Goal: Task Accomplishment & Management: Use online tool/utility

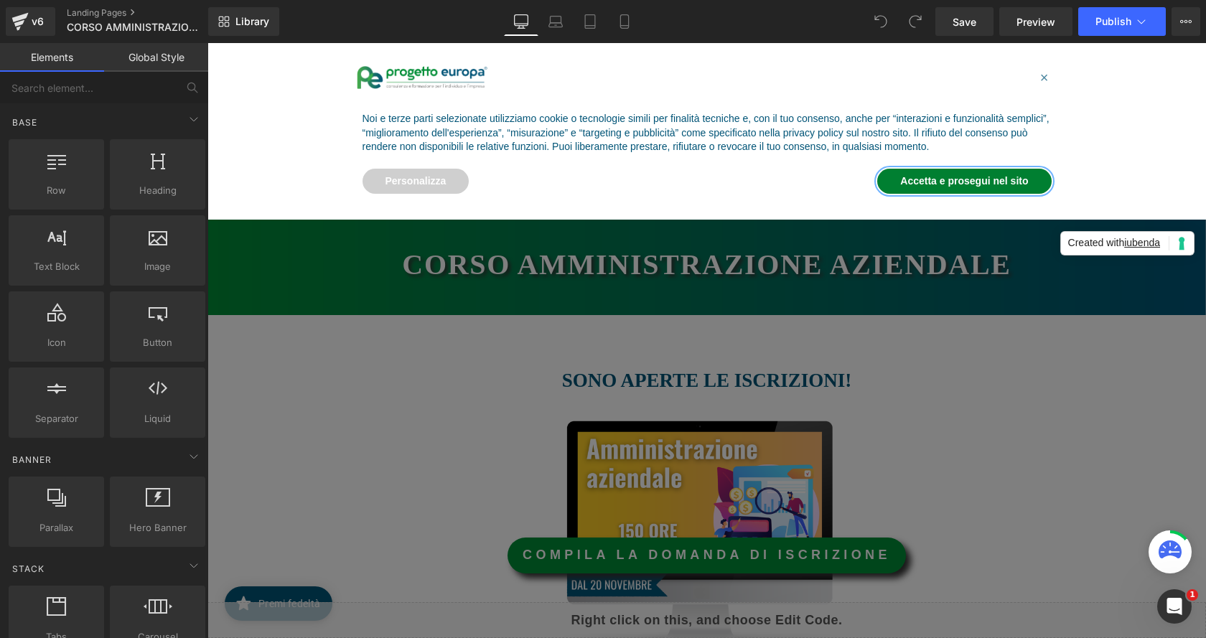
click at [994, 180] on button "Accetta e prosegui nel sito" at bounding box center [964, 182] width 174 height 26
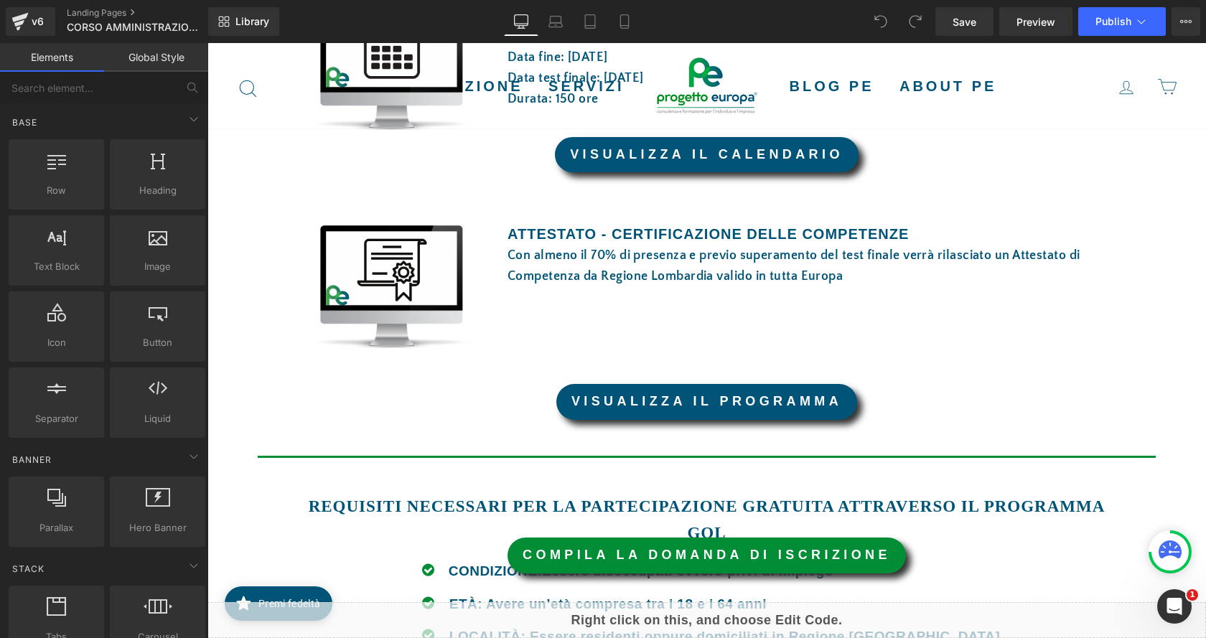
scroll to position [574, 0]
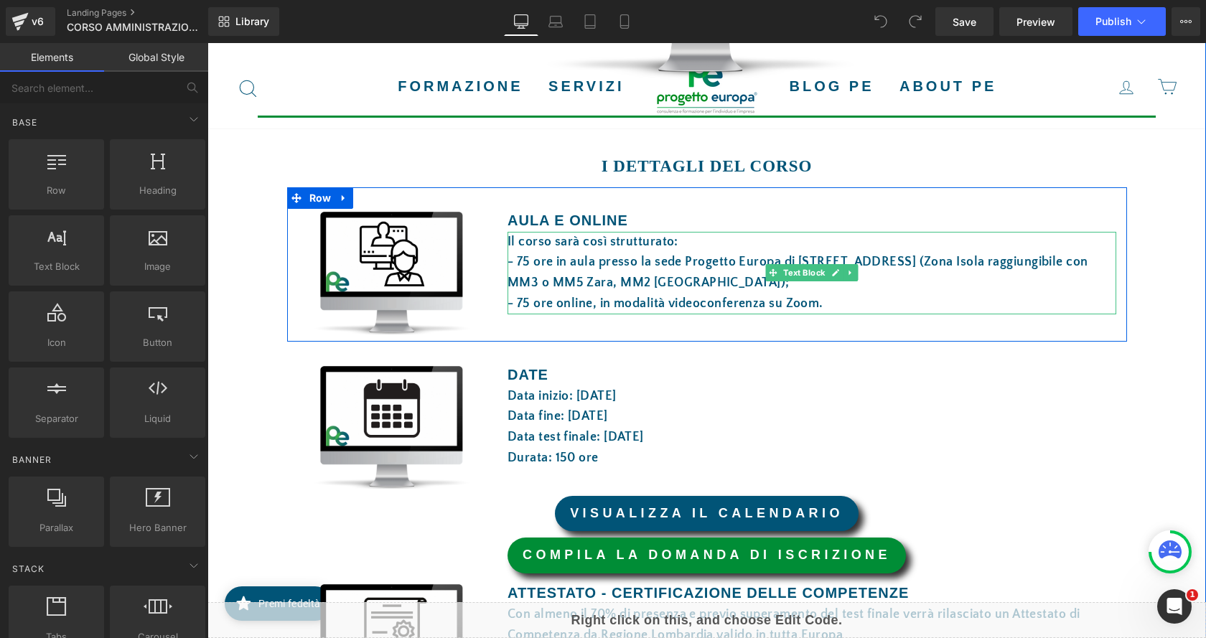
click at [633, 291] on div "Il corso sarà così strutturato: - 75 ore in aula presso la sede Progetto Europa…" at bounding box center [811, 273] width 609 height 83
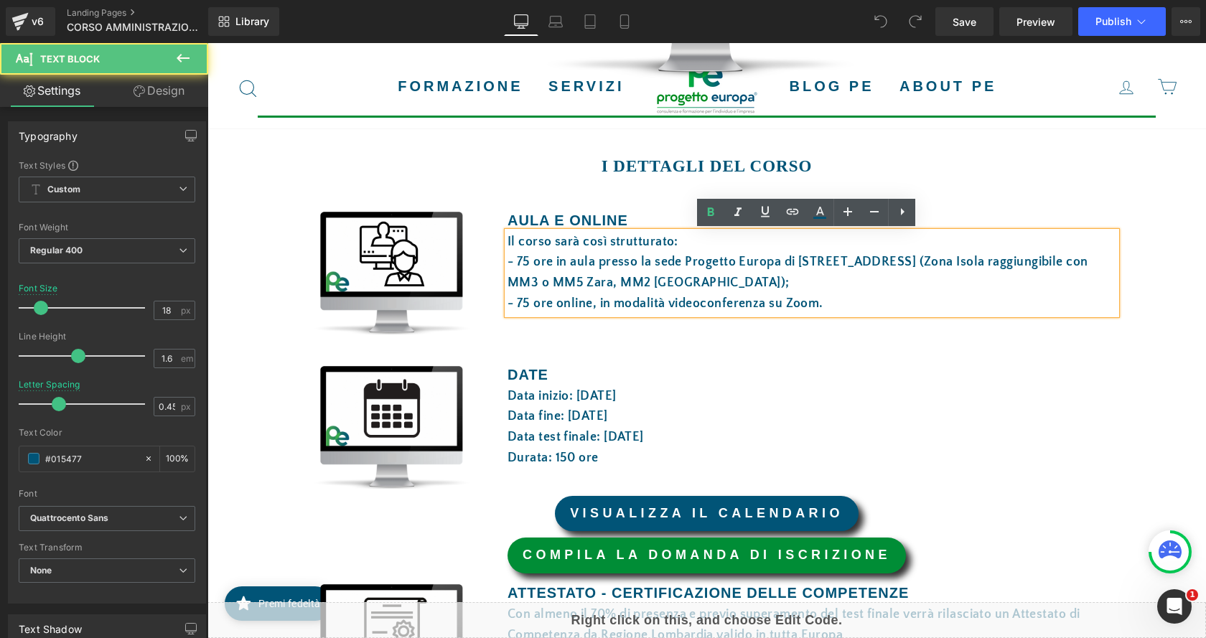
click at [789, 294] on div "Il corso sarà così strutturato: - 75 ore in aula presso la sede Progetto Europa…" at bounding box center [811, 273] width 609 height 83
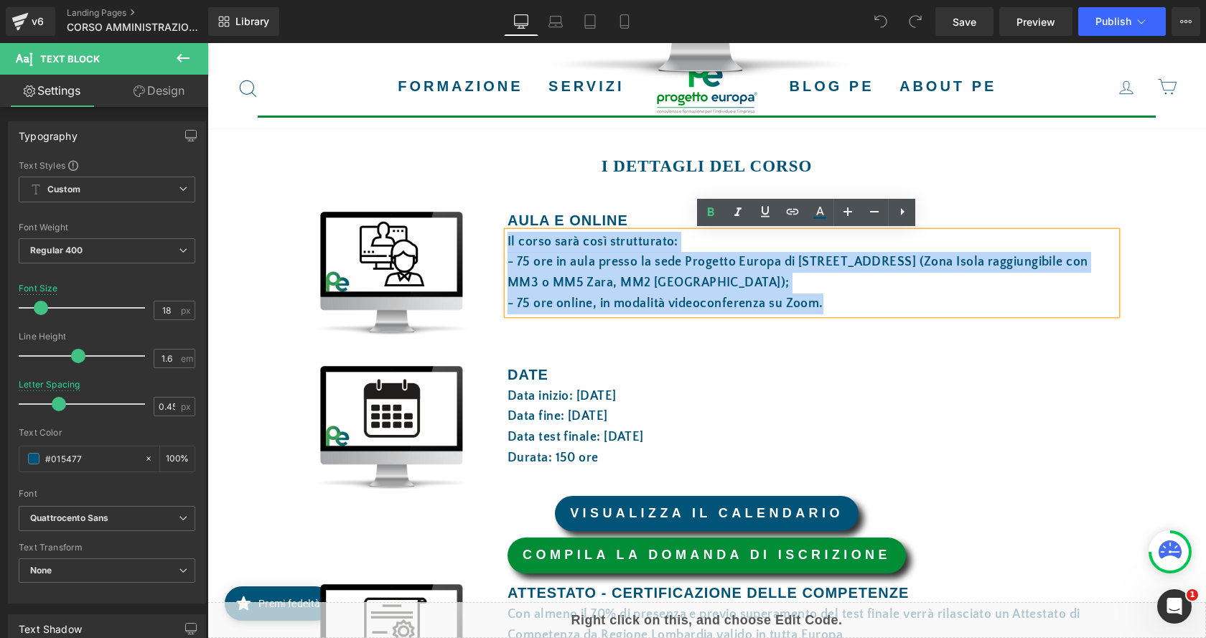
drag, startPoint x: 853, startPoint y: 311, endPoint x: 504, endPoint y: 238, distance: 356.2
click at [507, 238] on div "Il corso sarà così strutturato: - 75 ore in aula presso la sede Progetto Europa…" at bounding box center [811, 273] width 609 height 83
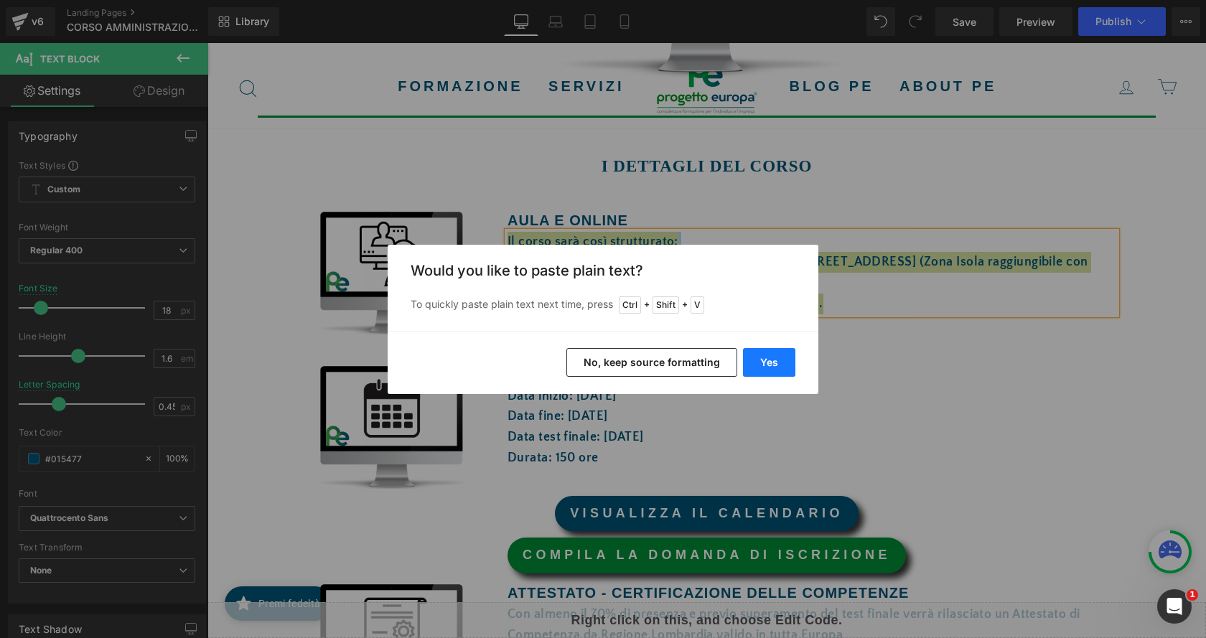
click at [770, 354] on button "Yes" at bounding box center [769, 362] width 52 height 29
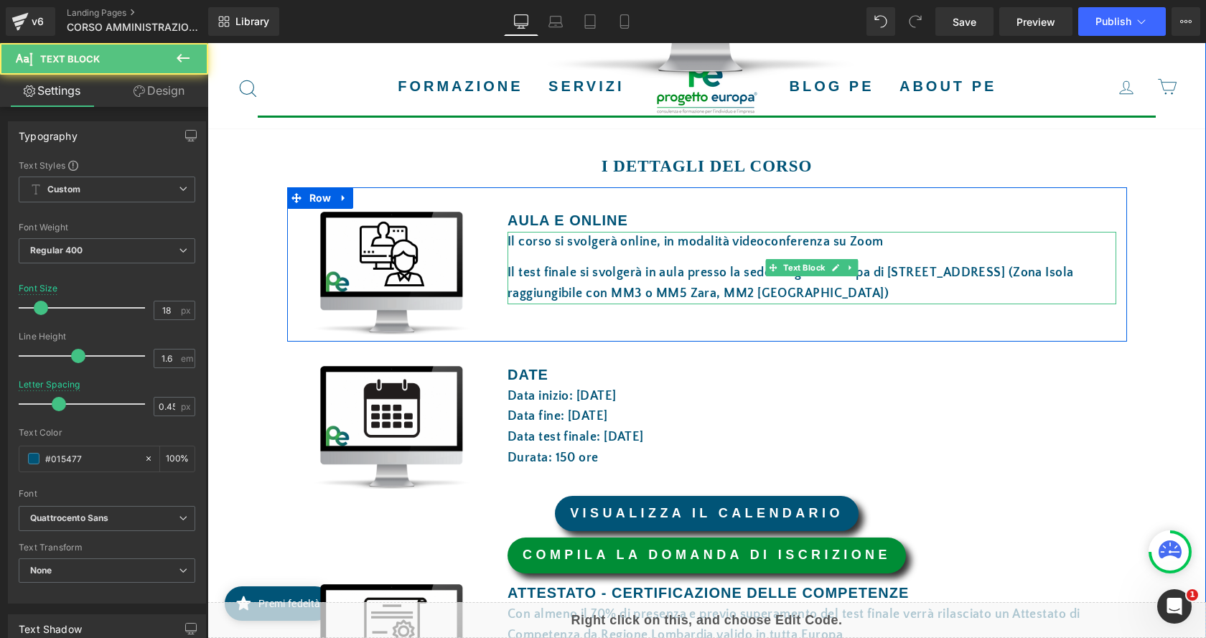
click at [519, 271] on div "Il test finale si svolgerà in aula presso la sede Progetto Europa di via Boltra…" at bounding box center [811, 284] width 609 height 42
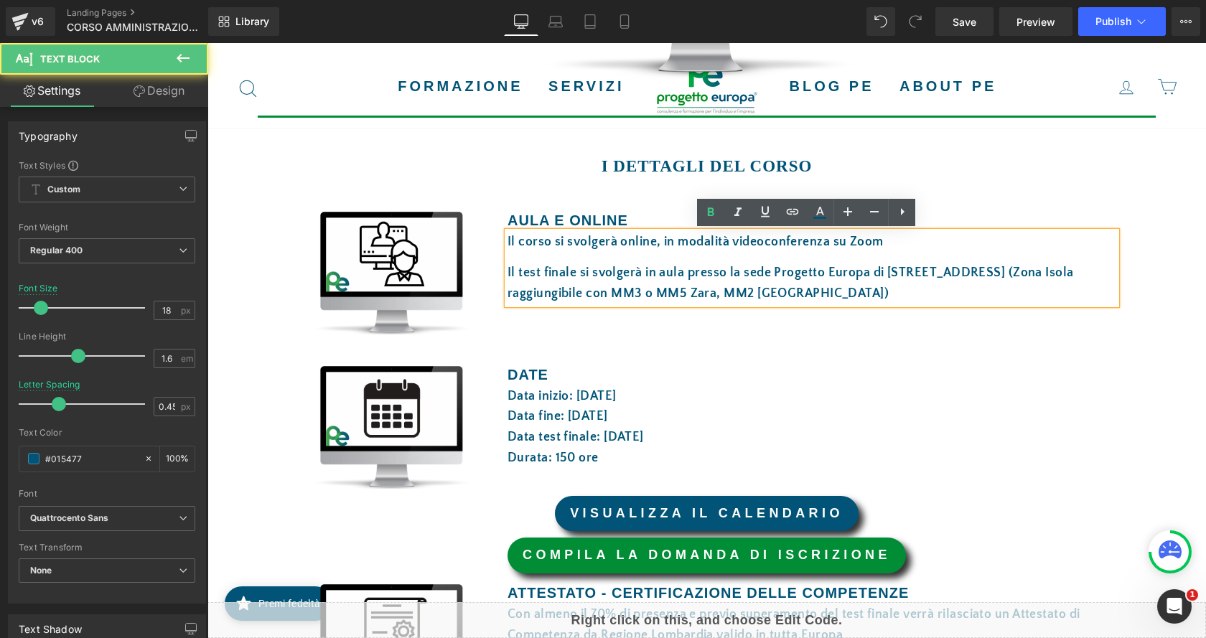
click at [507, 274] on div "Il test finale si svolgerà in aula presso la sede Progetto Europa di via Boltra…" at bounding box center [811, 284] width 609 height 42
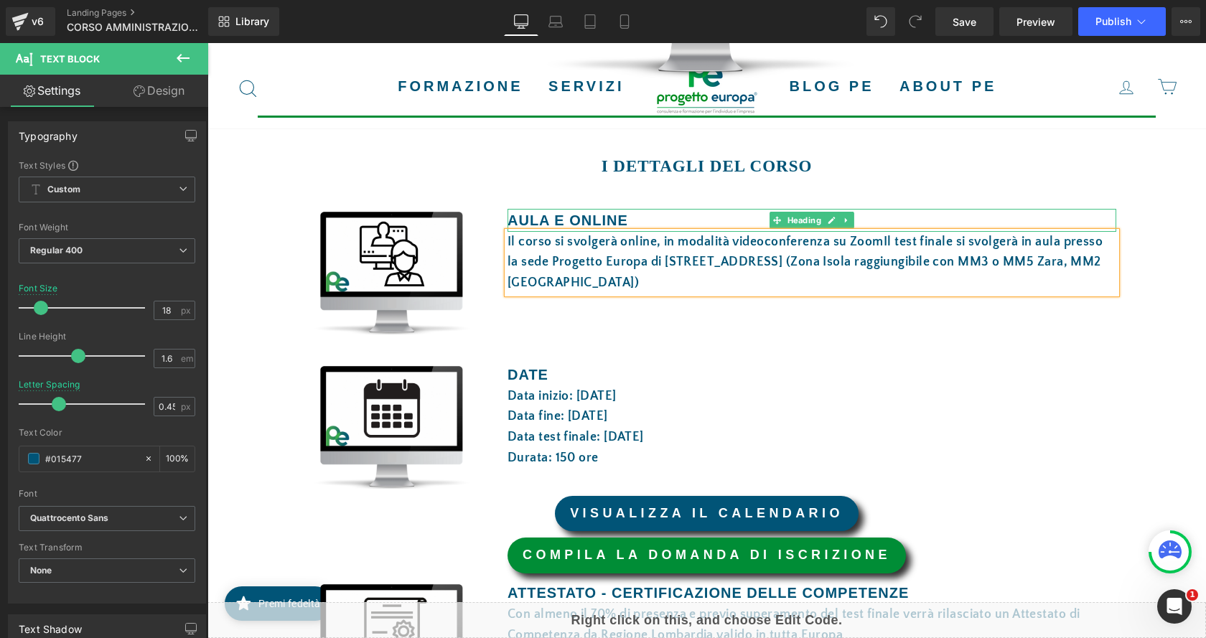
click at [573, 221] on strong "AULA E online" at bounding box center [567, 220] width 121 height 16
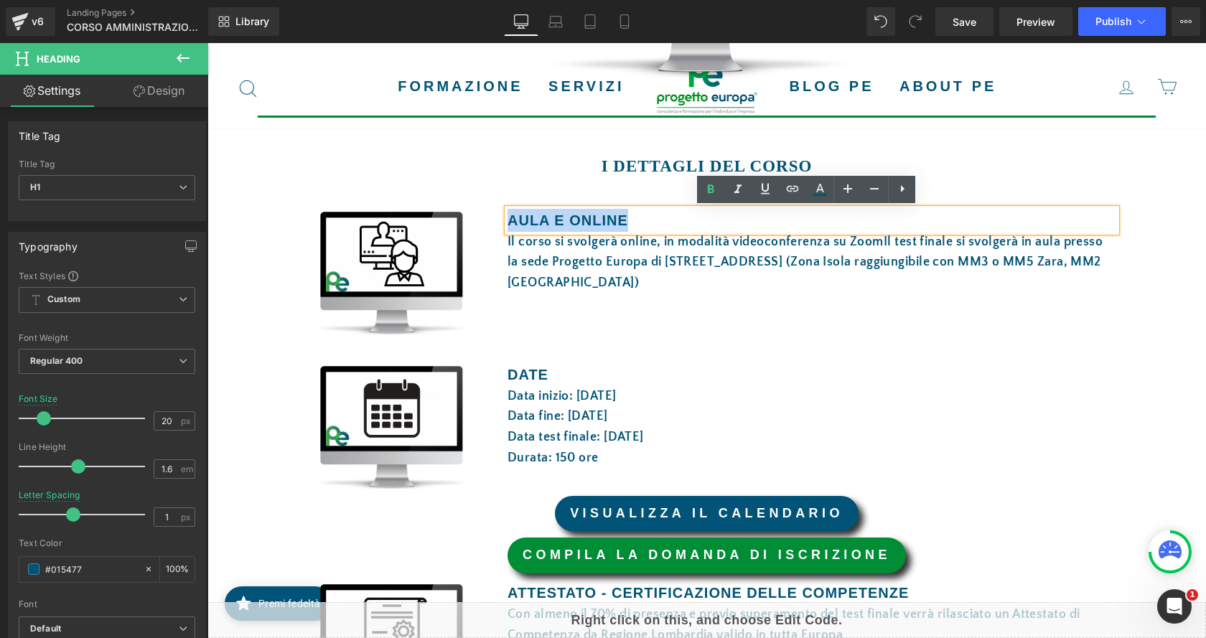
paste div
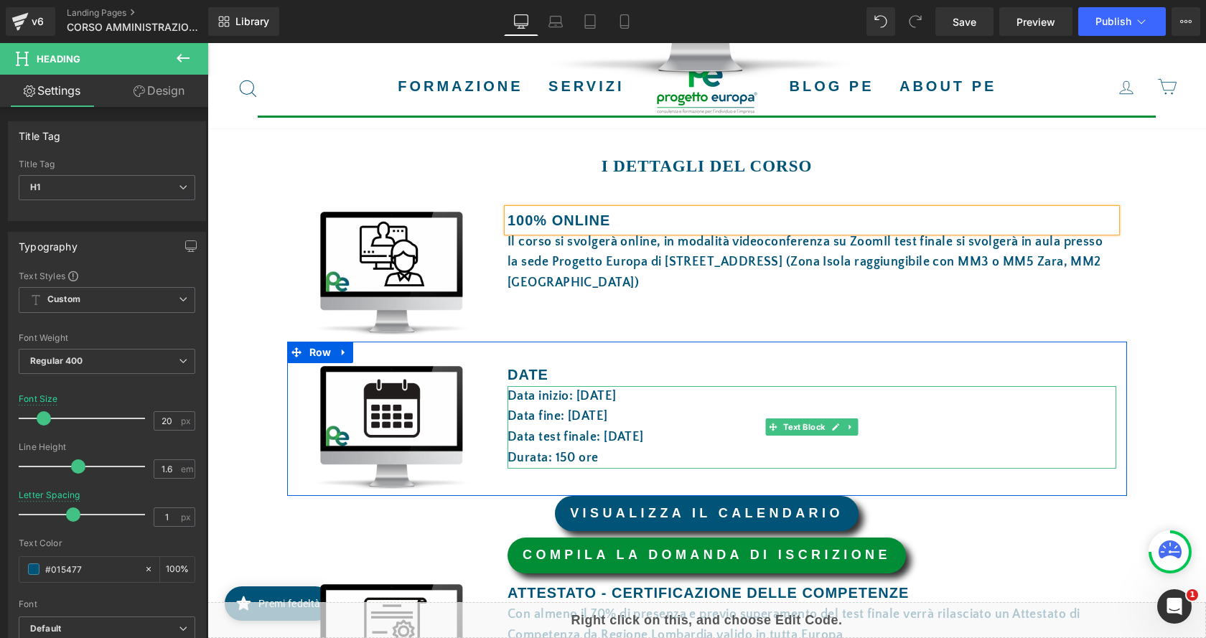
click at [616, 401] on font "Data inizio: [DATE]" at bounding box center [561, 396] width 109 height 14
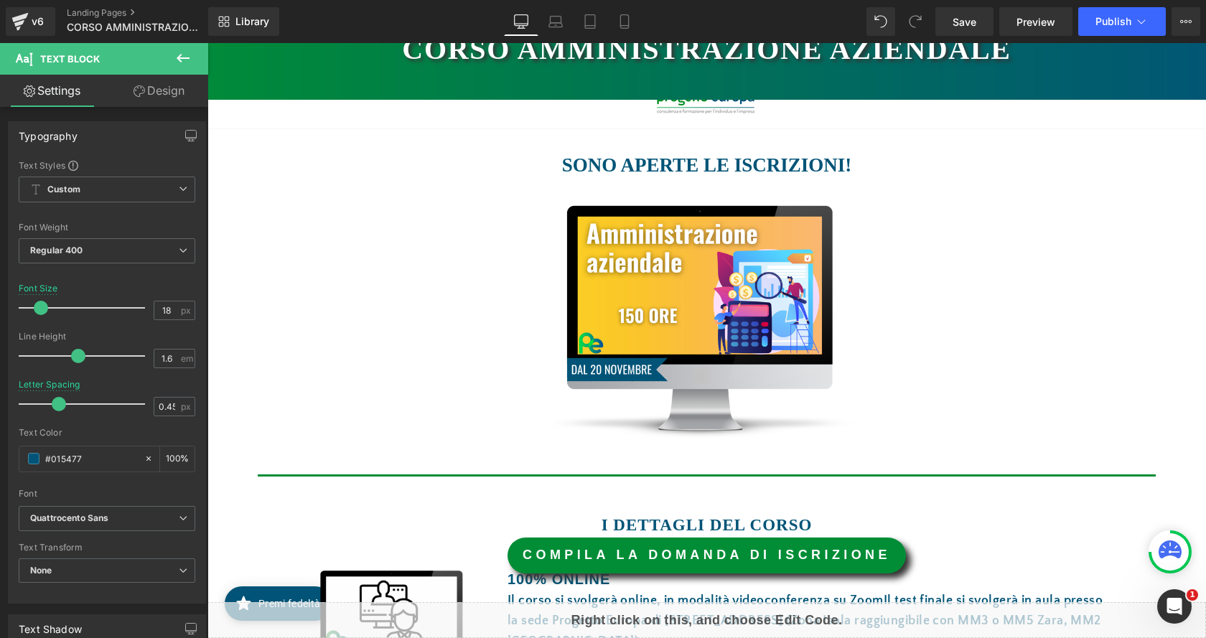
scroll to position [0, 0]
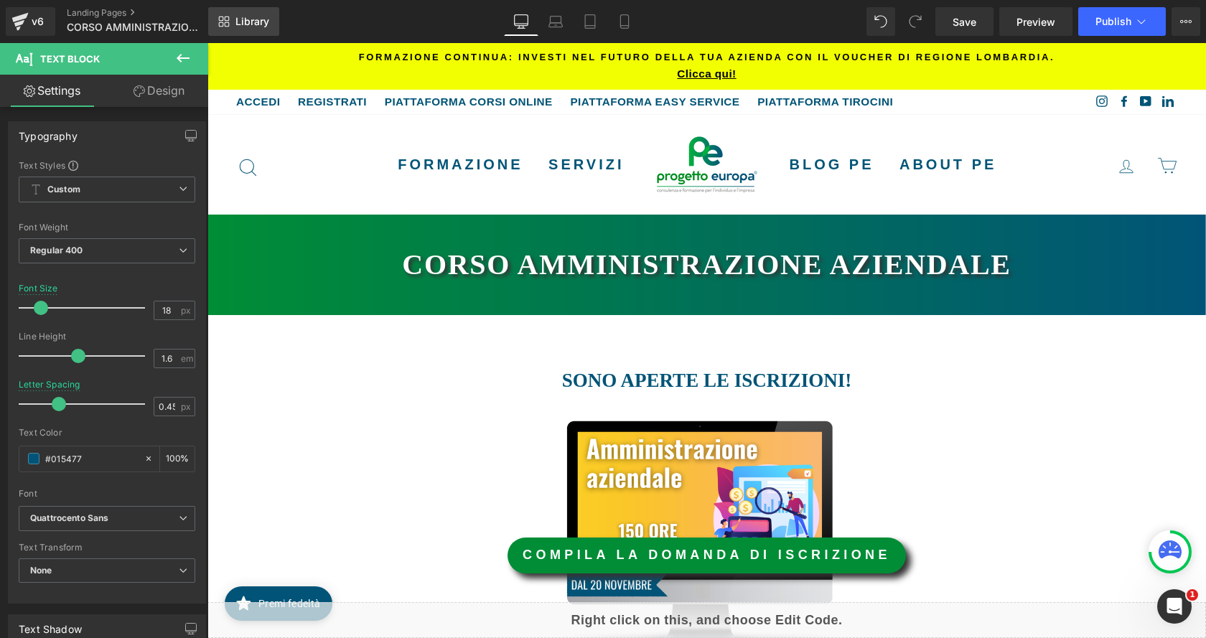
click at [255, 17] on span "Library" at bounding box center [252, 21] width 34 height 13
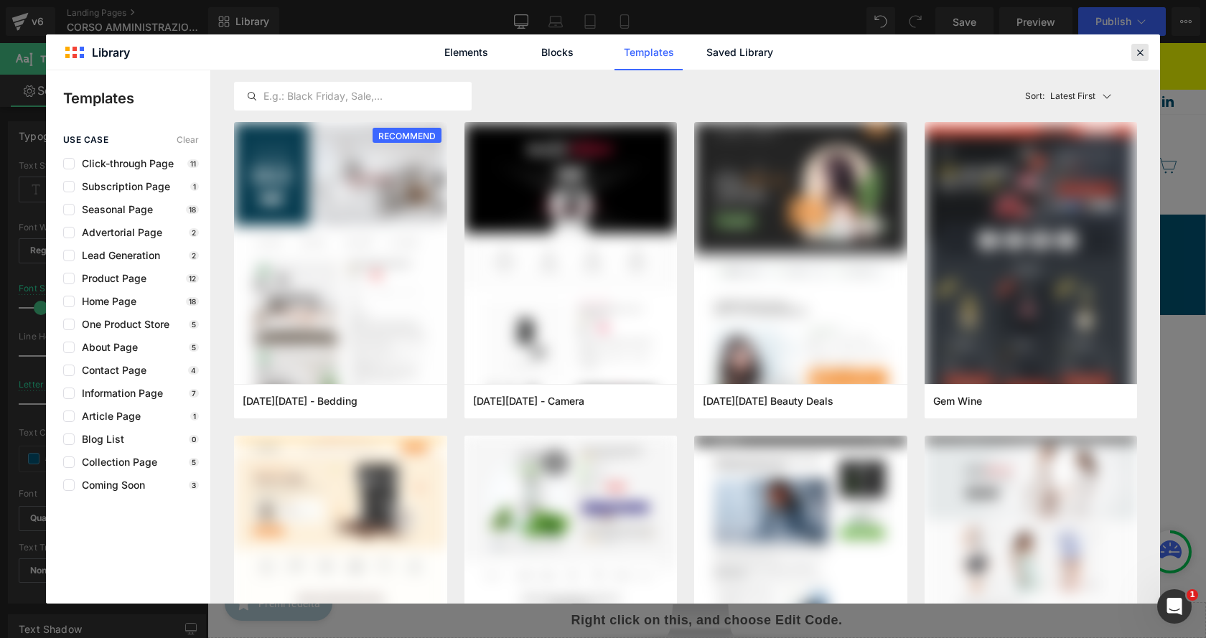
drag, startPoint x: 1140, startPoint y: 49, endPoint x: 925, endPoint y: 6, distance: 218.9
click at [1140, 49] on icon at bounding box center [1139, 52] width 13 height 13
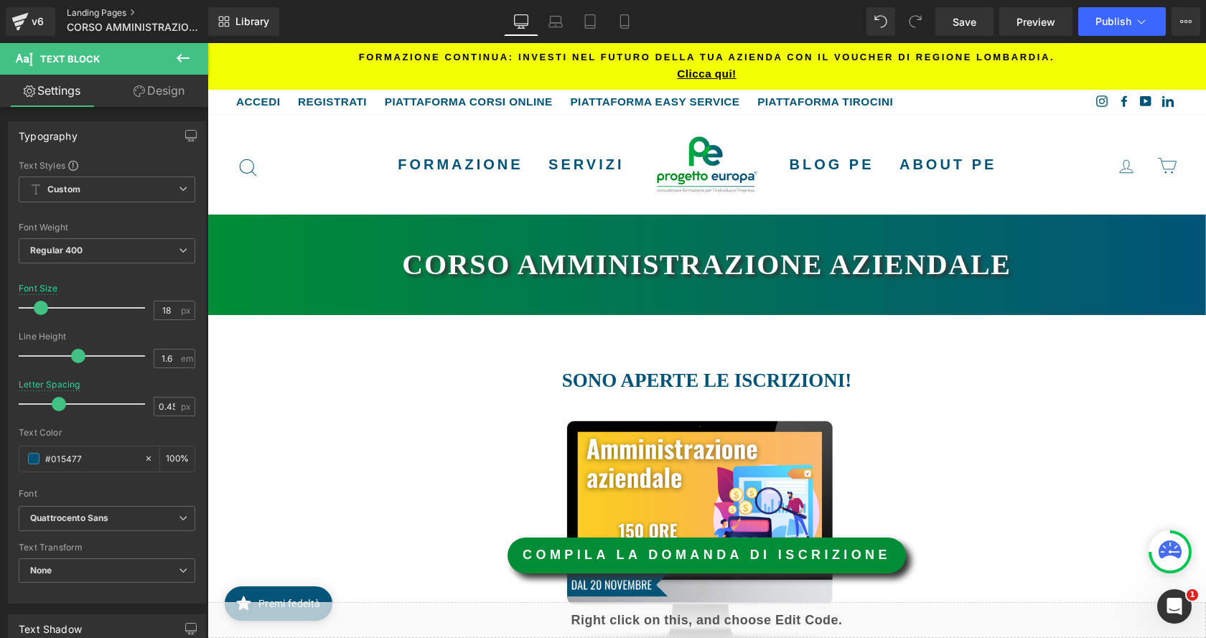
click at [129, 9] on link "Landing Pages" at bounding box center [149, 12] width 165 height 11
click at [186, 60] on icon at bounding box center [182, 58] width 17 height 17
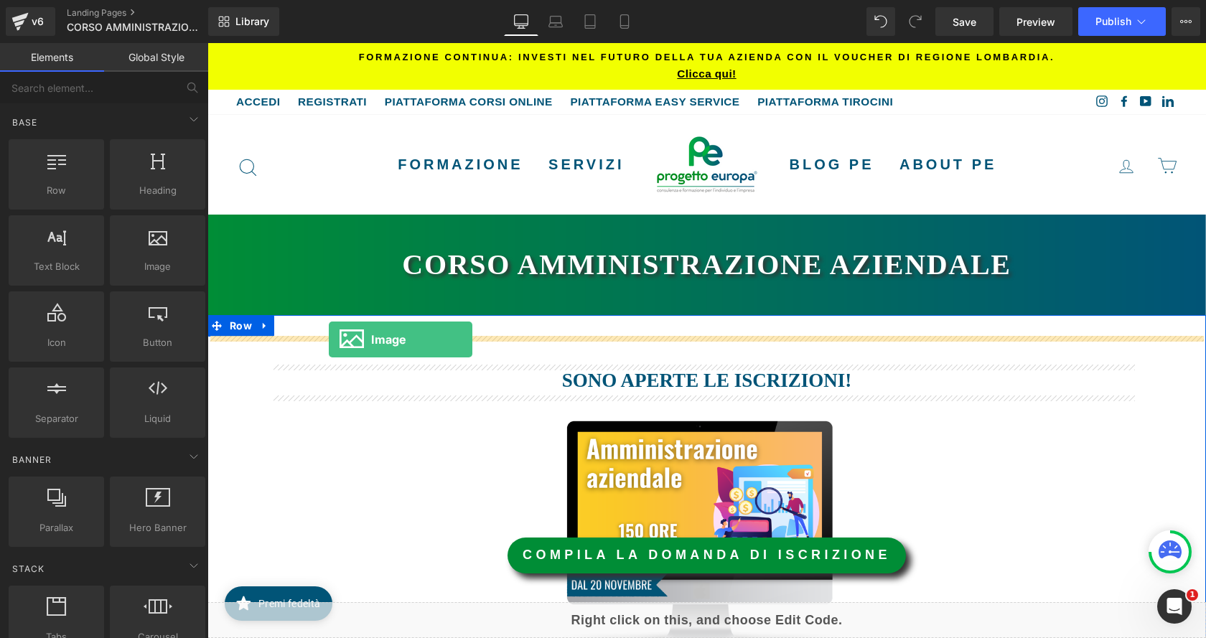
drag, startPoint x: 354, startPoint y: 311, endPoint x: 329, endPoint y: 339, distance: 37.6
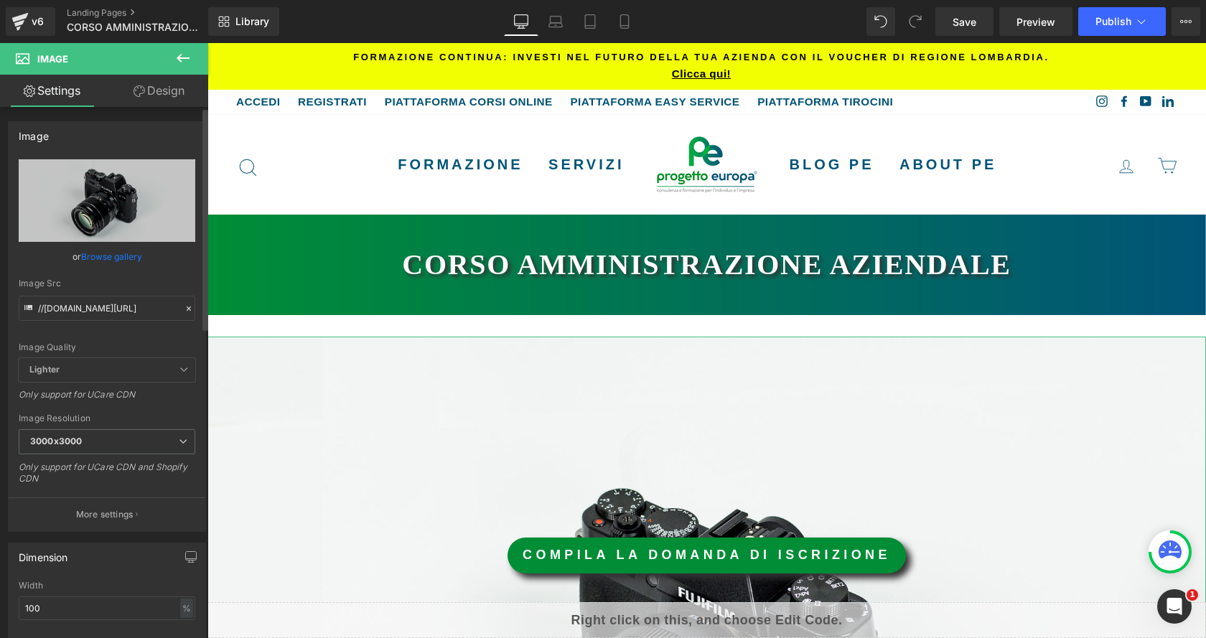
click at [116, 257] on link "Browse gallery" at bounding box center [111, 256] width 61 height 25
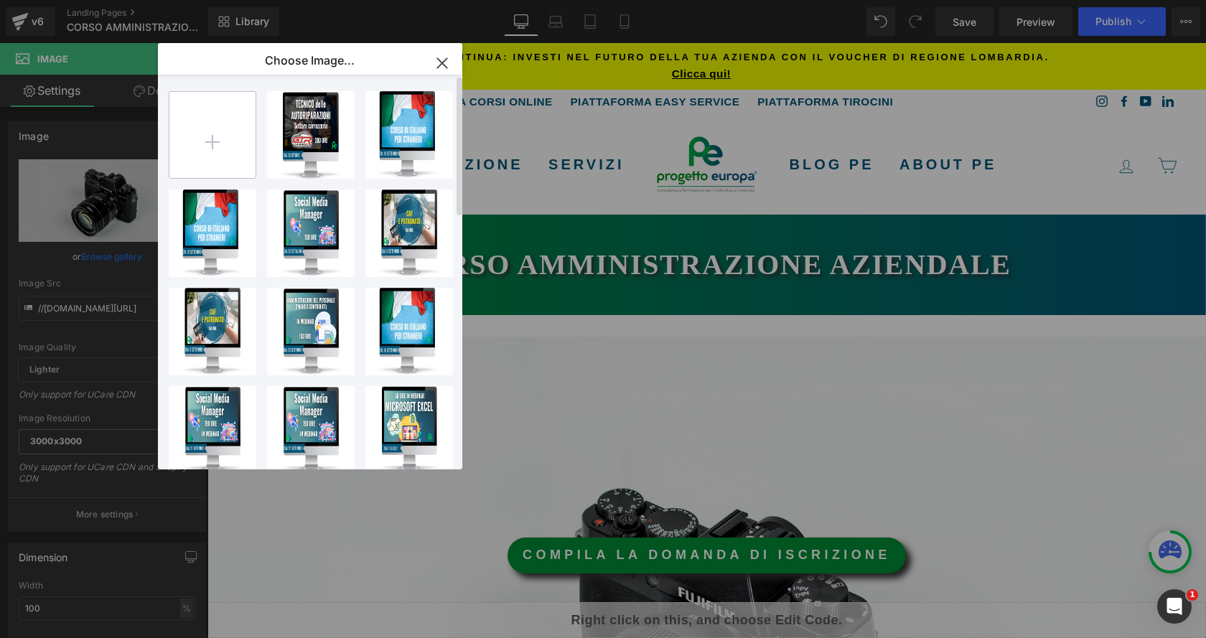
click at [230, 152] on input "file" at bounding box center [212, 135] width 86 height 86
click at [246, 142] on input "file" at bounding box center [212, 135] width 86 height 86
type input "C:\fakepath\Trenino-GOL-CPI (4).jpg"
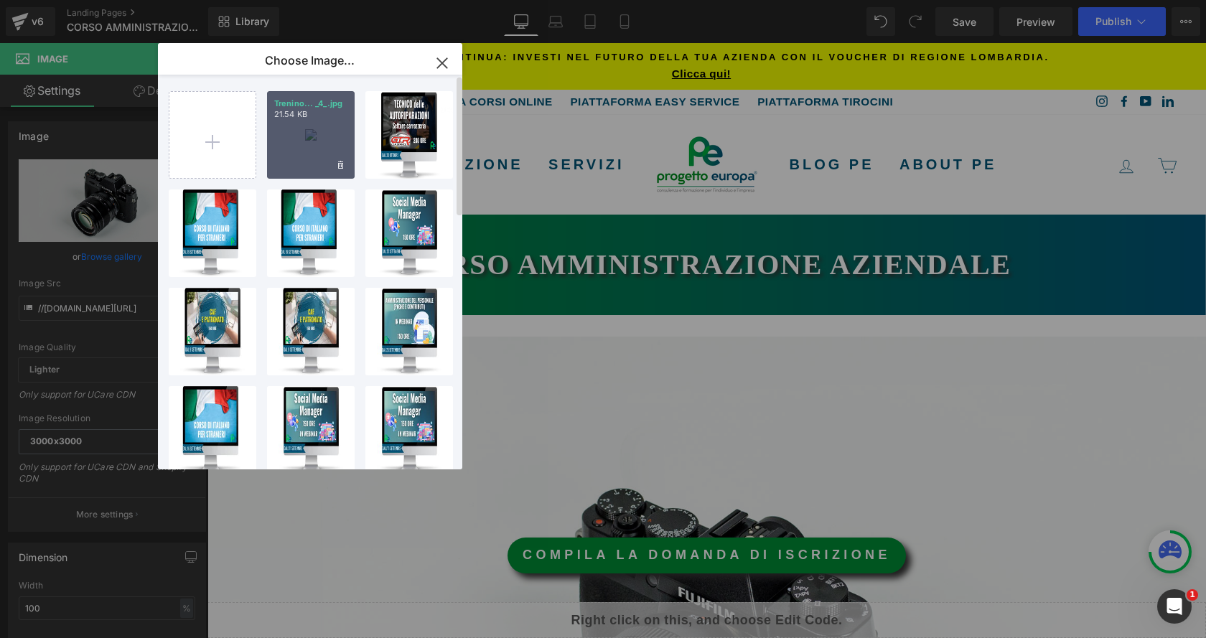
click at [310, 123] on div "Trenino... _4_.jpg 21.54 KB" at bounding box center [311, 135] width 88 height 88
type input "https://ucarecdn.com/99bb7fca-1008-4e69-a21e-2c5c62508c03/-/format/auto/-/previ…"
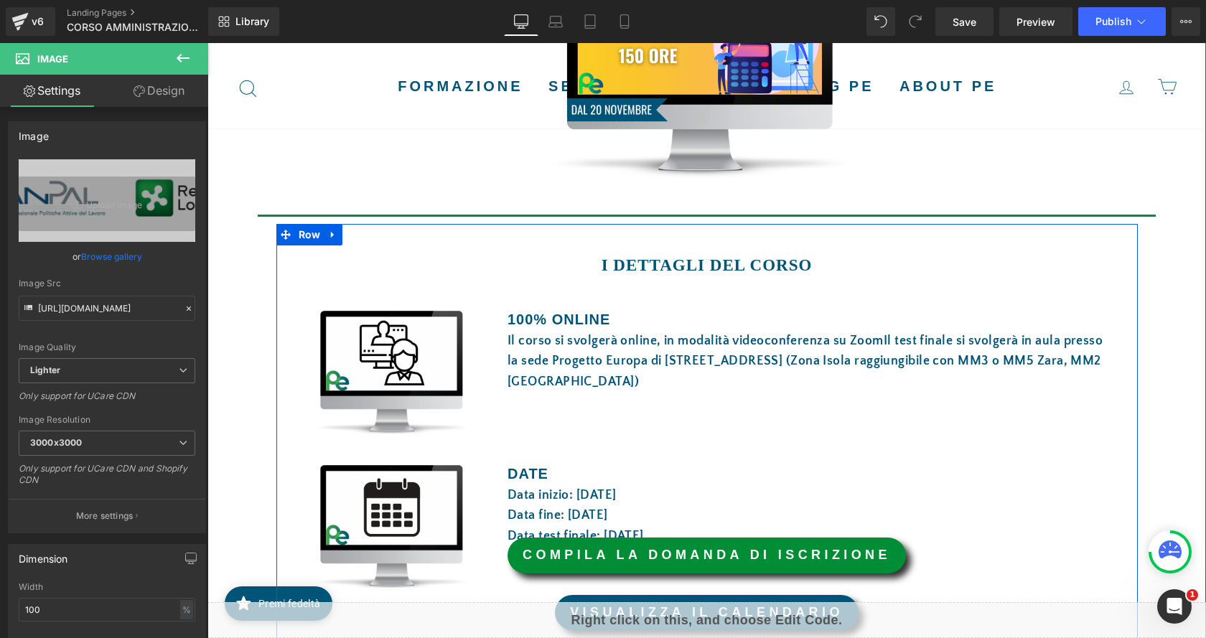
scroll to position [574, 0]
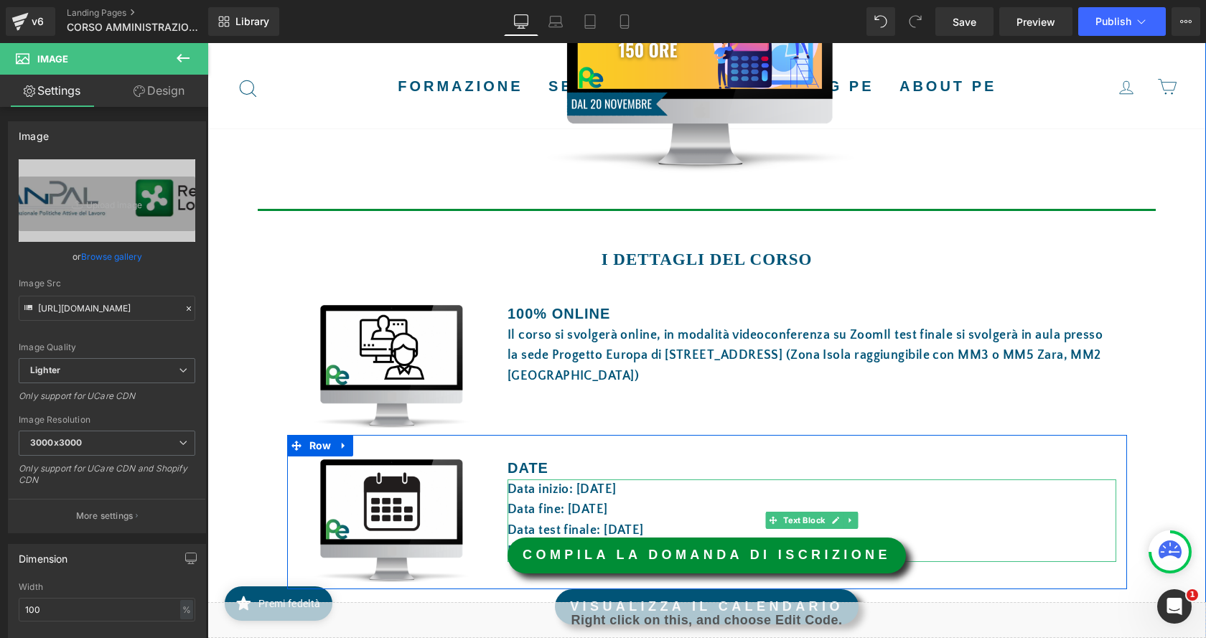
click at [588, 489] on font "Data inizio: [DATE]" at bounding box center [561, 489] width 109 height 14
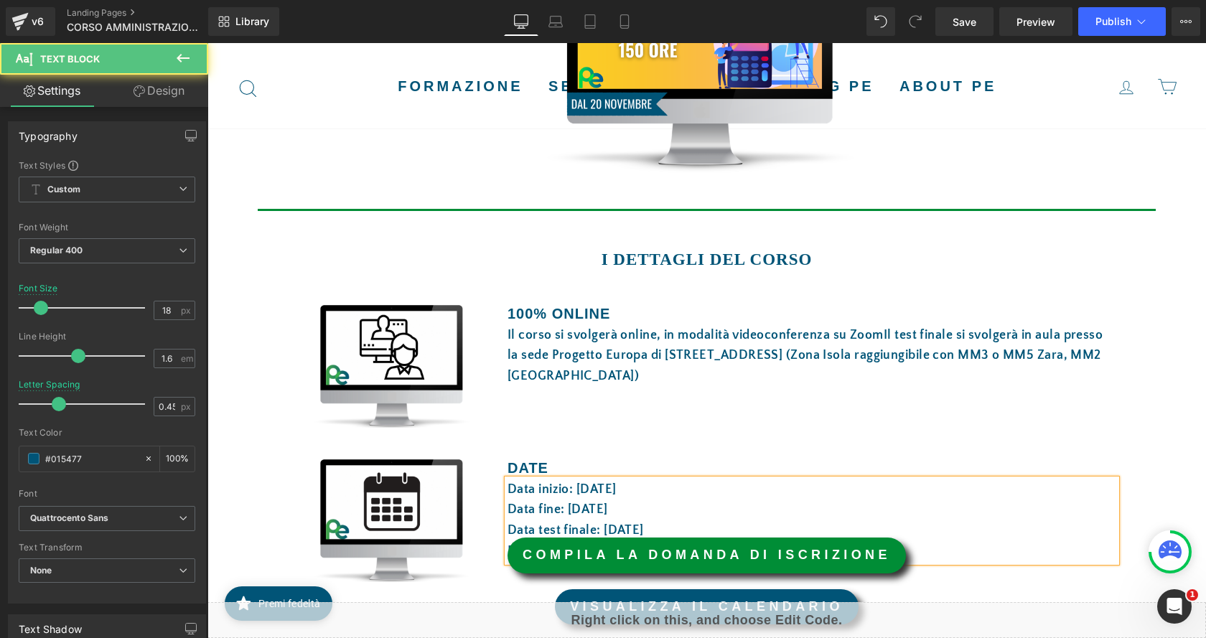
click at [577, 510] on font "Data fine: [DATE]" at bounding box center [557, 509] width 100 height 14
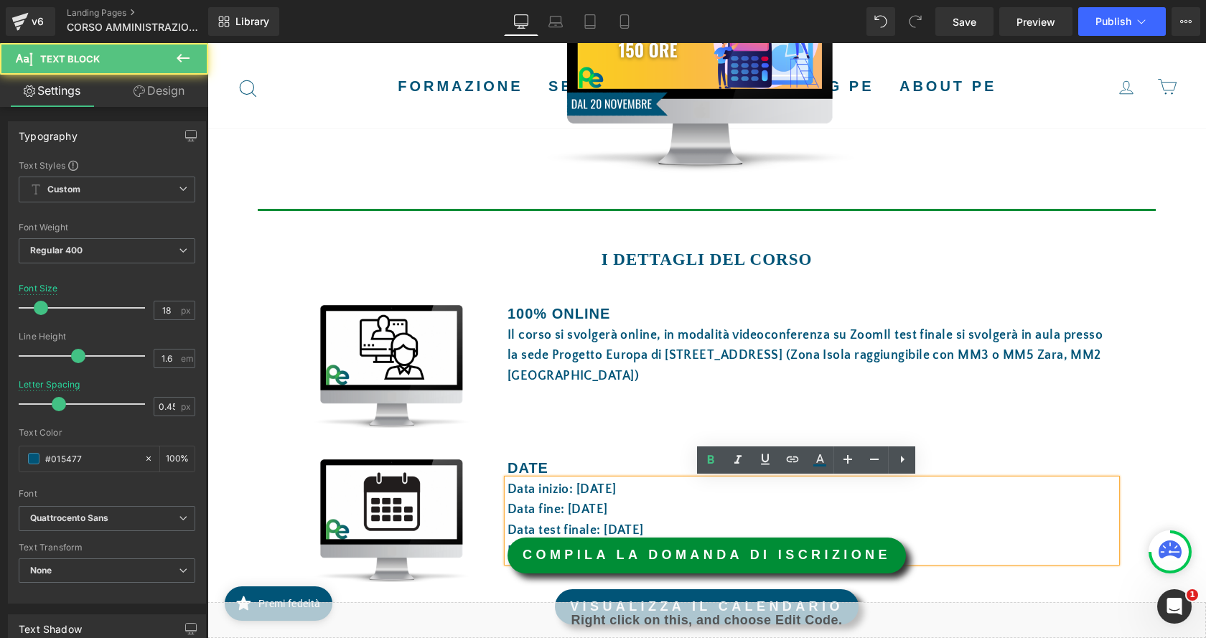
click at [573, 510] on font "Data fine: [DATE]" at bounding box center [557, 509] width 100 height 14
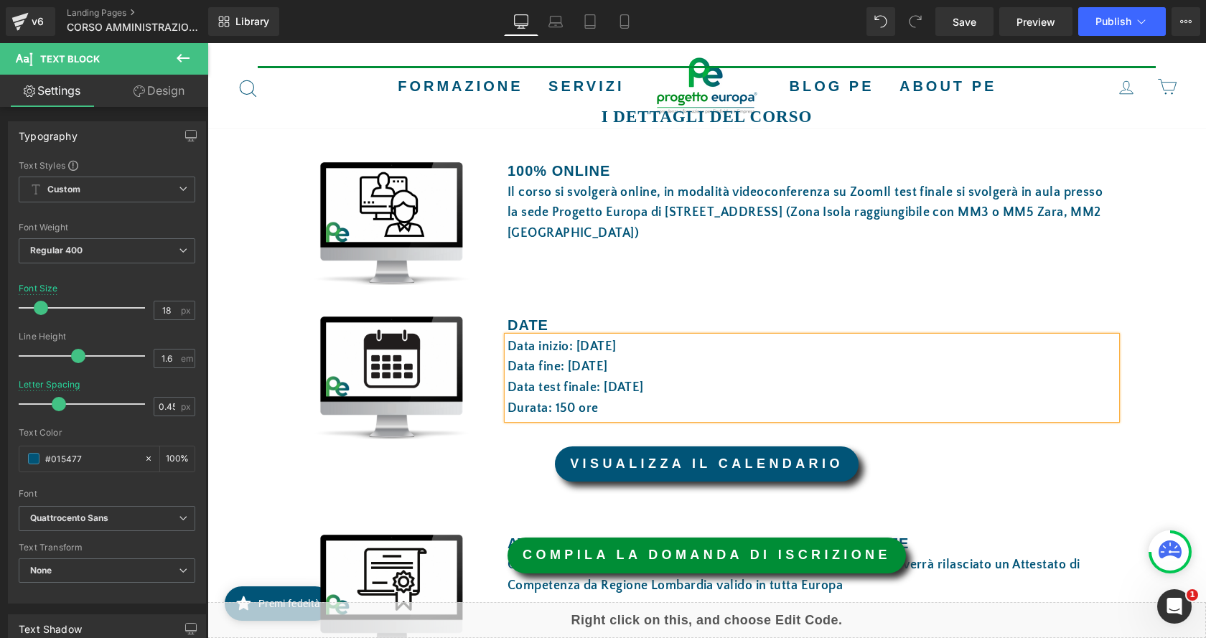
scroll to position [718, 0]
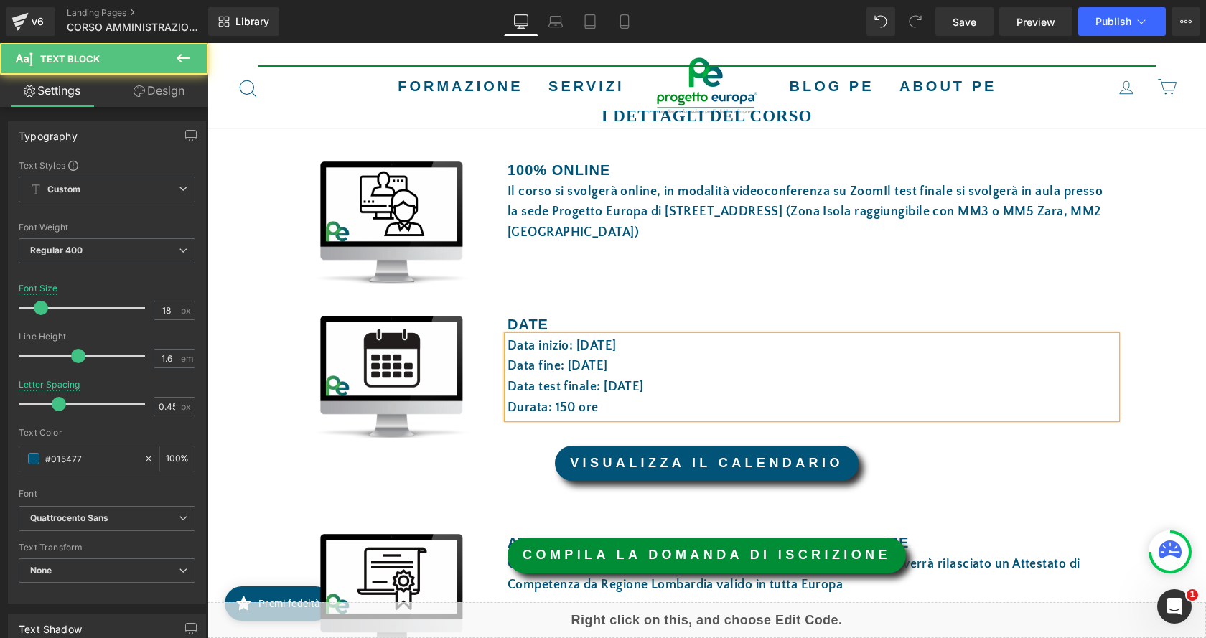
click at [610, 381] on font "Data test finale: [DATE]" at bounding box center [575, 387] width 136 height 14
click at [691, 339] on p "Data inizio: 30 settembre 2024" at bounding box center [811, 346] width 609 height 21
click at [659, 365] on p "Data fine: 29 ottobre 2024" at bounding box center [811, 366] width 609 height 21
click at [702, 391] on p "Data test finale: 30 ottobre 2024" at bounding box center [811, 387] width 609 height 21
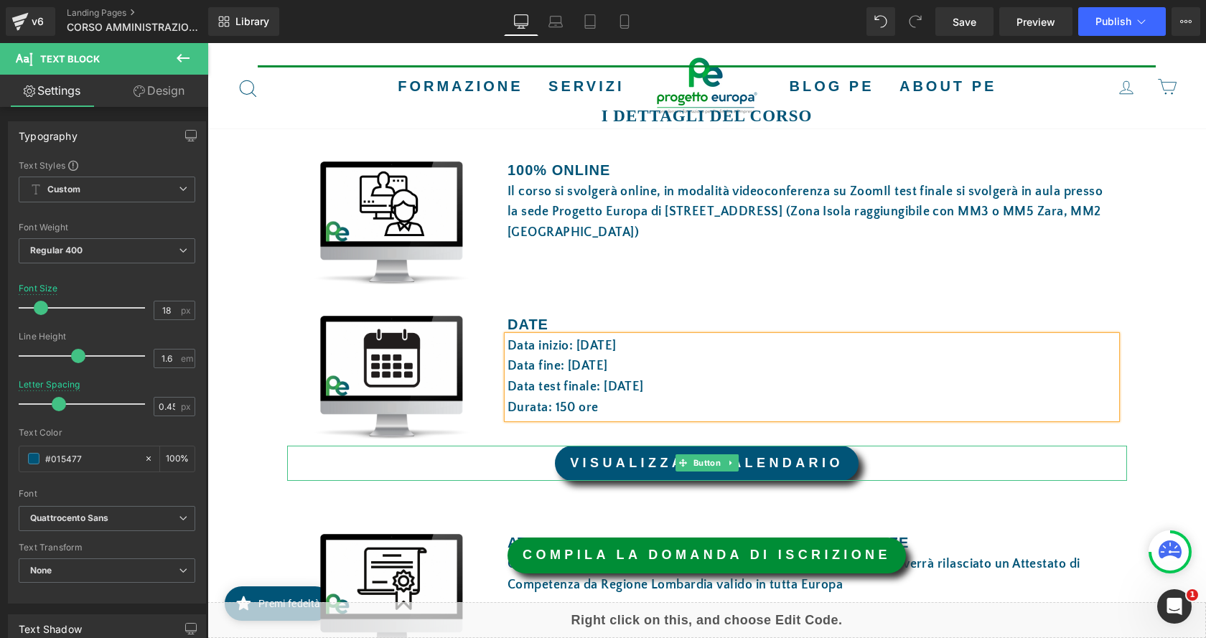
click at [479, 480] on div at bounding box center [707, 479] width 840 height 4
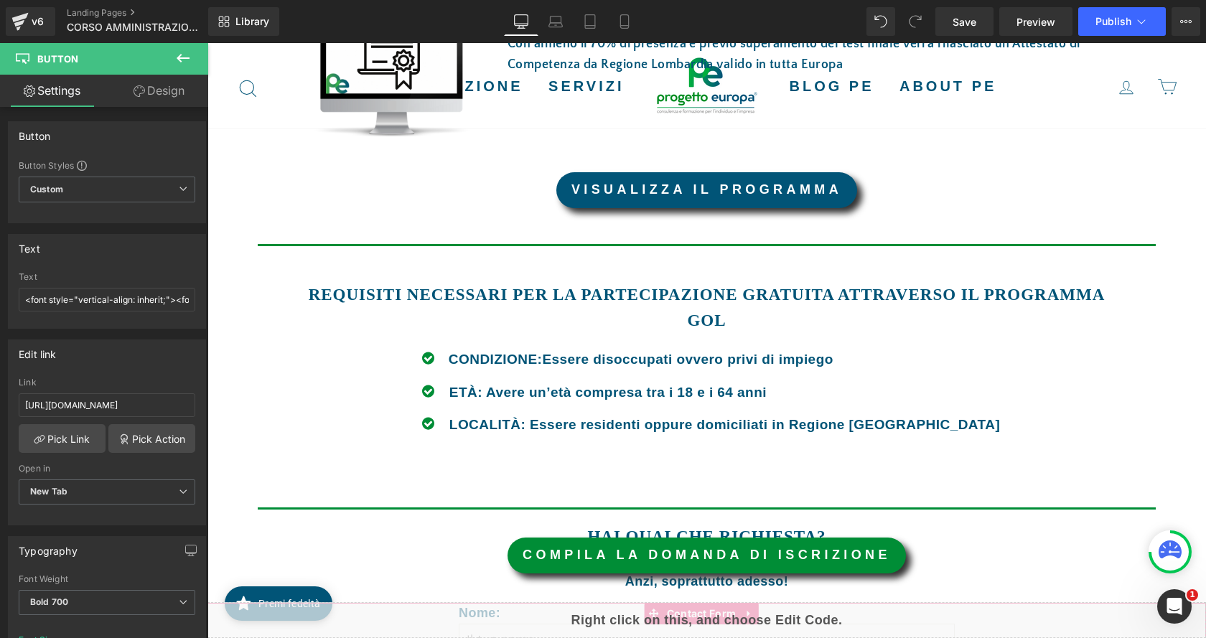
scroll to position [1220, 0]
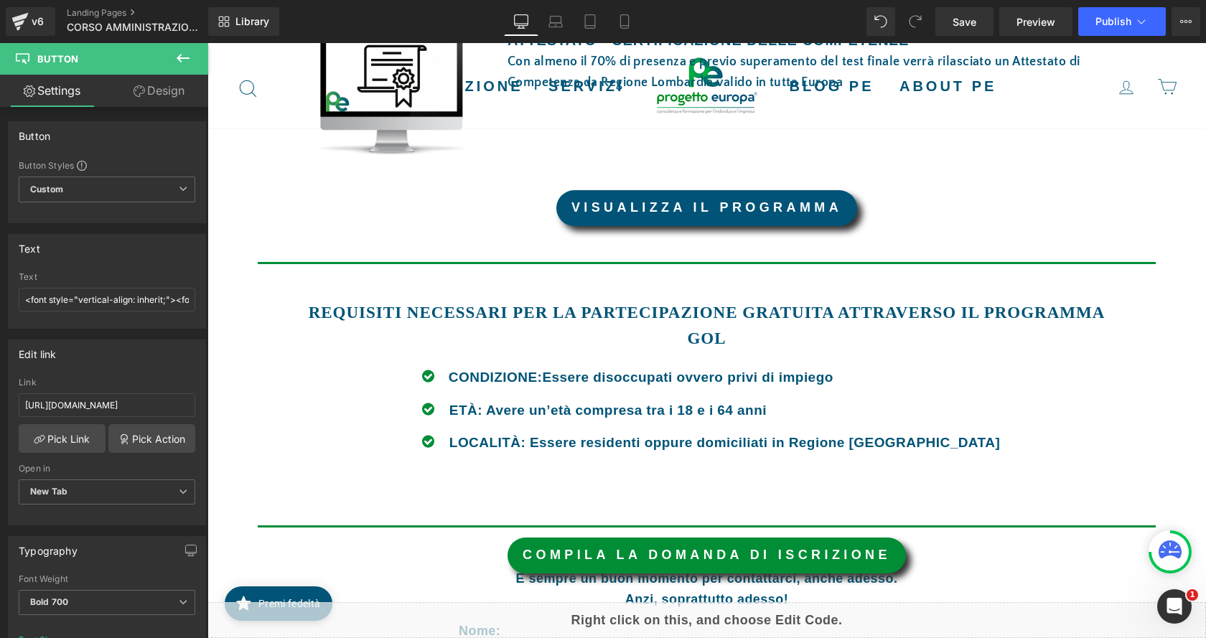
click at [183, 63] on icon at bounding box center [182, 58] width 17 height 17
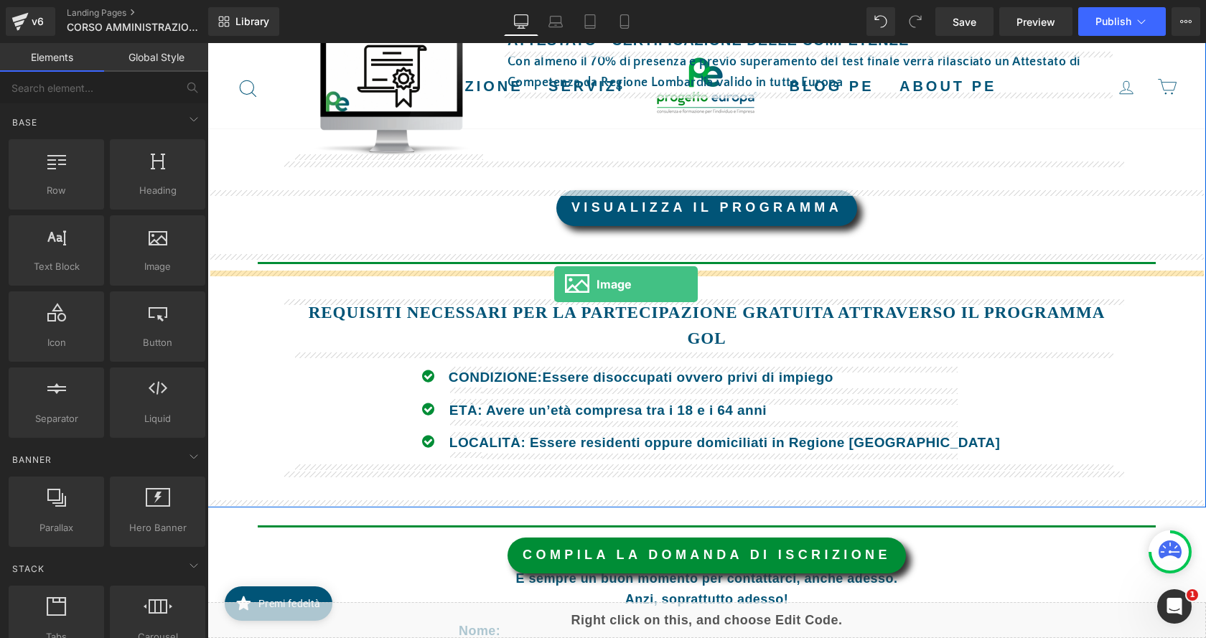
drag, startPoint x: 353, startPoint y: 308, endPoint x: 554, endPoint y: 284, distance: 202.3
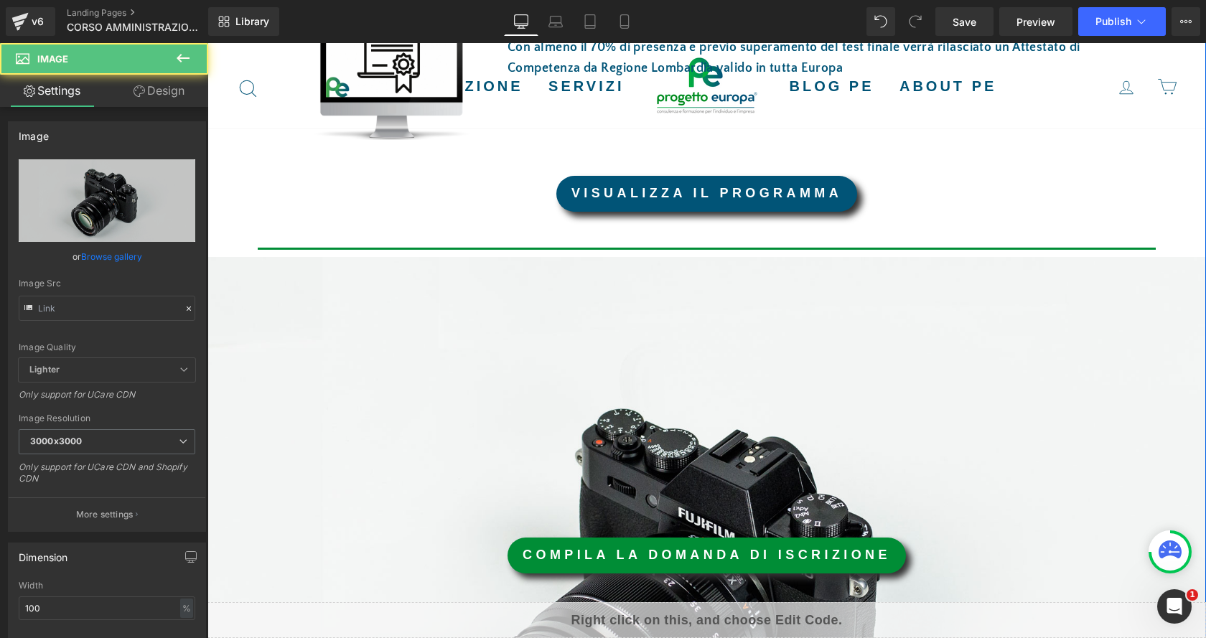
scroll to position [1206, 0]
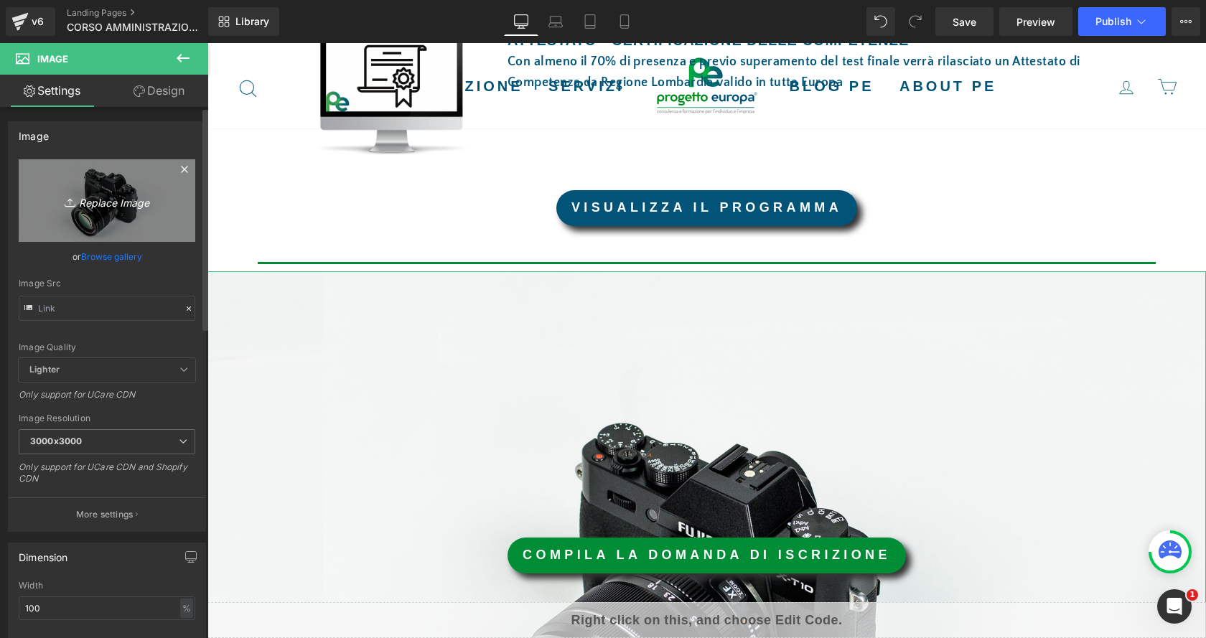
click at [103, 206] on icon "Replace Image" at bounding box center [107, 201] width 115 height 18
type input "C:\fakepath\Trenino-GOL-CPI (4).jpg"
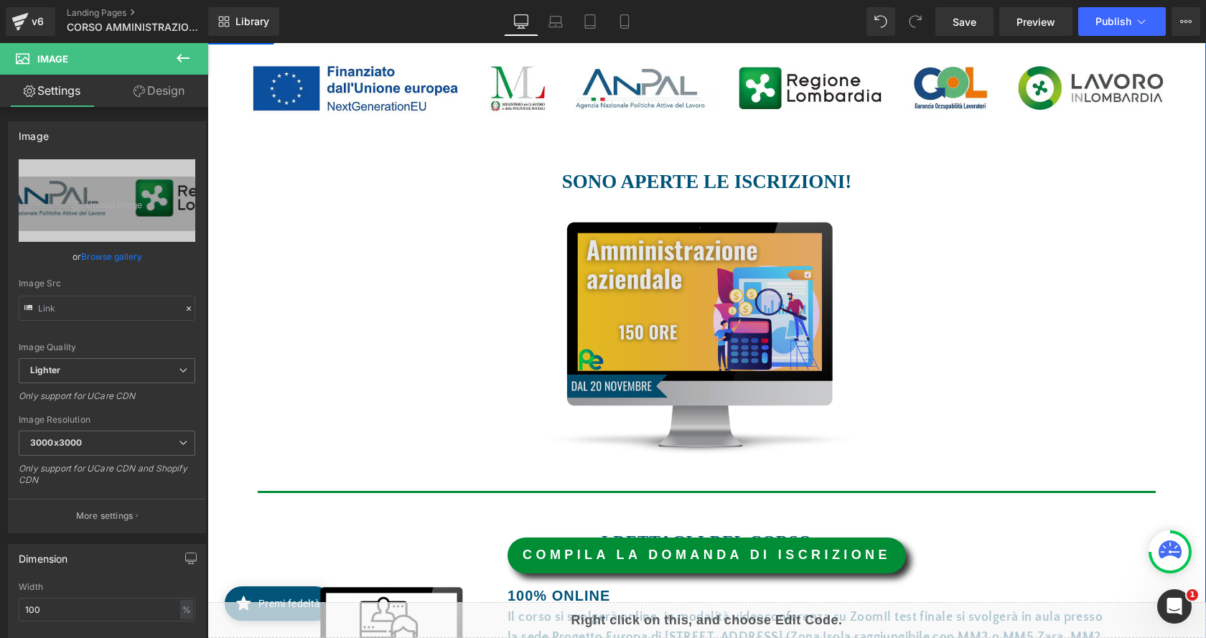
scroll to position [273, 0]
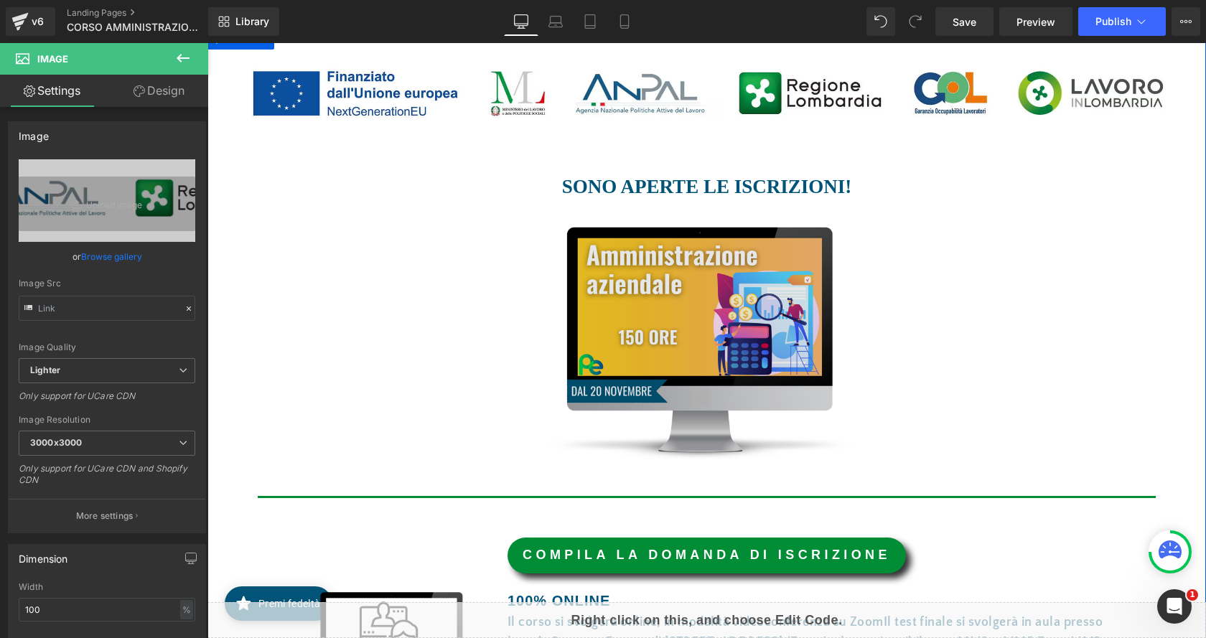
click at [680, 332] on img at bounding box center [702, 342] width 426 height 236
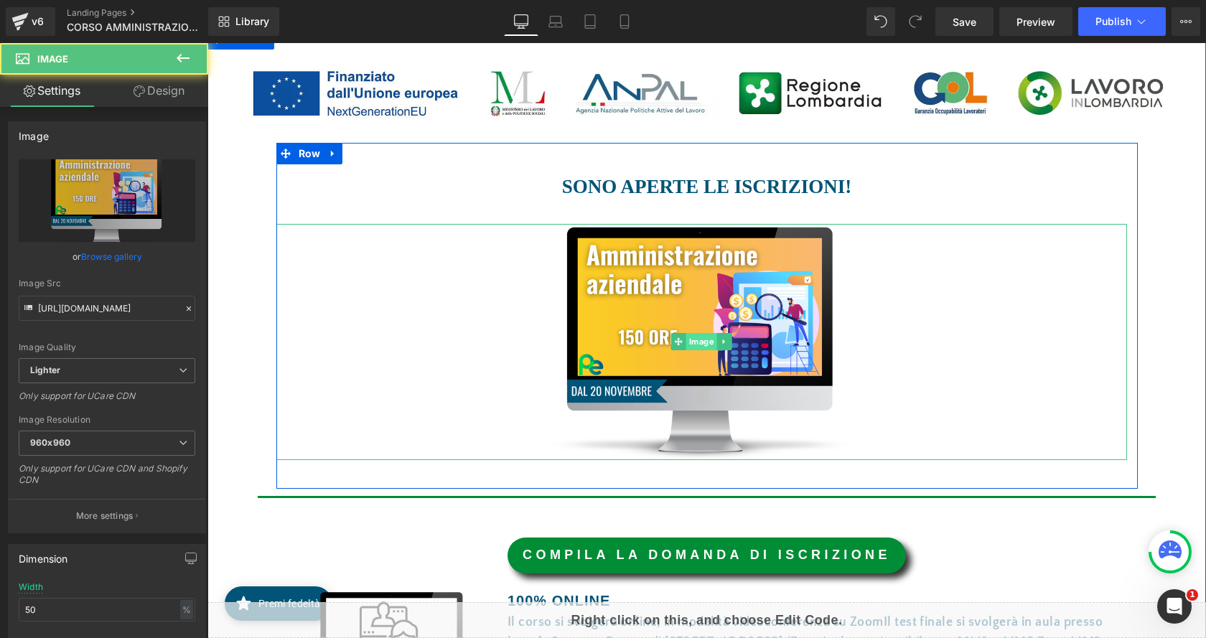
click at [687, 344] on span "Image" at bounding box center [701, 341] width 31 height 17
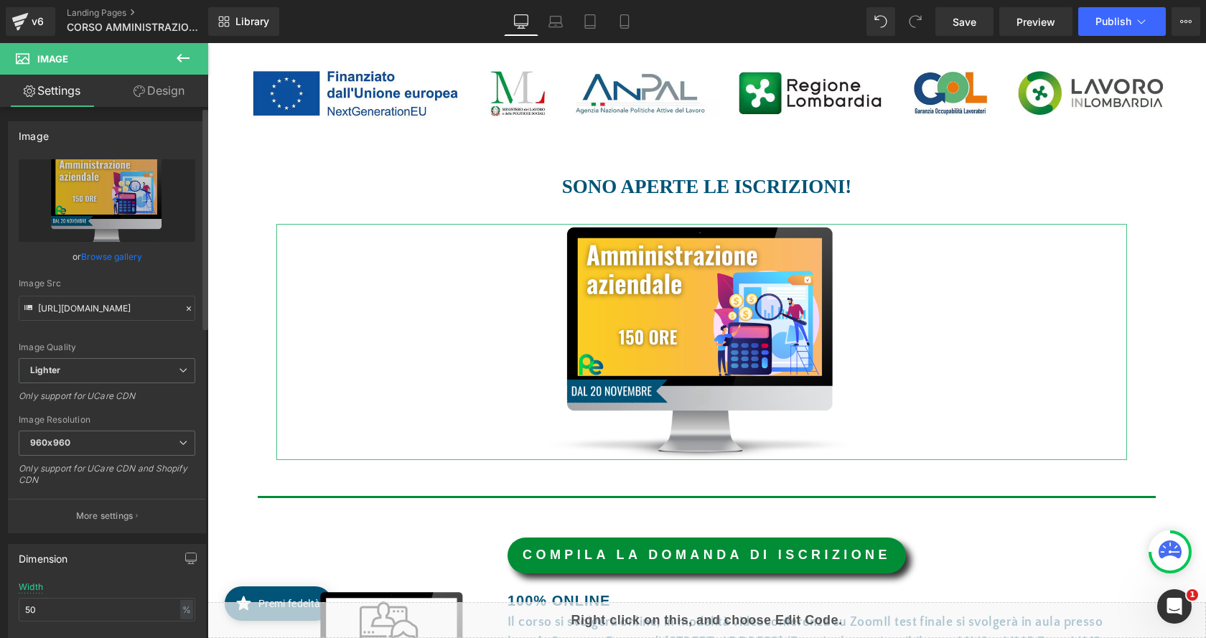
click at [108, 263] on link "Browse gallery" at bounding box center [111, 256] width 61 height 25
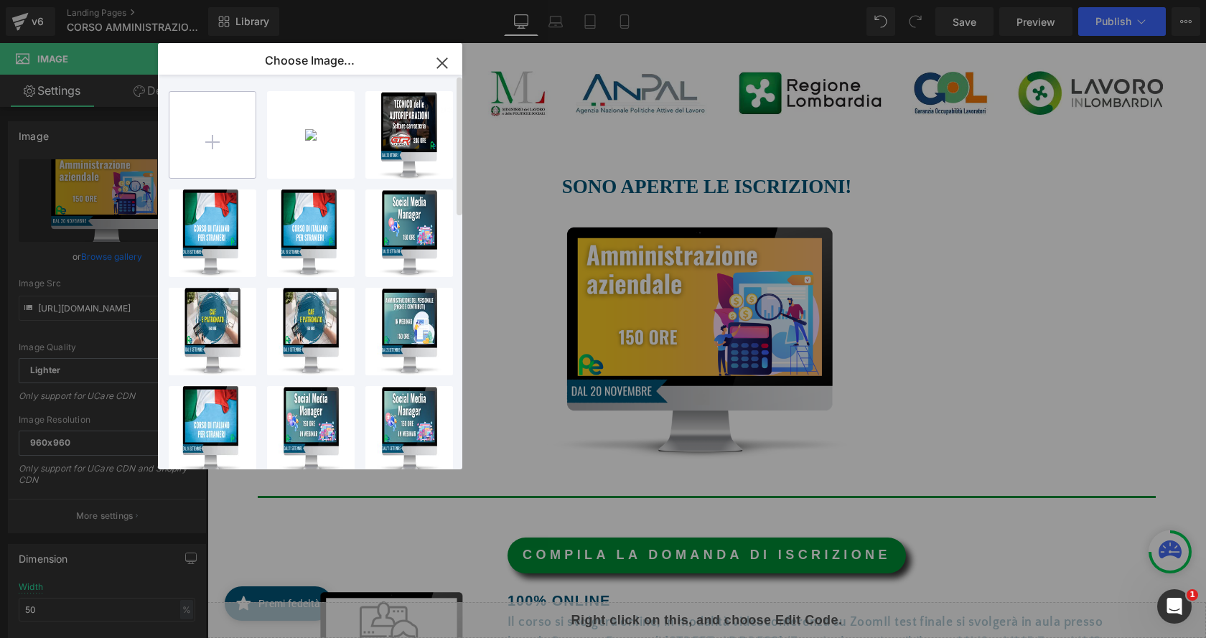
click at [199, 158] on input "file" at bounding box center [212, 135] width 86 height 86
type input "C:\fakepath\IMMAGINE.png"
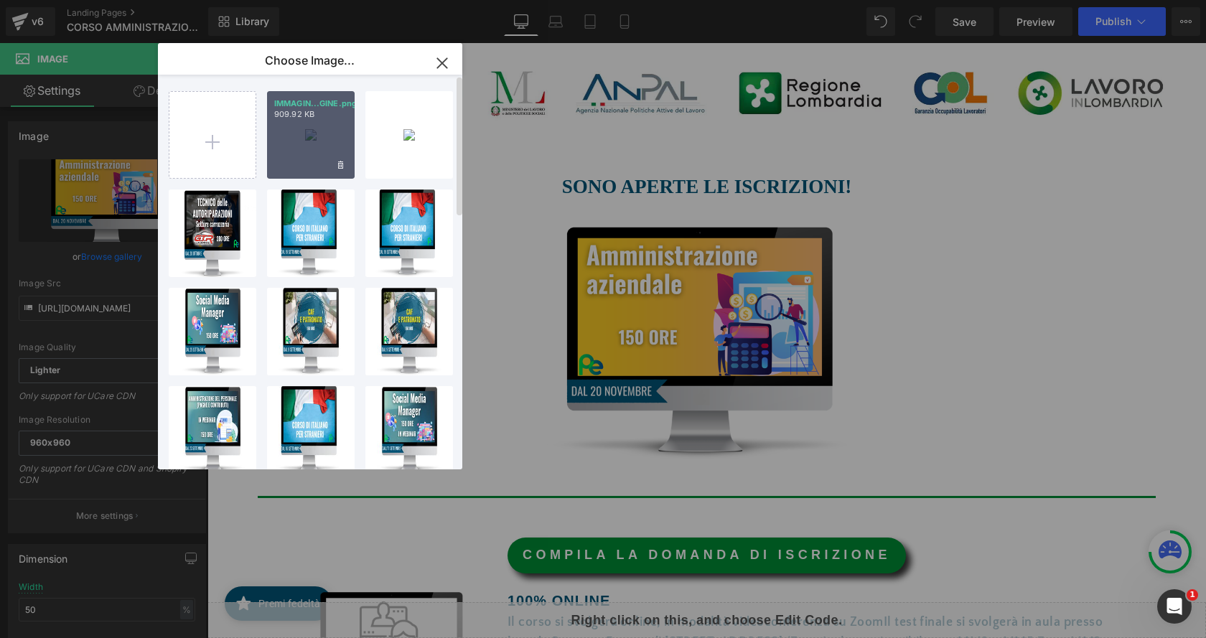
click at [303, 144] on div "IMMAGIN...GINE.png 909.92 KB" at bounding box center [311, 135] width 88 height 88
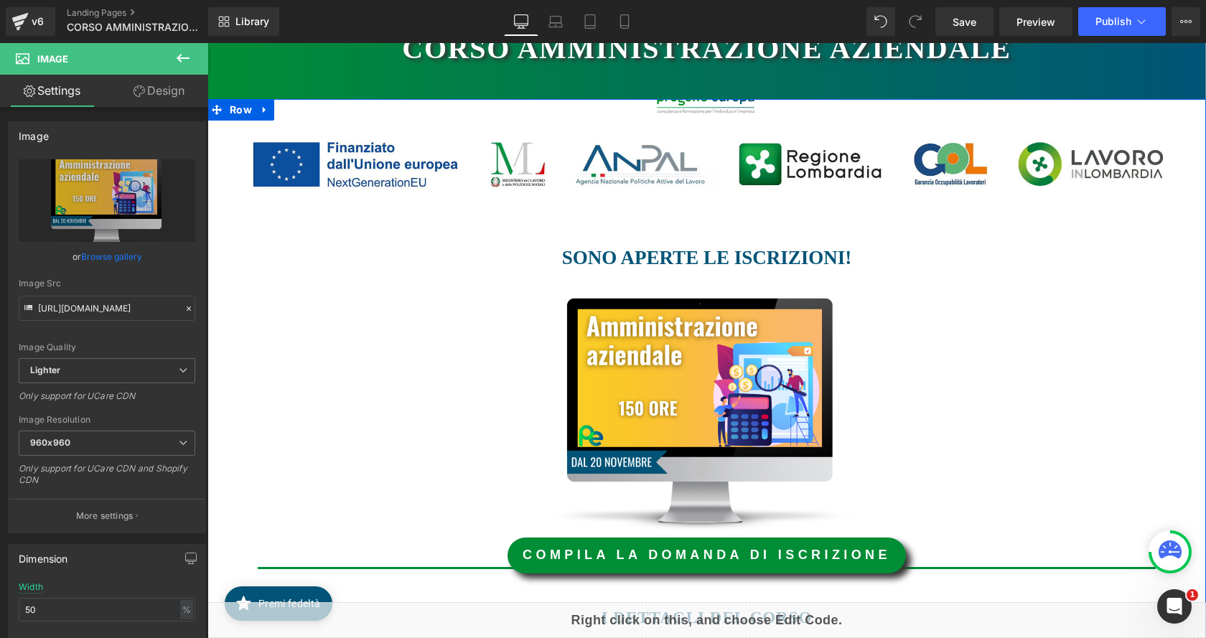
scroll to position [201, 0]
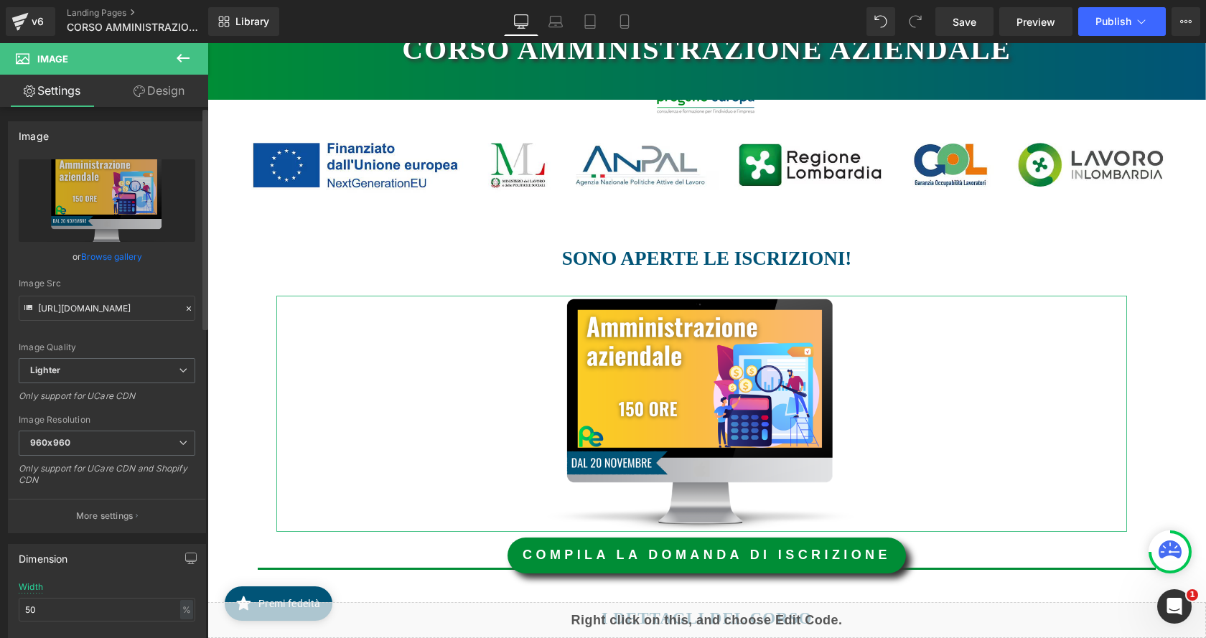
click at [129, 255] on link "Browse gallery" at bounding box center [111, 256] width 61 height 25
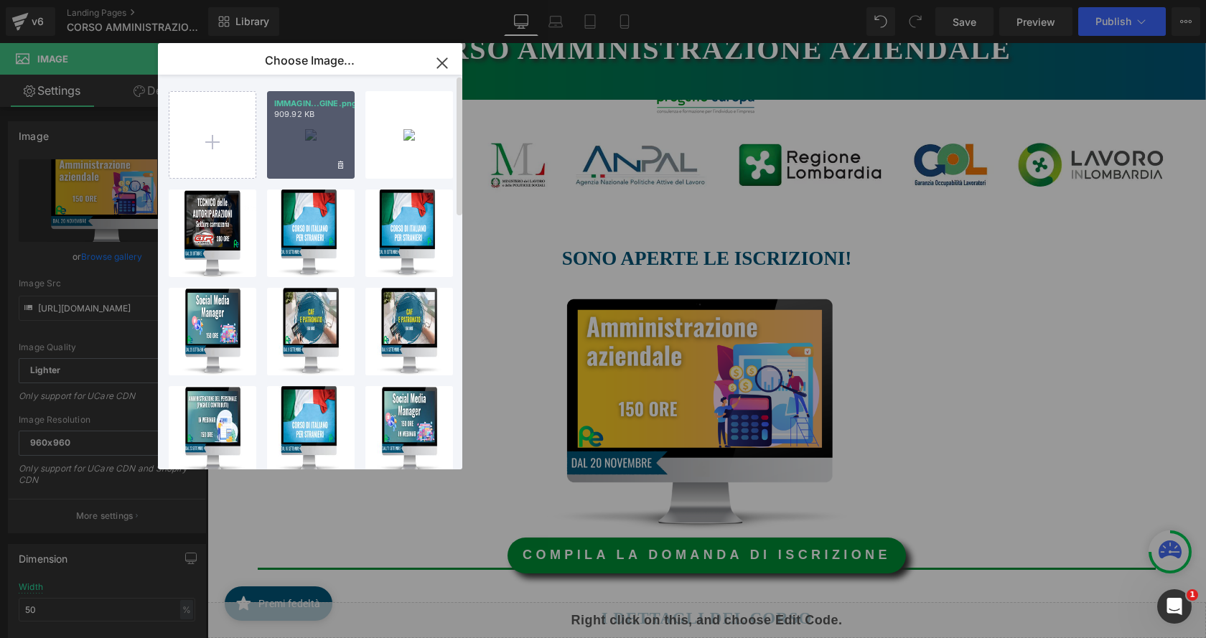
click at [294, 146] on div "IMMAGIN...GINE.png 909.92 KB" at bounding box center [311, 135] width 88 height 88
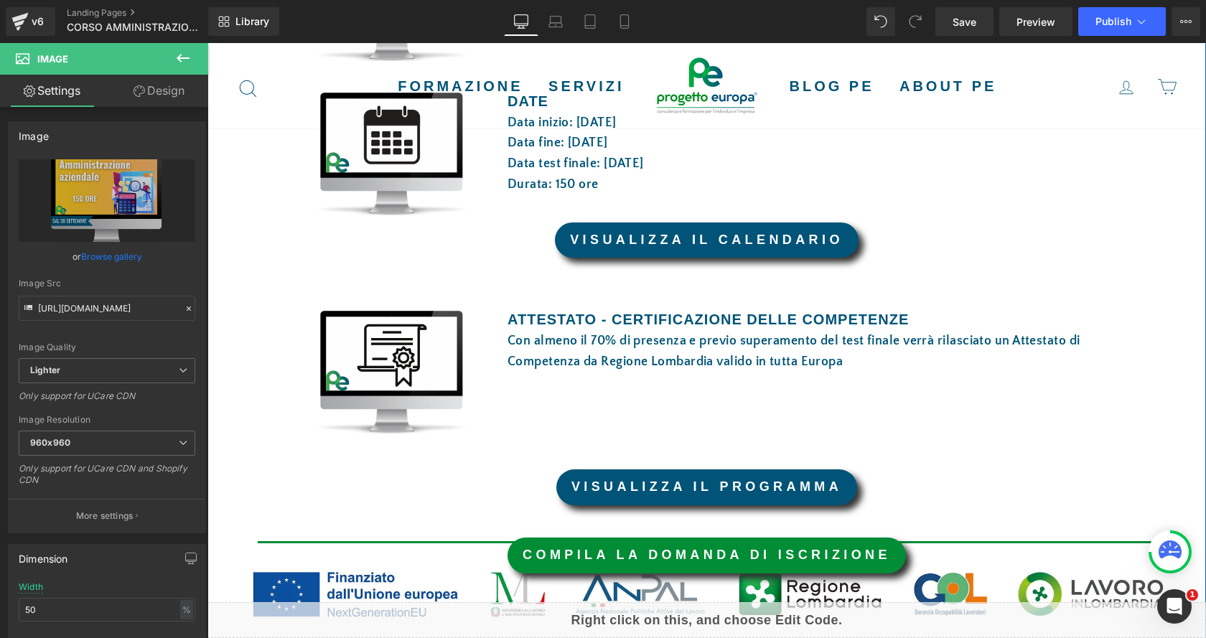
scroll to position [919, 0]
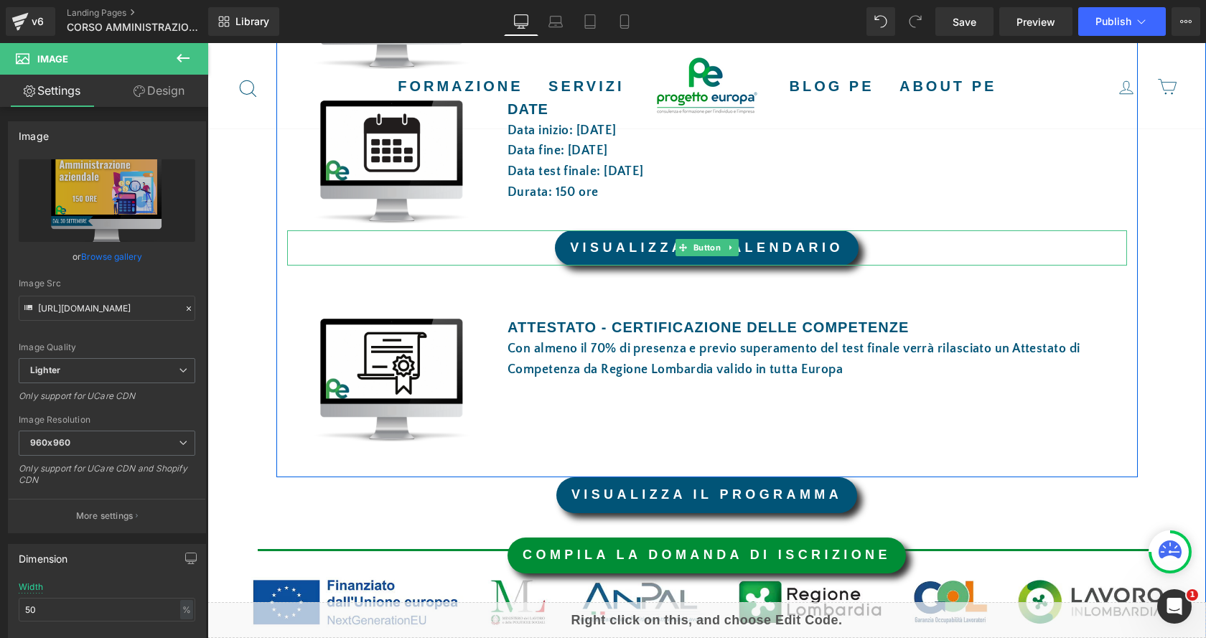
click at [619, 253] on font "VISUALIZZA IL CALENDARIO" at bounding box center [706, 247] width 273 height 14
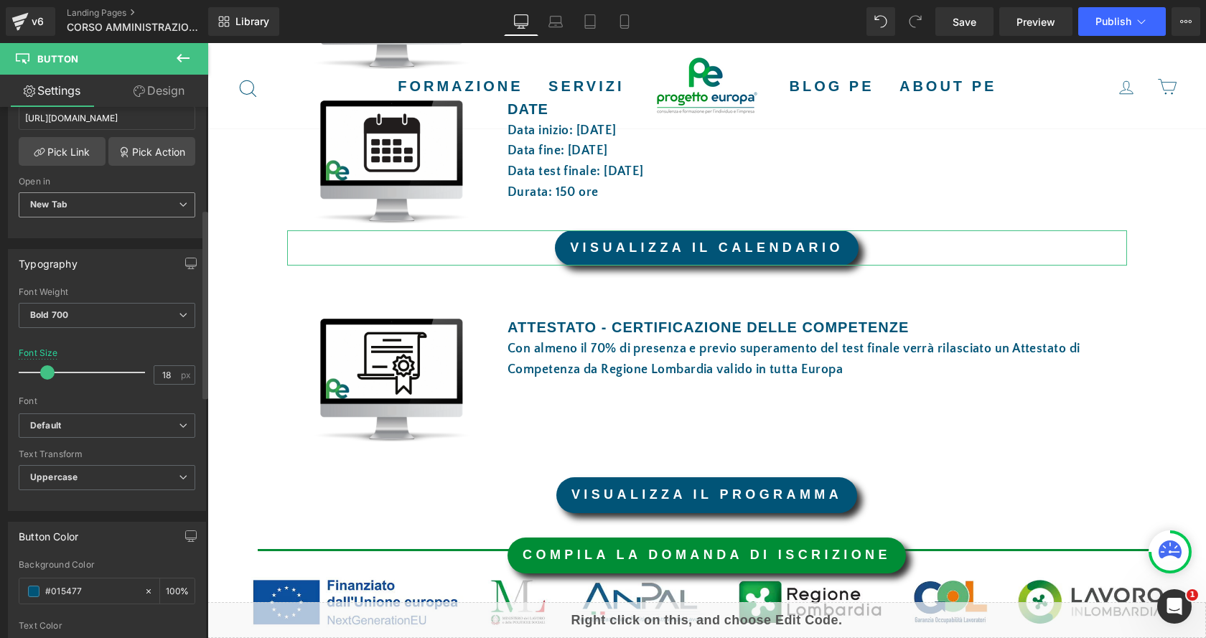
scroll to position [431, 0]
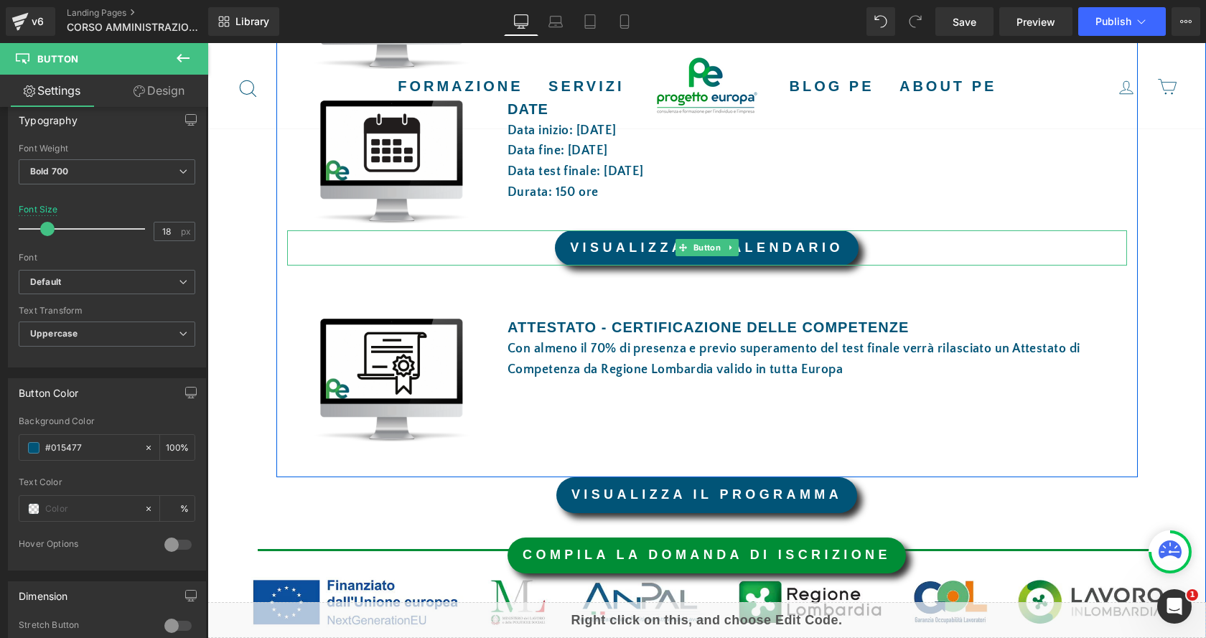
click at [827, 248] on font "VISUALIZZA IL CALENDARIO" at bounding box center [706, 247] width 273 height 14
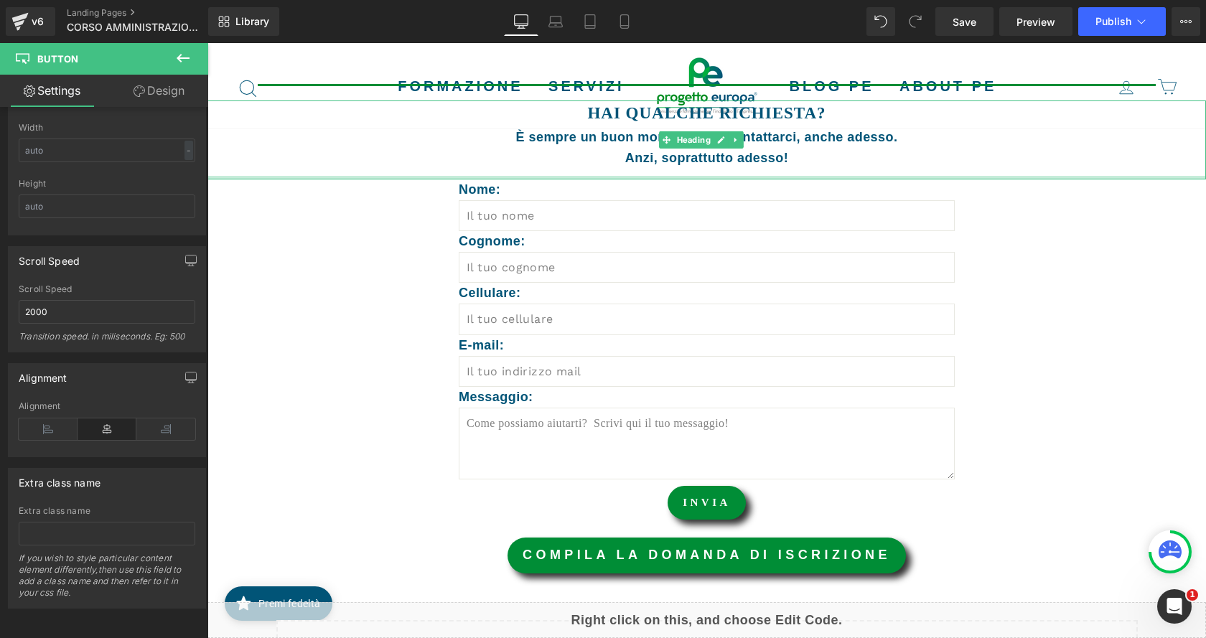
scroll to position [1780, 0]
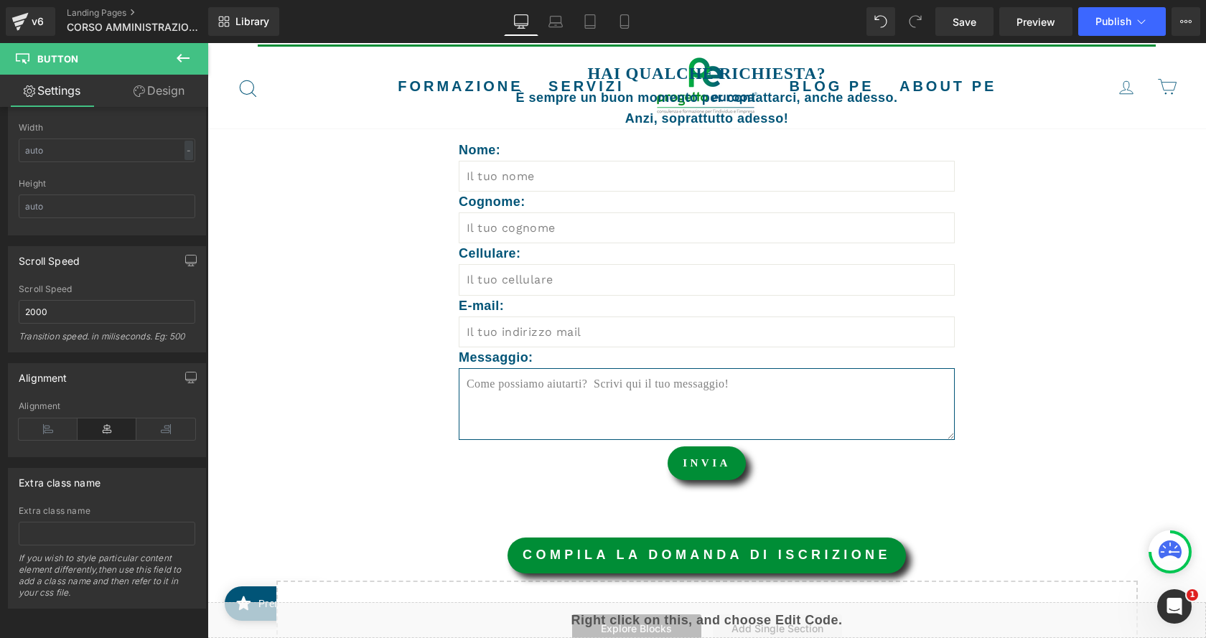
click at [617, 412] on textarea at bounding box center [707, 404] width 496 height 72
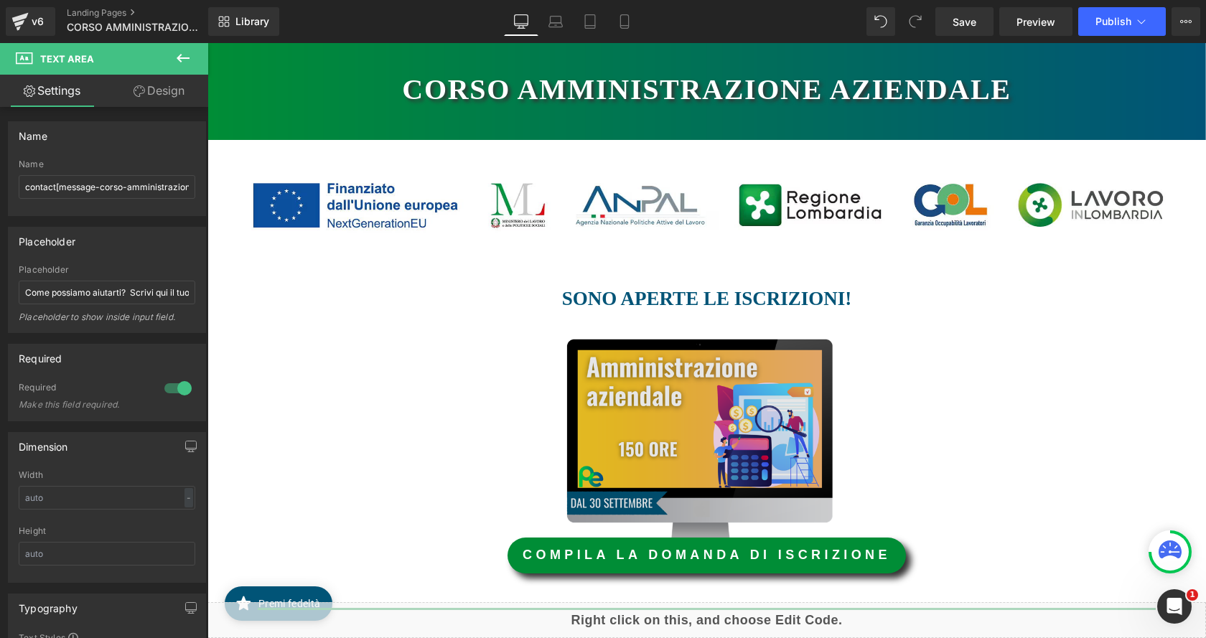
scroll to position [287, 0]
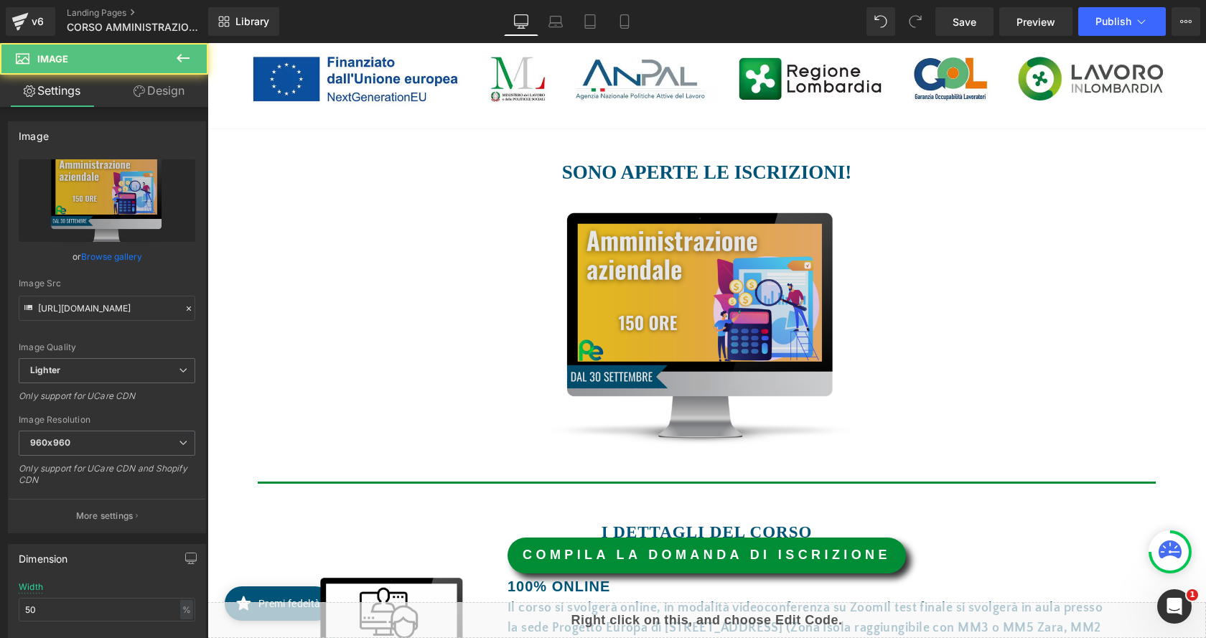
click at [683, 351] on img at bounding box center [702, 328] width 426 height 236
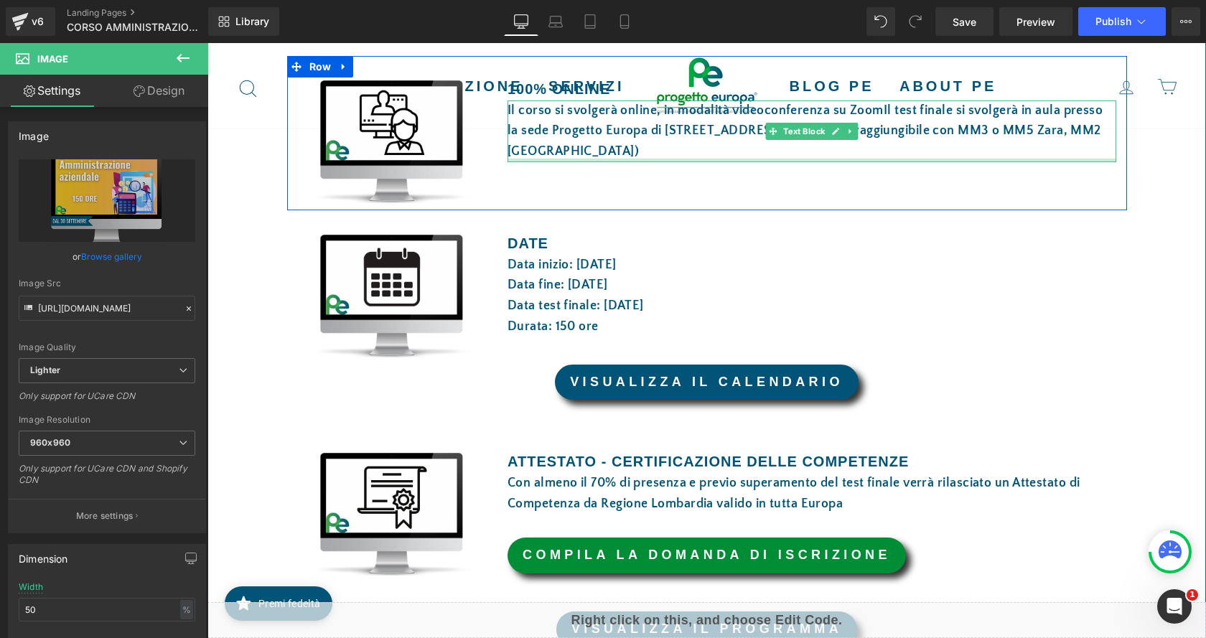
scroll to position [789, 0]
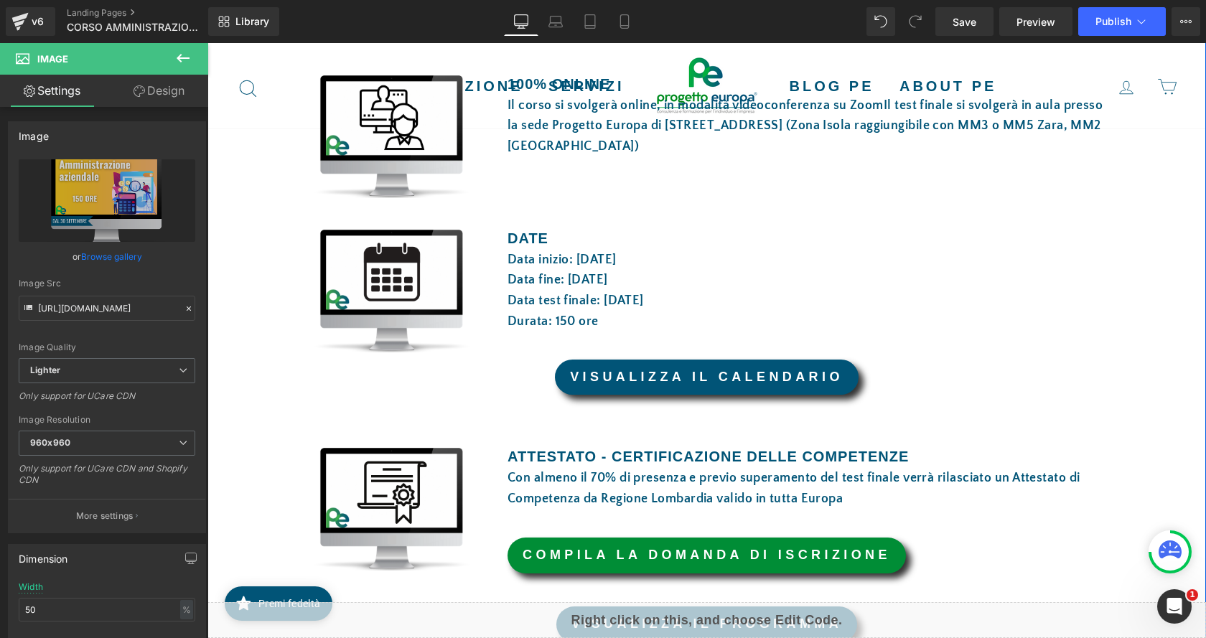
click at [690, 370] on div "VISUALIZZA IL CALENDARIO Button" at bounding box center [707, 378] width 840 height 36
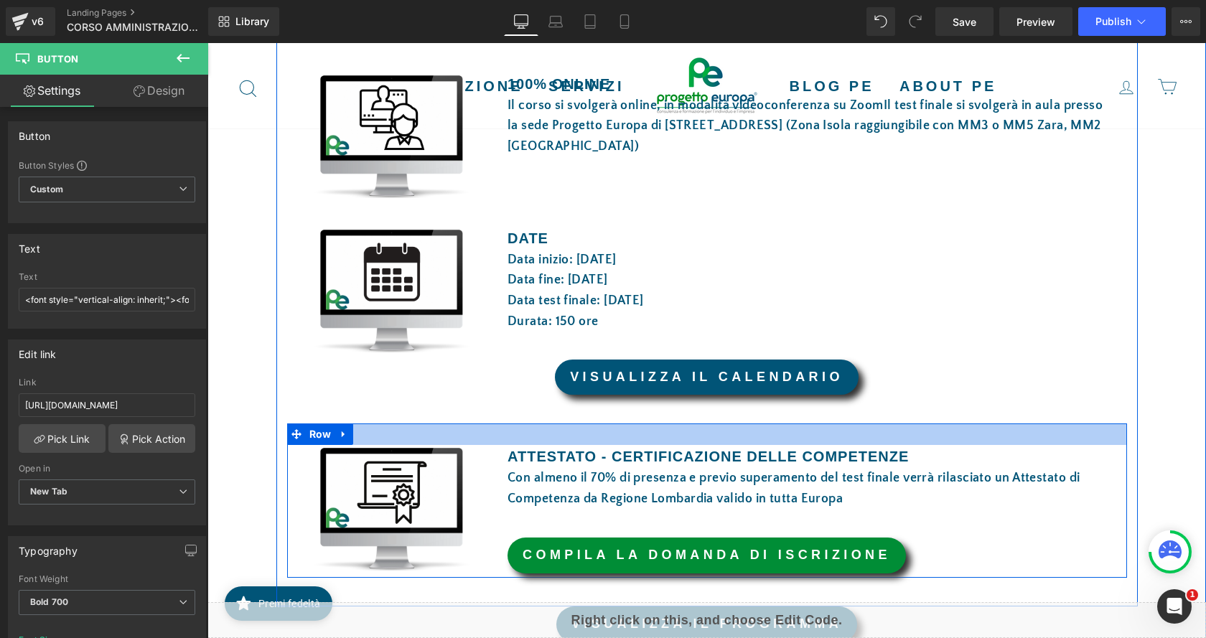
scroll to position [933, 0]
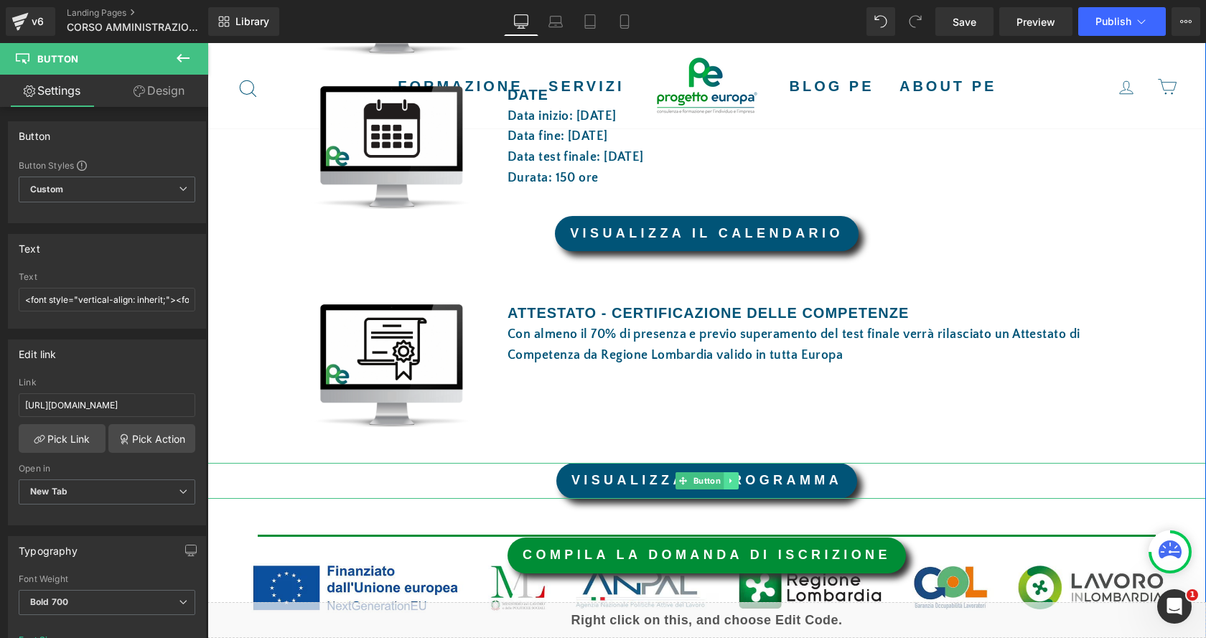
click at [723, 485] on link at bounding box center [730, 480] width 15 height 17
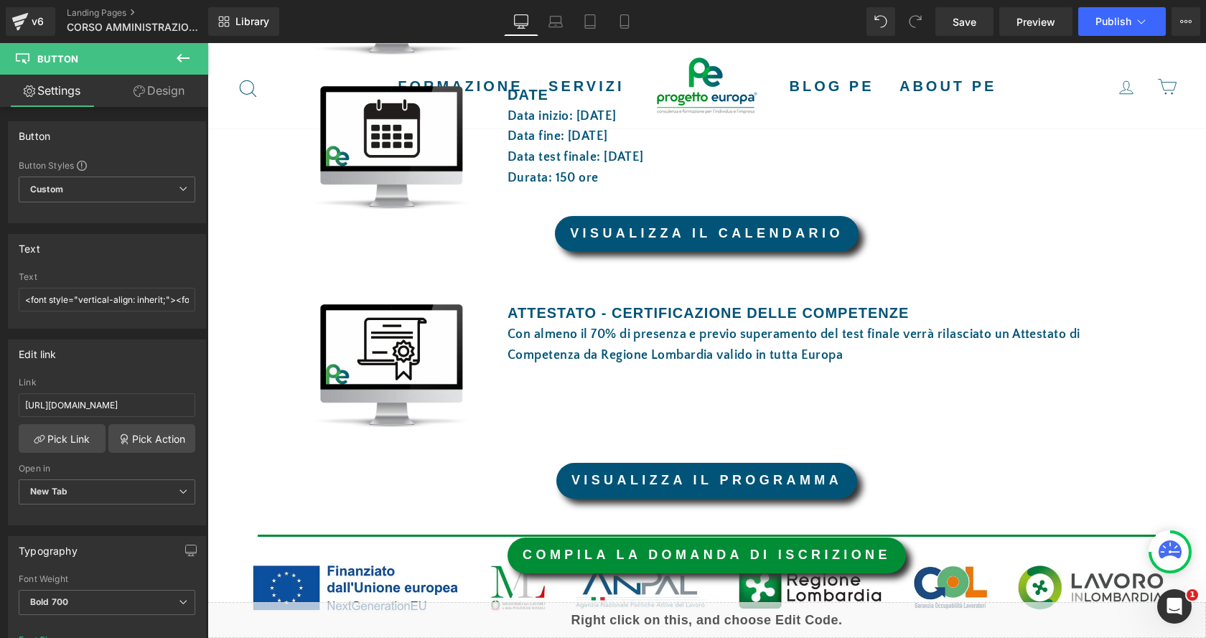
click at [179, 59] on icon at bounding box center [183, 58] width 13 height 9
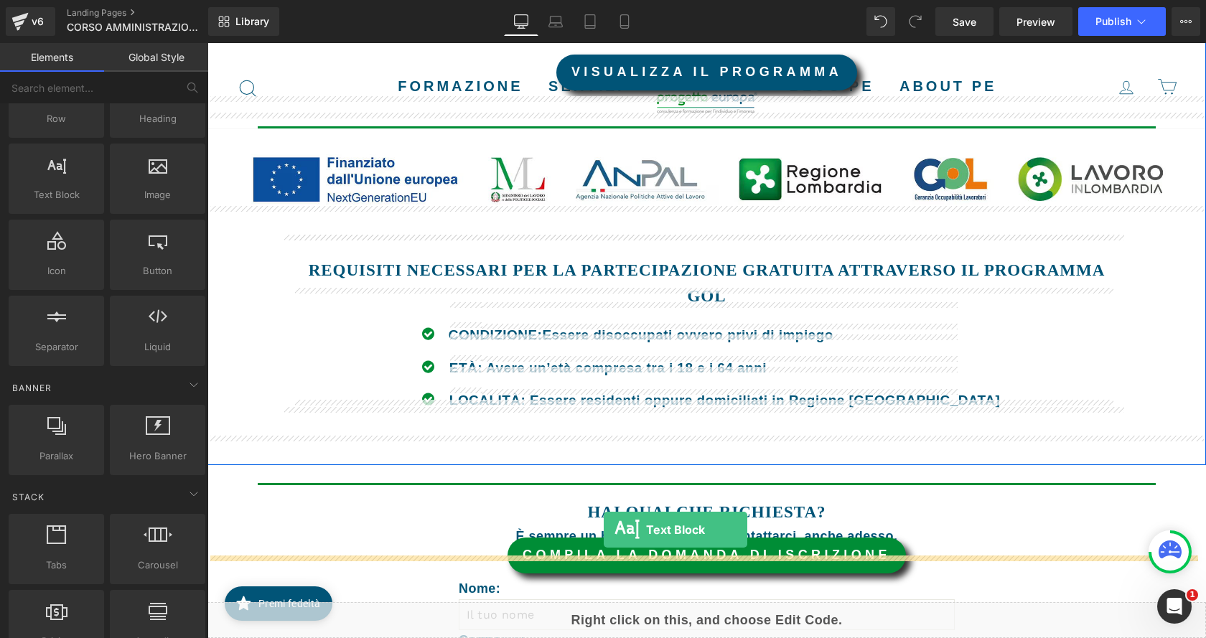
scroll to position [1364, 0]
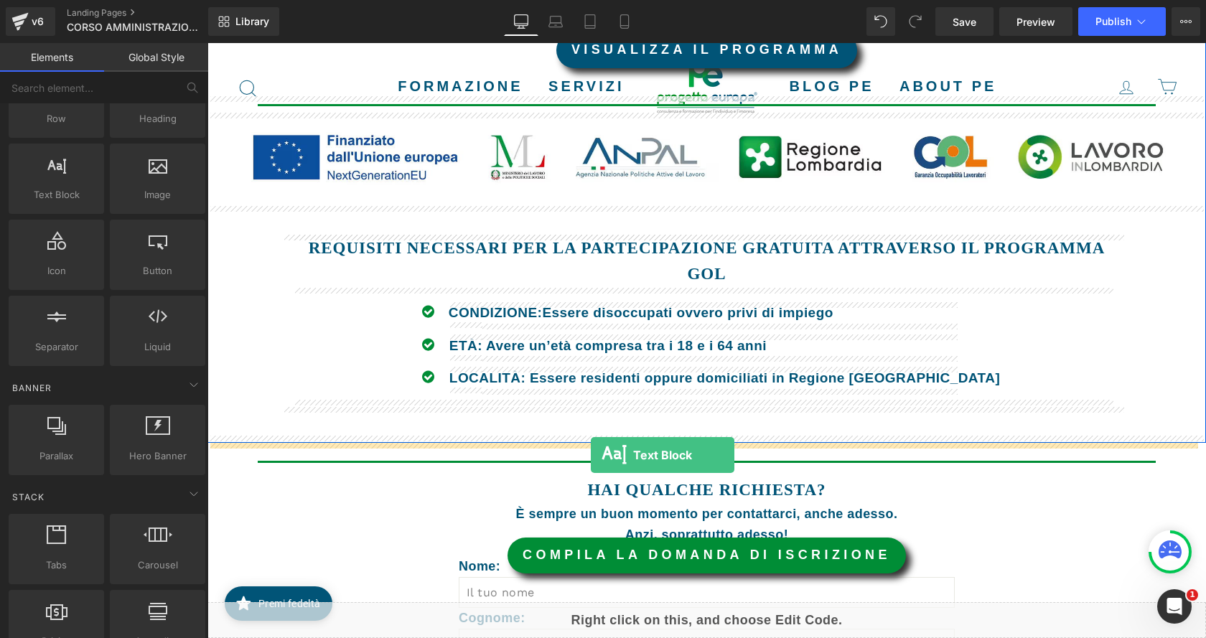
drag, startPoint x: 277, startPoint y: 229, endPoint x: 587, endPoint y: 455, distance: 383.7
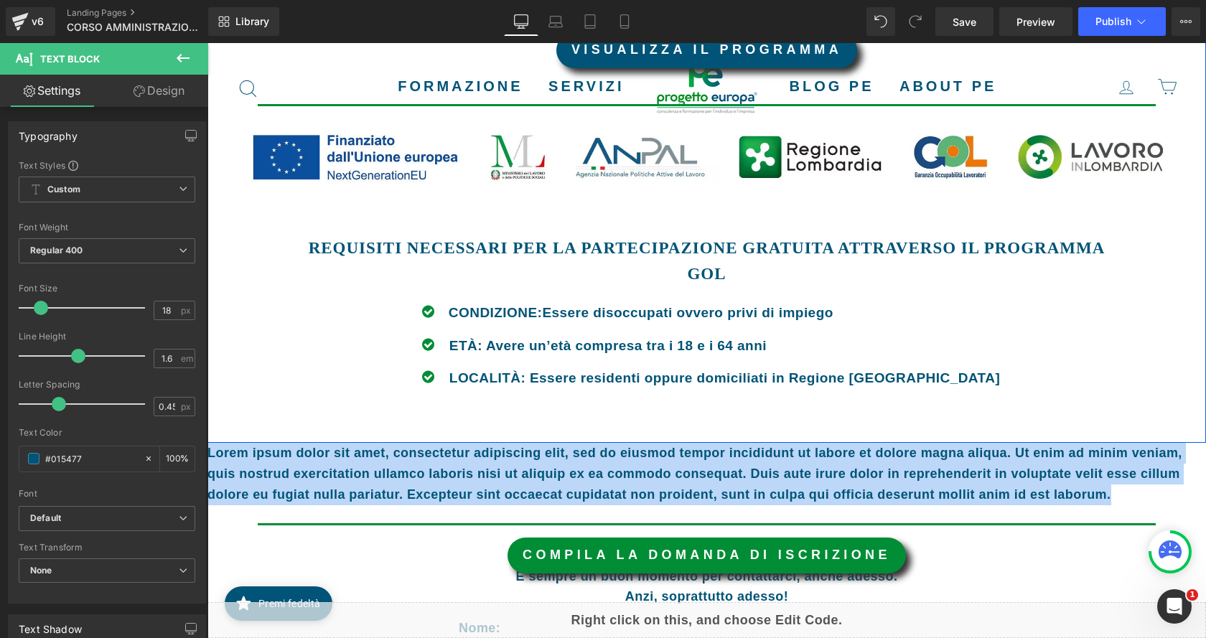
drag, startPoint x: 1118, startPoint y: 497, endPoint x: 211, endPoint y: 433, distance: 909.4
click at [211, 433] on div "CORSO AMMINISTRAZIONE AZIENDALE Heading Hero Banner Row CORSO AMMINISTRAZIONE A…" at bounding box center [706, 7] width 998 height 2340
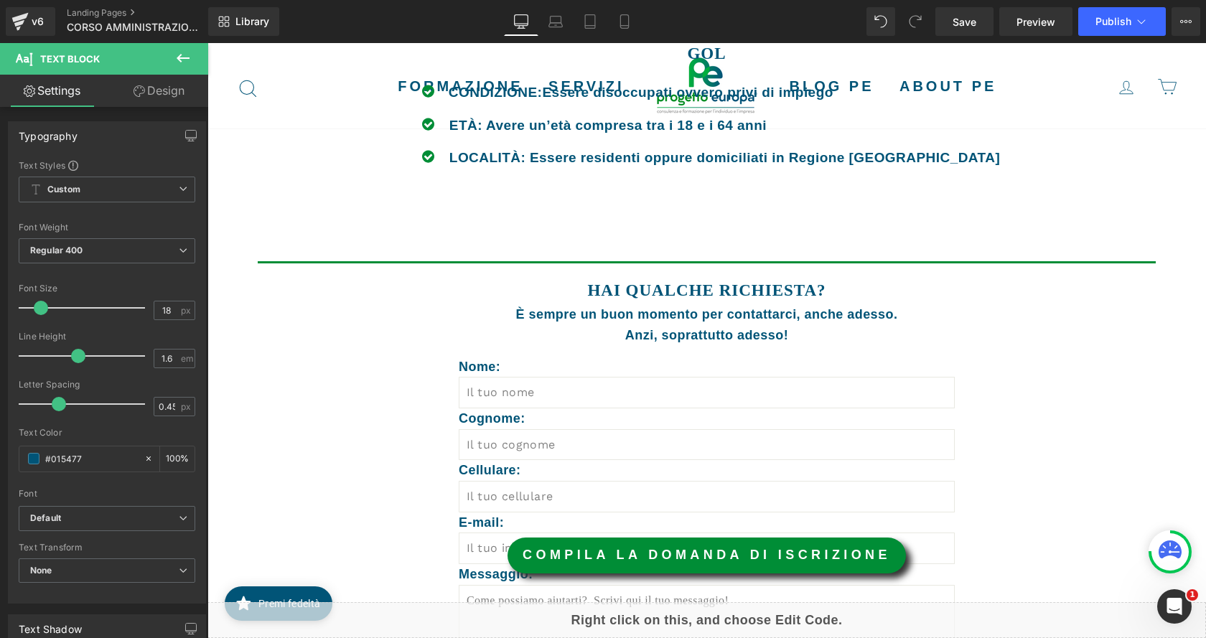
scroll to position [1651, 0]
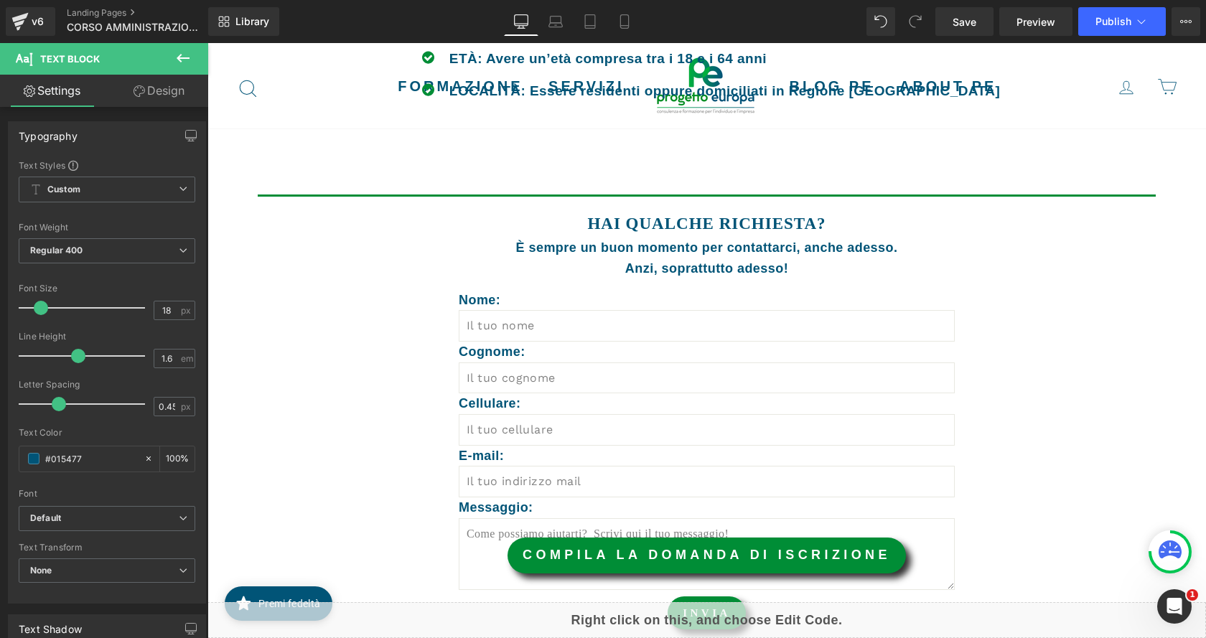
click at [207, 43] on div at bounding box center [207, 43] width 0 height 0
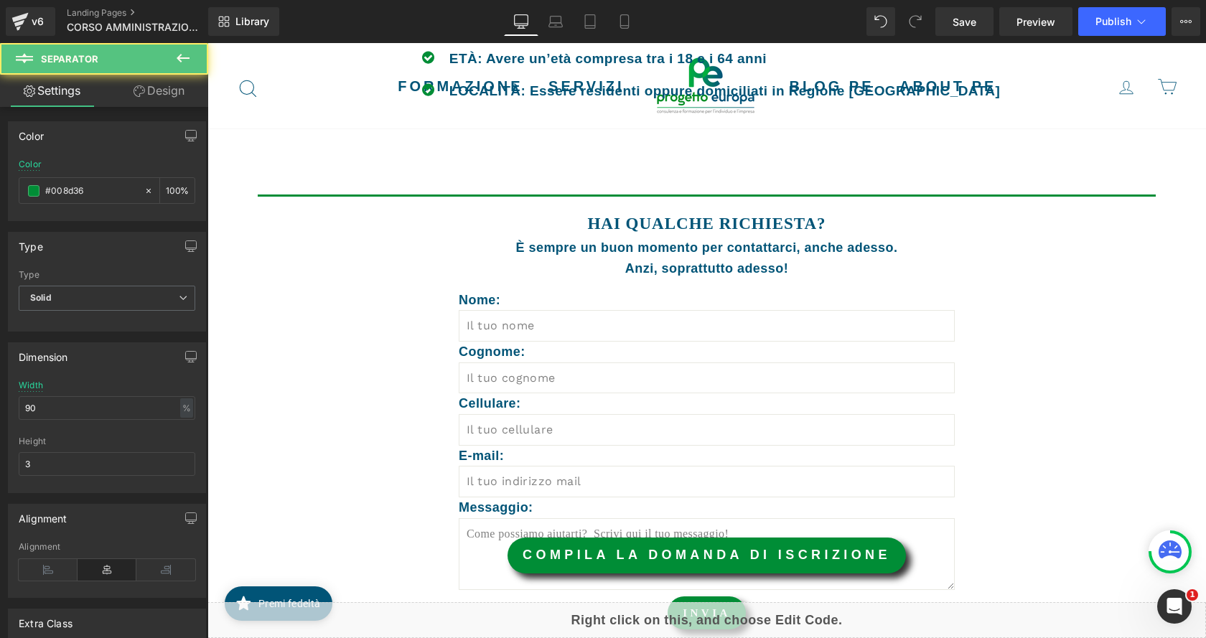
click at [650, 170] on p at bounding box center [706, 166] width 998 height 21
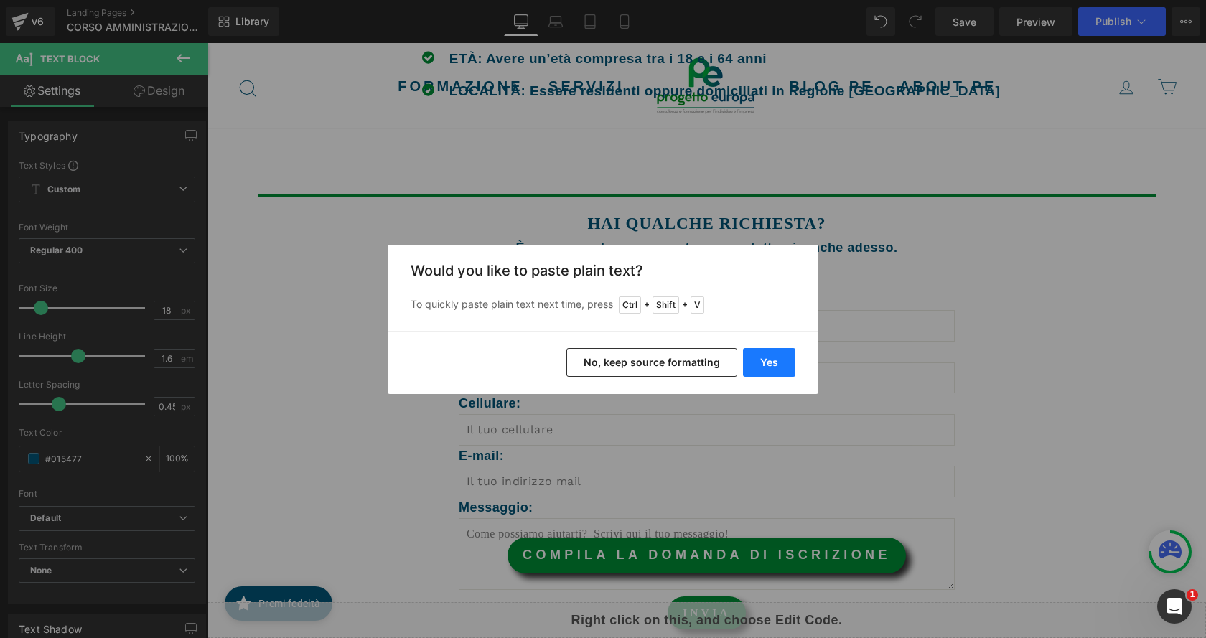
click at [774, 370] on button "Yes" at bounding box center [769, 362] width 52 height 29
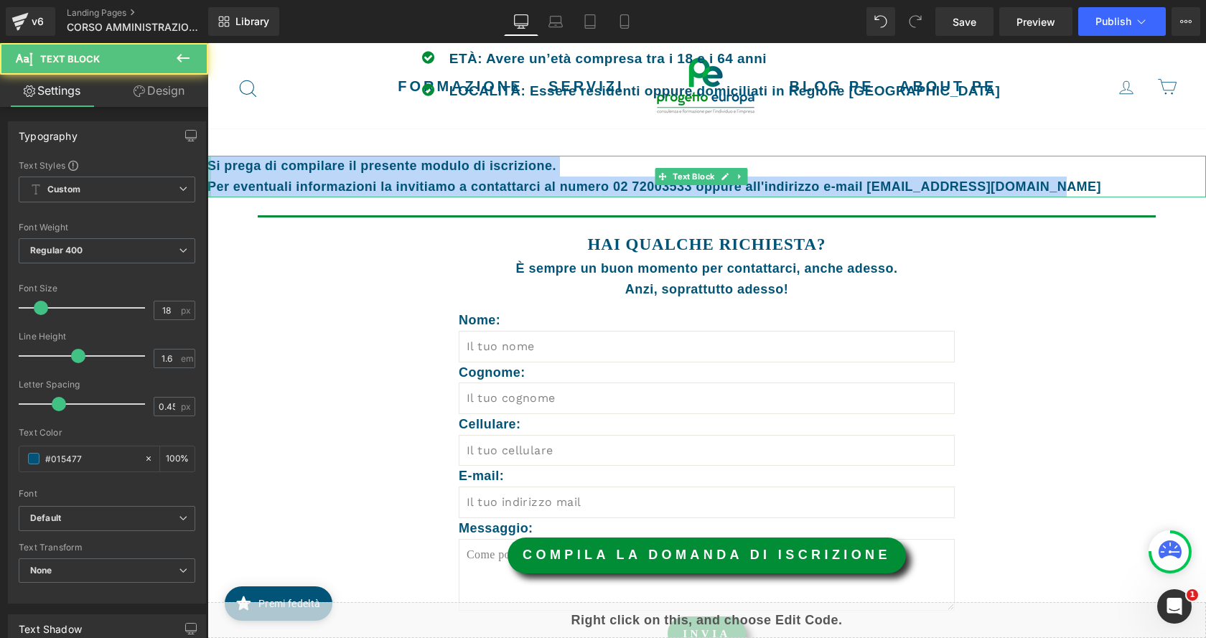
drag, startPoint x: 1066, startPoint y: 184, endPoint x: 210, endPoint y: 170, distance: 856.3
click at [210, 170] on div "Si prega di compilare il presente modulo di iscrizione. Per eventuali informaz…" at bounding box center [706, 177] width 998 height 42
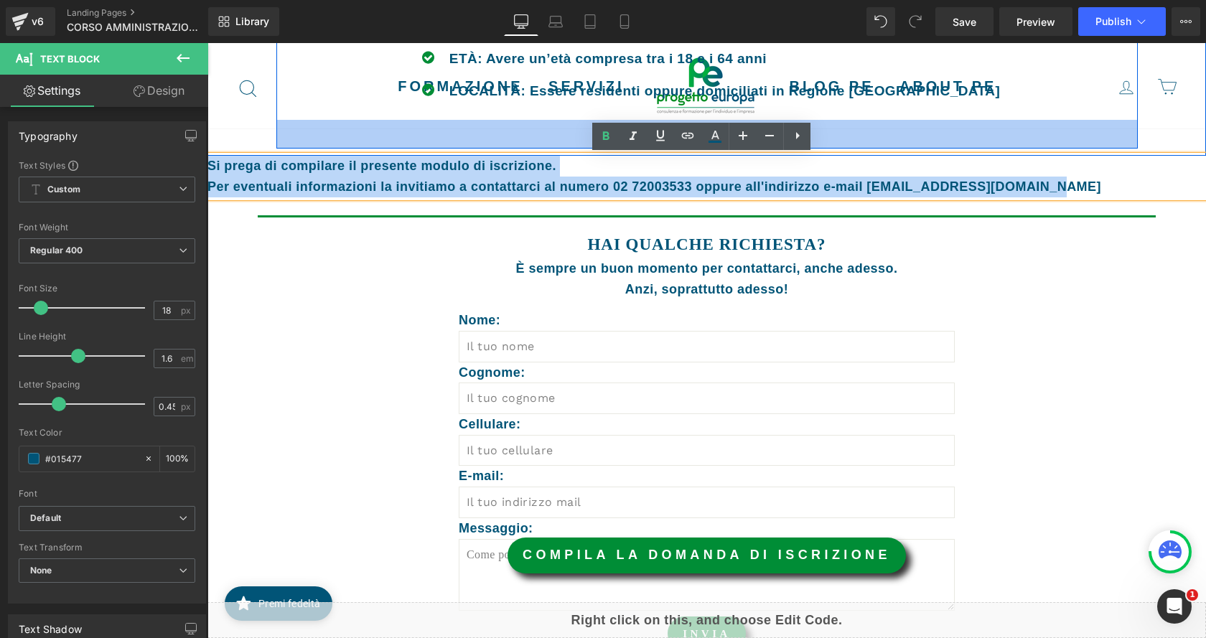
click at [811, 140] on div "40px" at bounding box center [706, 134] width 861 height 29
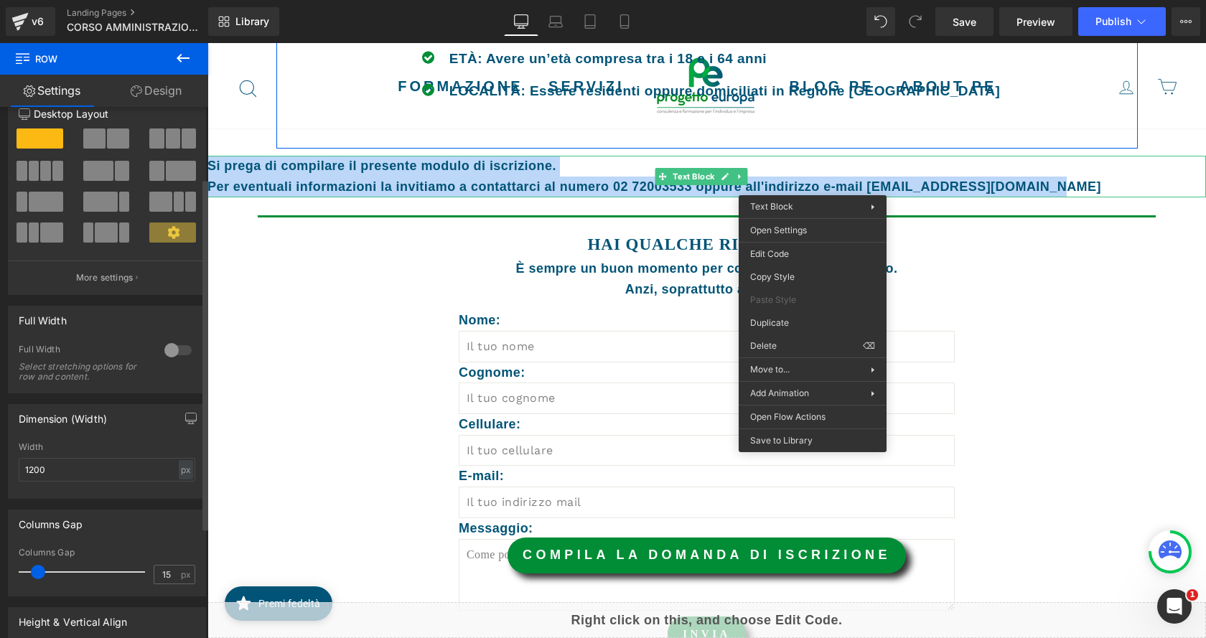
scroll to position [0, 0]
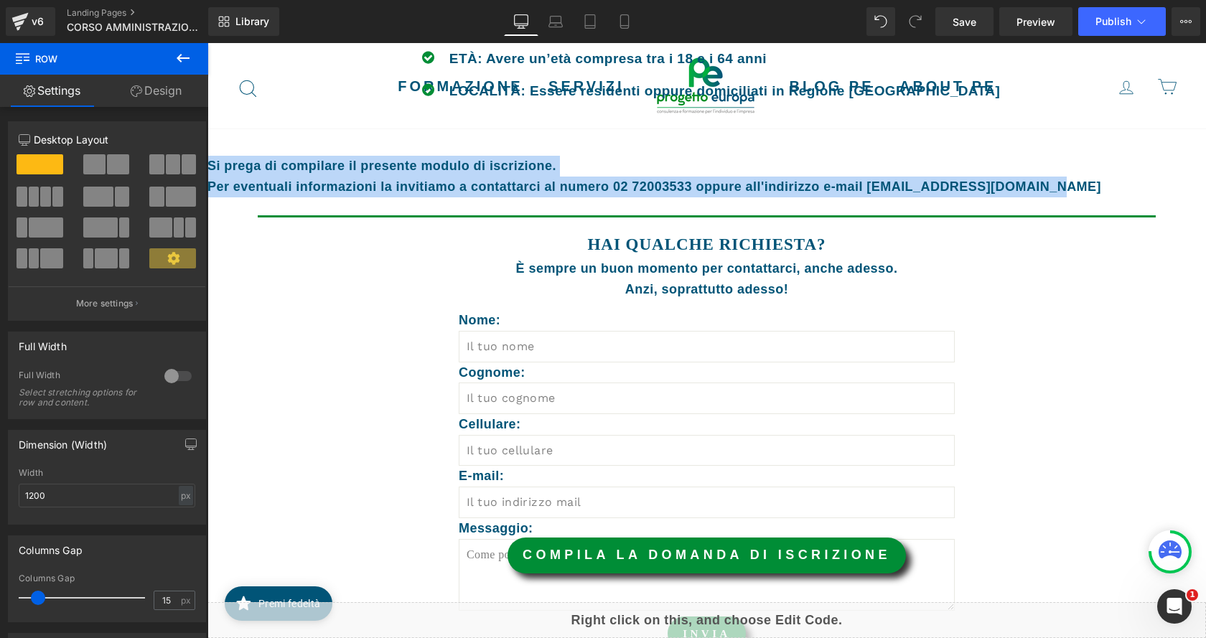
click at [677, 178] on span "Text Block" at bounding box center [693, 177] width 47 height 17
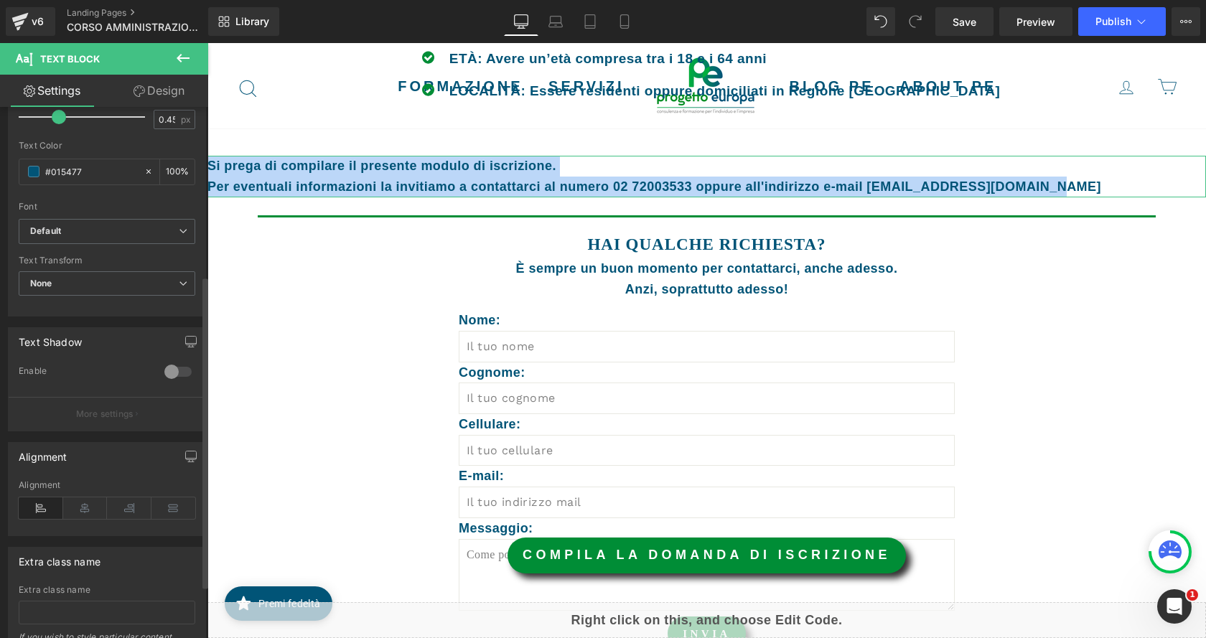
scroll to position [377, 0]
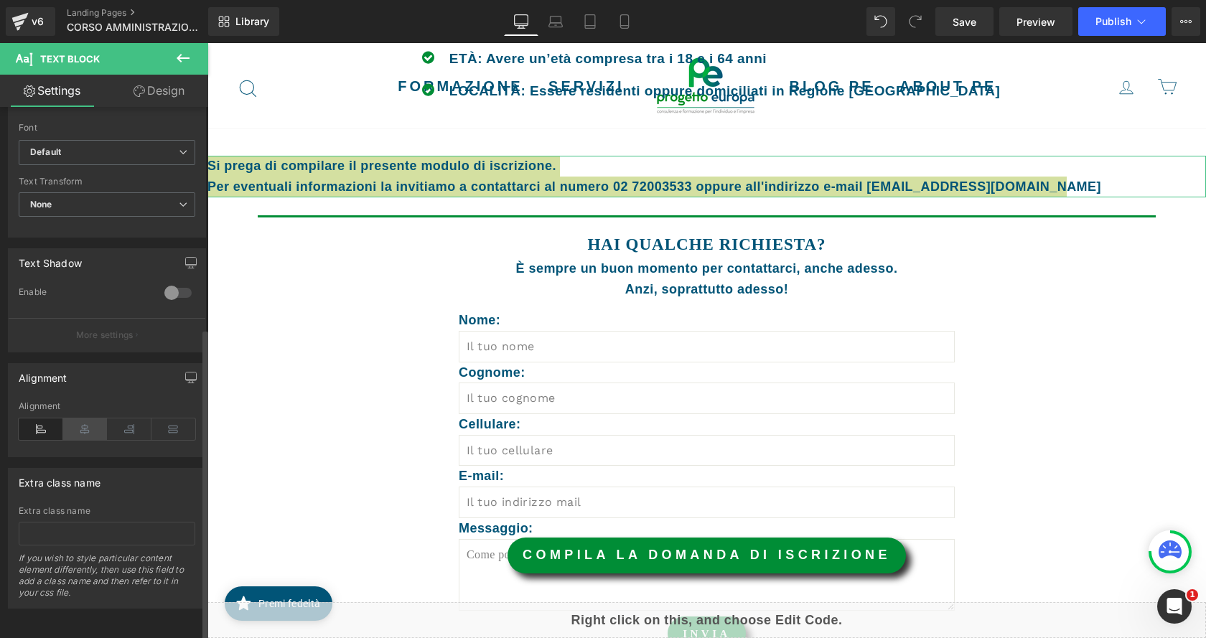
click at [95, 419] on icon at bounding box center [85, 429] width 44 height 22
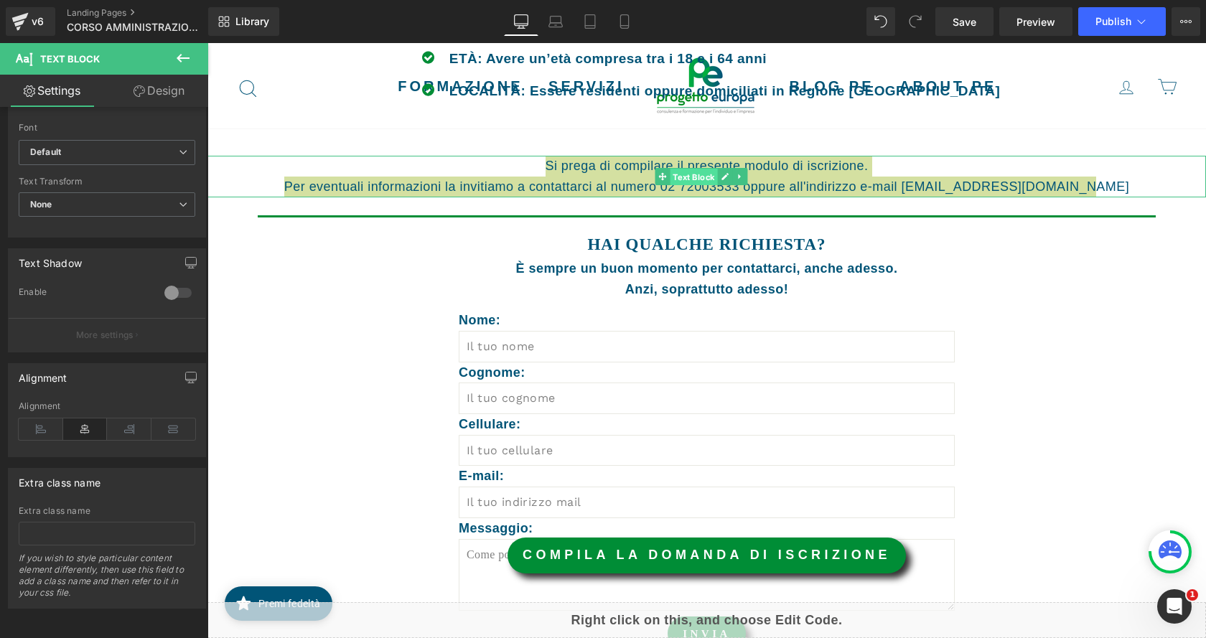
click at [700, 171] on span "Text Block" at bounding box center [693, 177] width 47 height 17
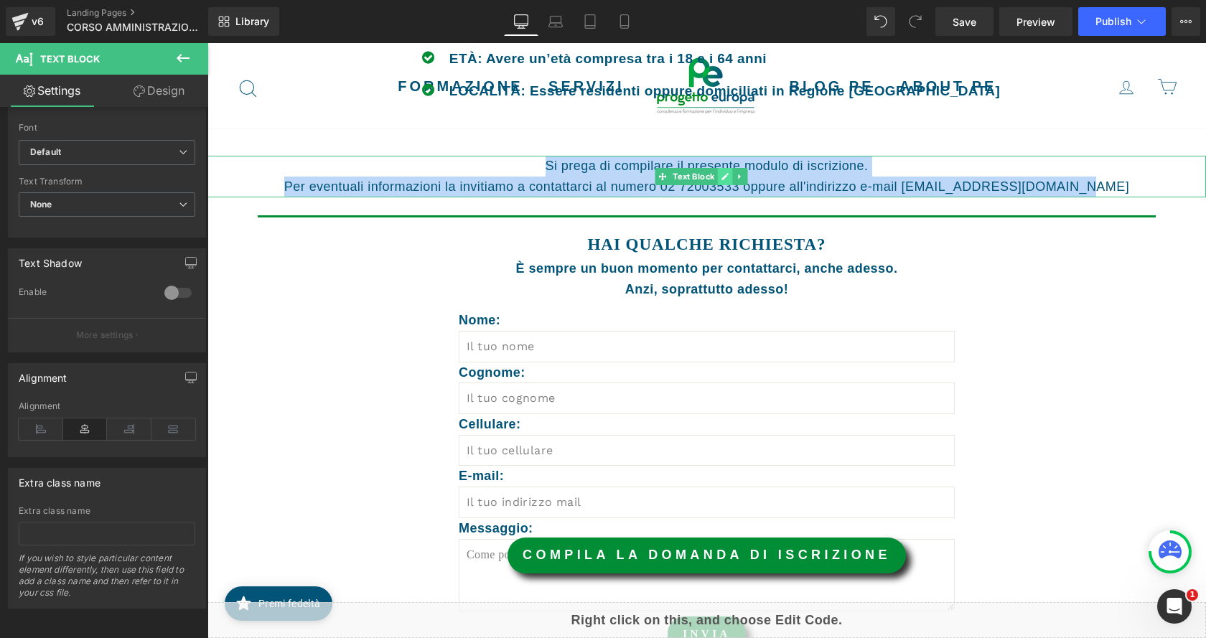
click at [720, 180] on link at bounding box center [725, 176] width 15 height 17
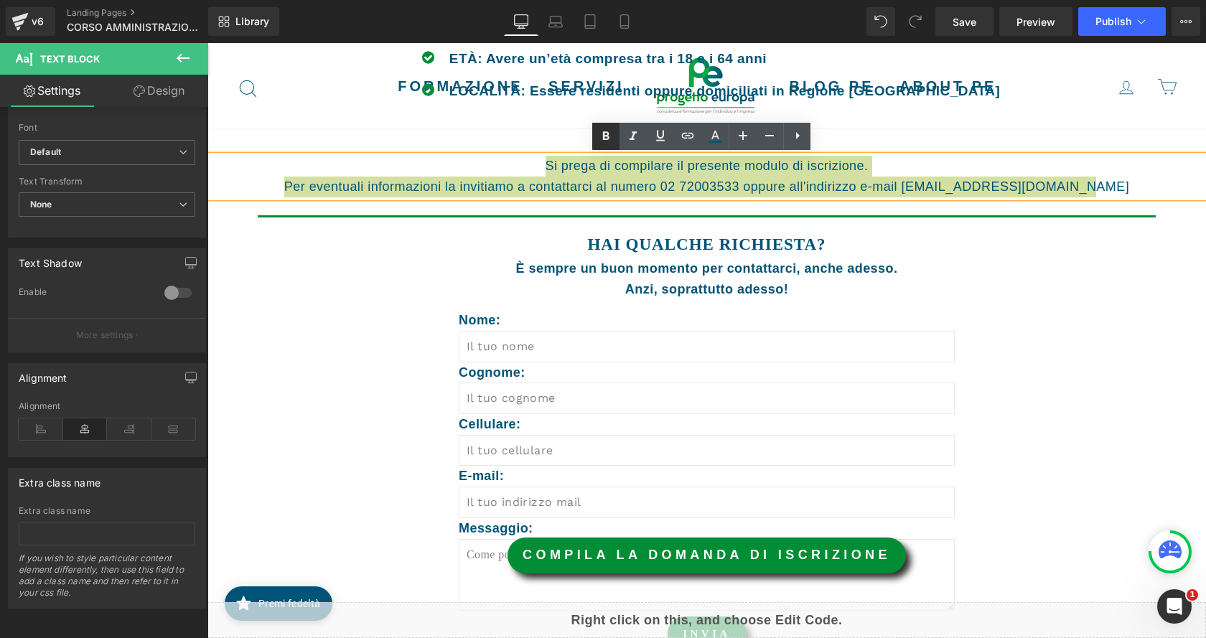
click at [596, 139] on link at bounding box center [605, 136] width 27 height 27
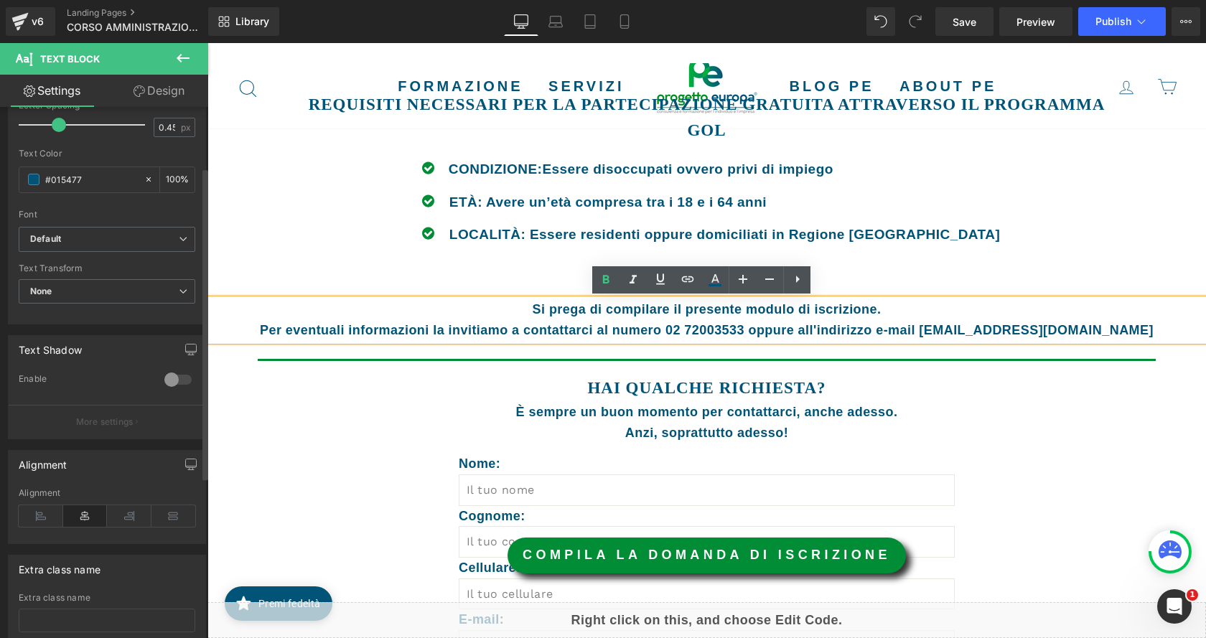
scroll to position [90, 0]
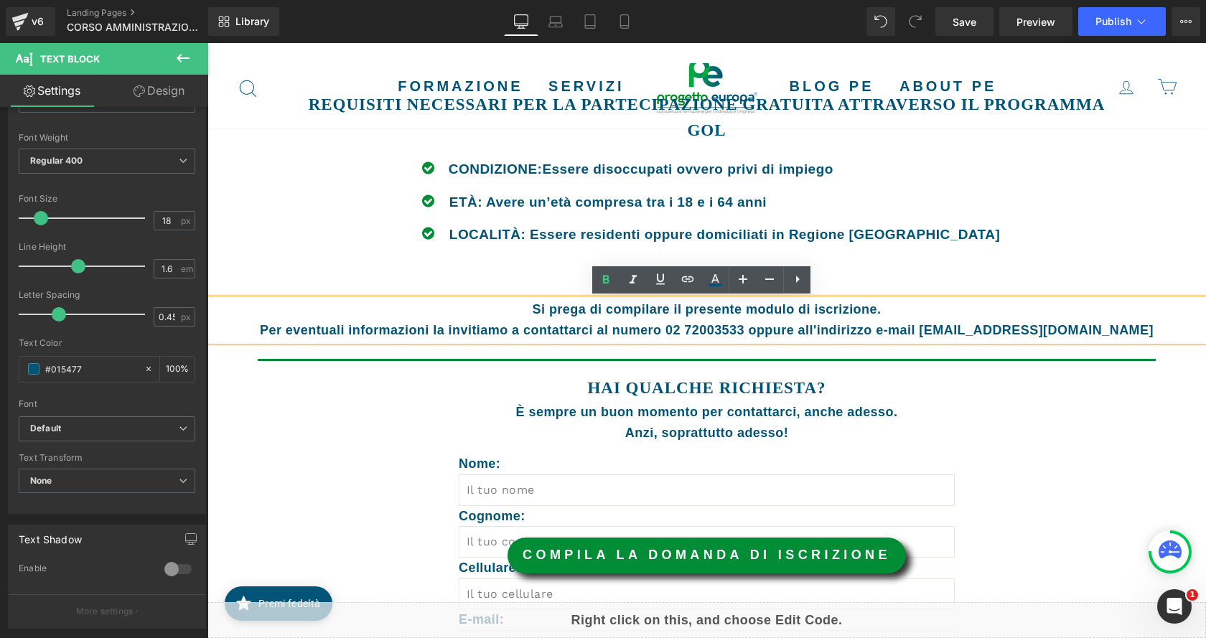
click at [184, 61] on icon at bounding box center [182, 58] width 17 height 17
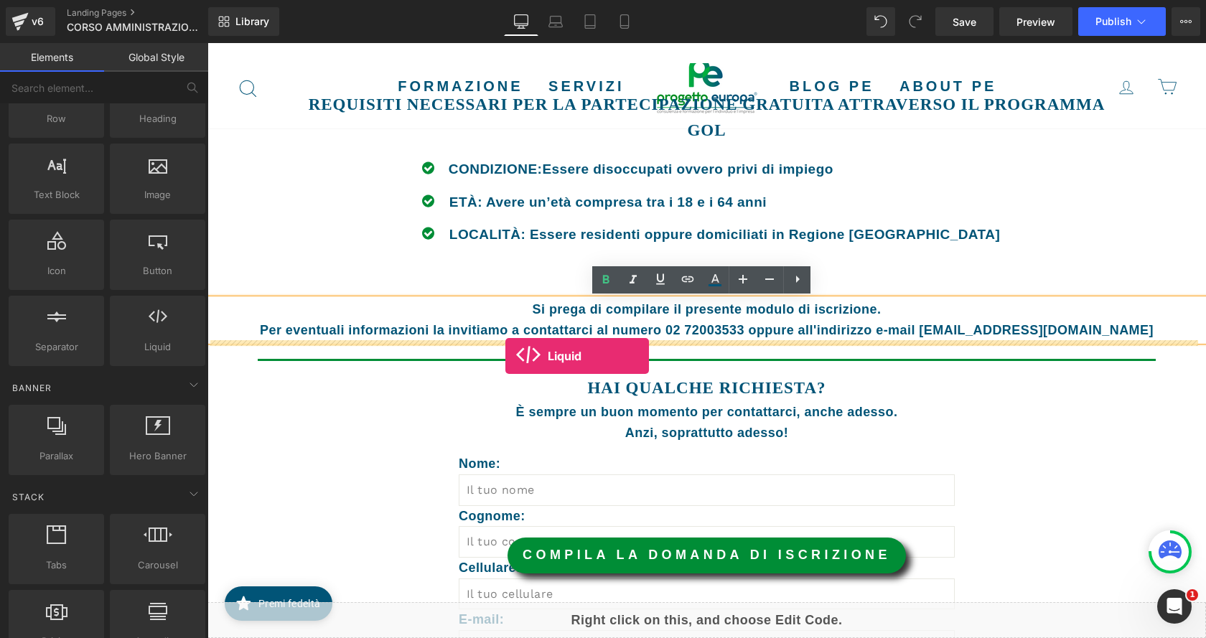
drag, startPoint x: 385, startPoint y: 378, endPoint x: 505, endPoint y: 356, distance: 122.6
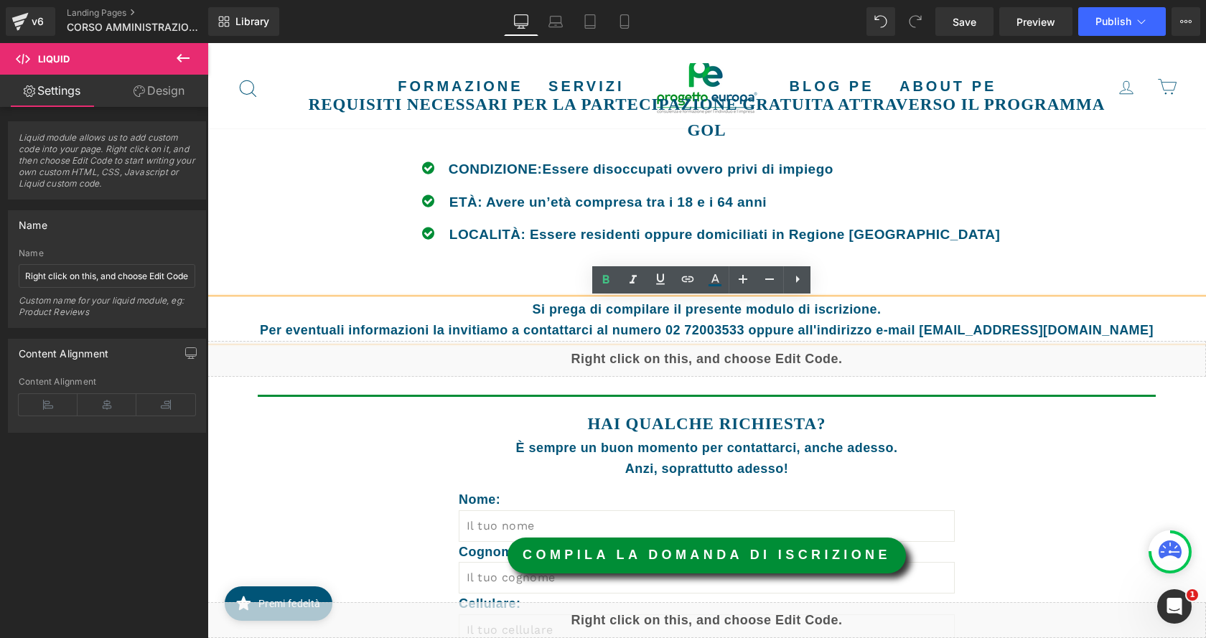
click at [718, 350] on div "Liquid" at bounding box center [706, 359] width 998 height 36
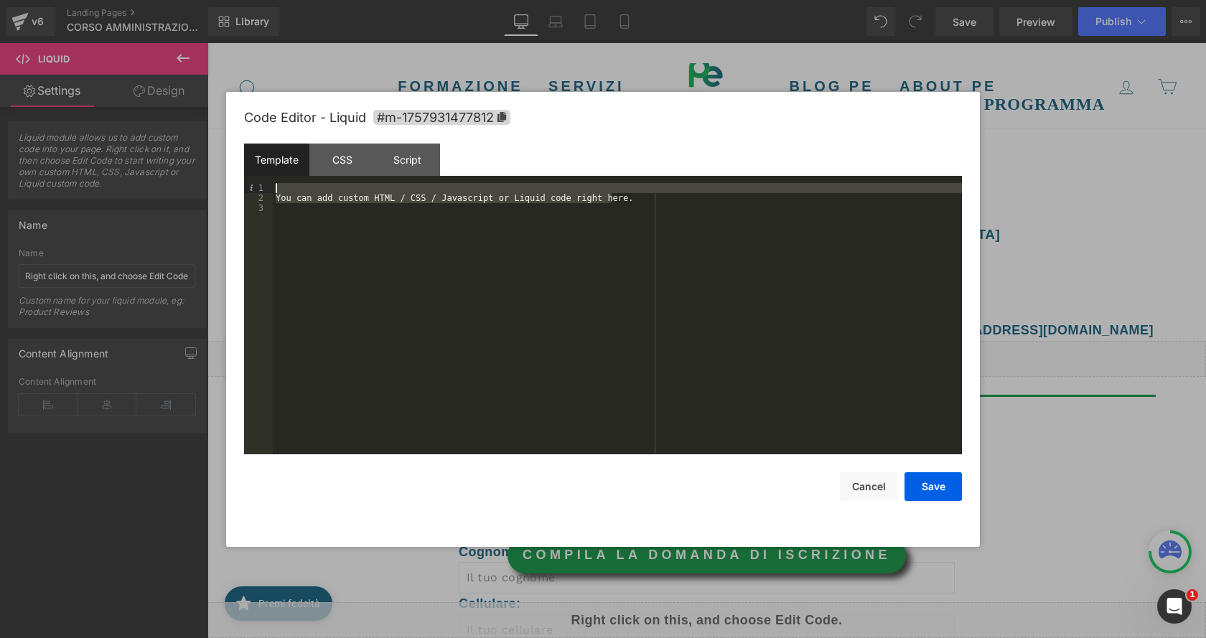
drag, startPoint x: 628, startPoint y: 194, endPoint x: 269, endPoint y: 190, distance: 358.9
click at [269, 190] on pre "1 2 3 You can add custom HTML / CSS / Javascript or Liquid code right here. XXX…" at bounding box center [603, 318] width 718 height 271
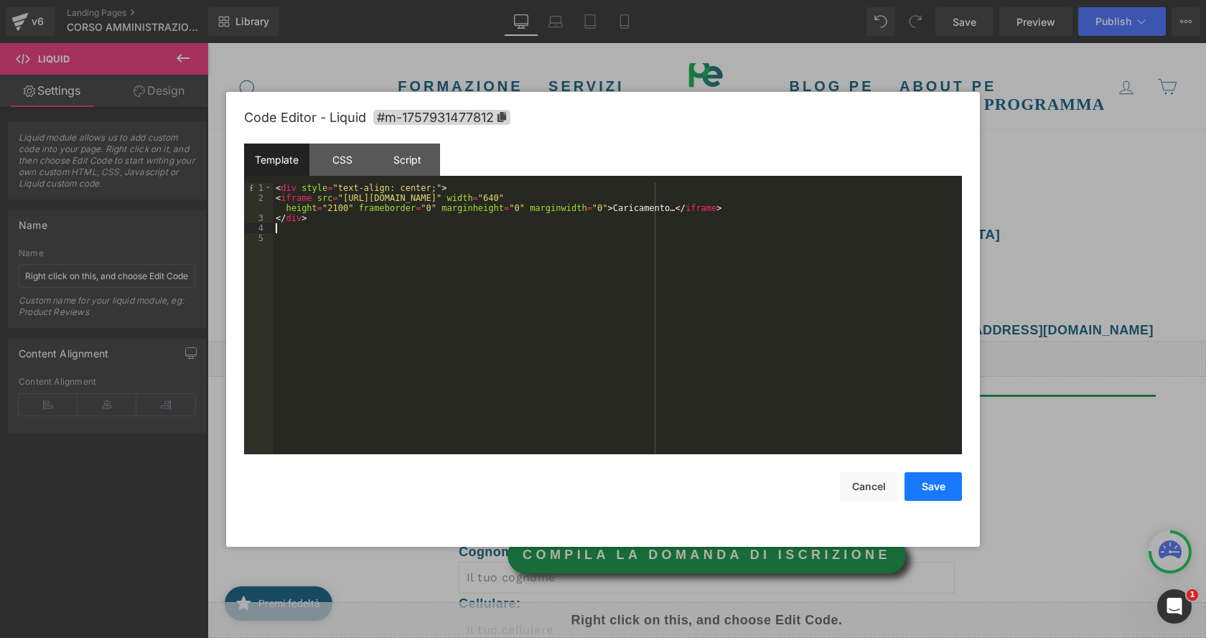
click at [939, 493] on button "Save" at bounding box center [932, 486] width 57 height 29
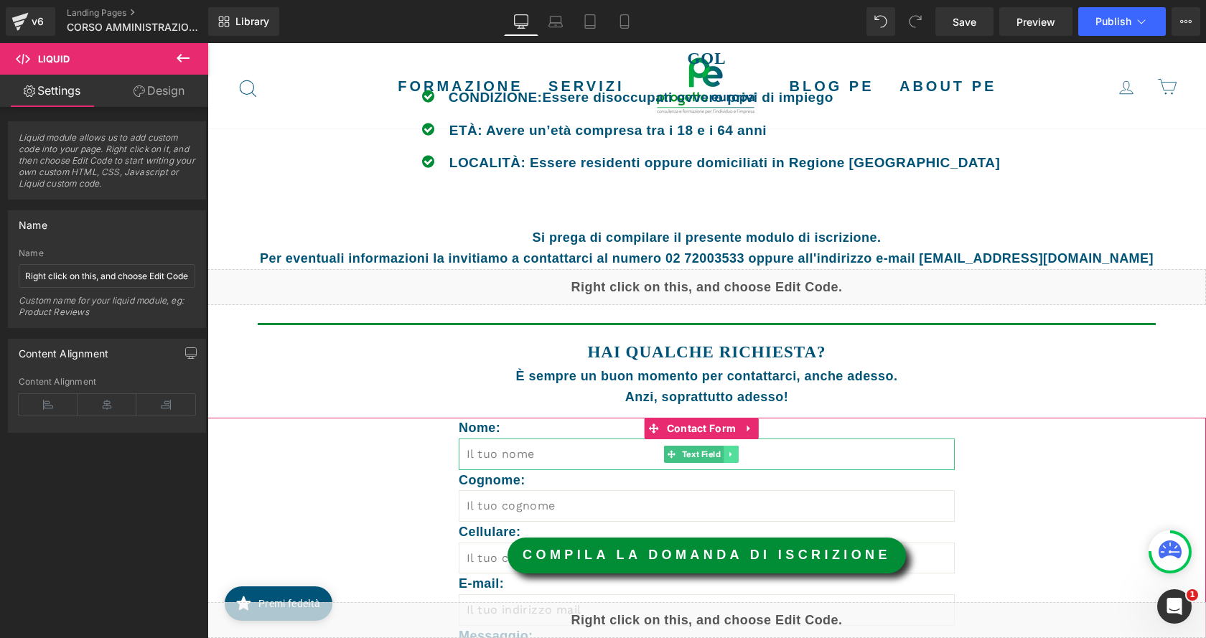
scroll to position [1794, 0]
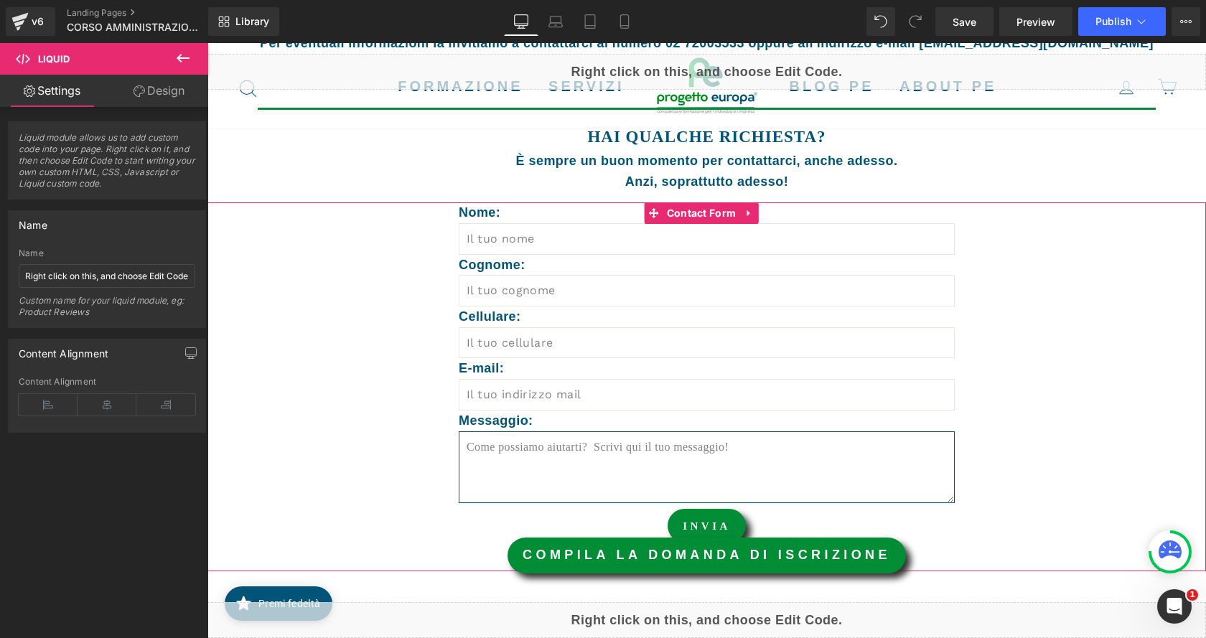
click at [743, 477] on textarea at bounding box center [707, 467] width 496 height 72
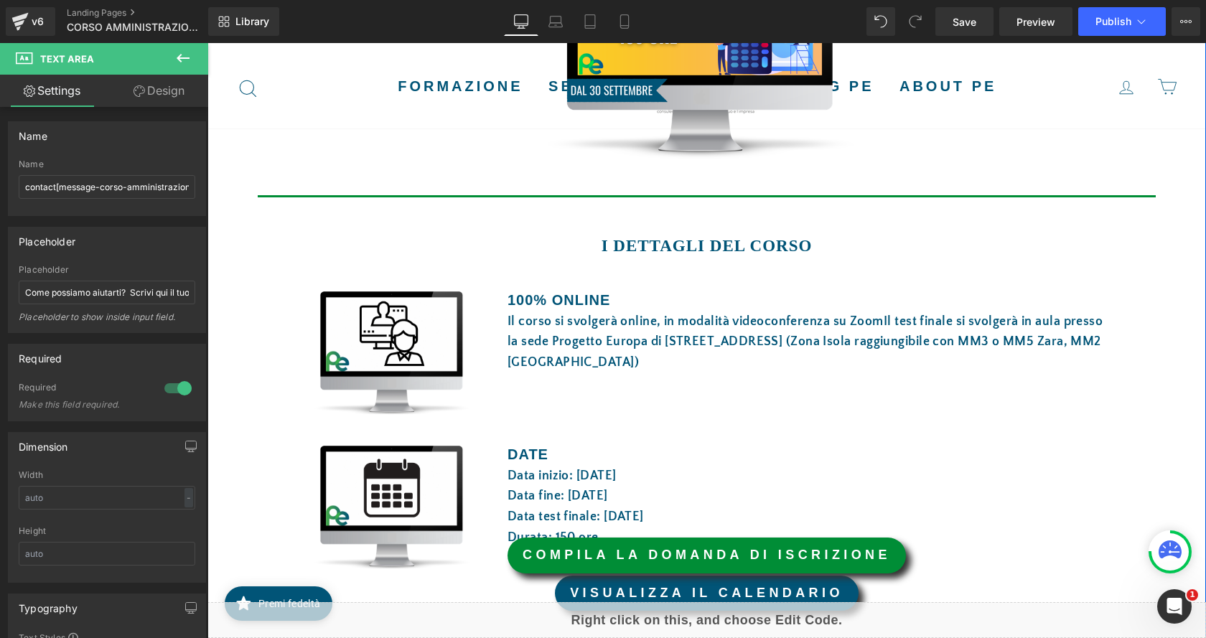
scroll to position [574, 0]
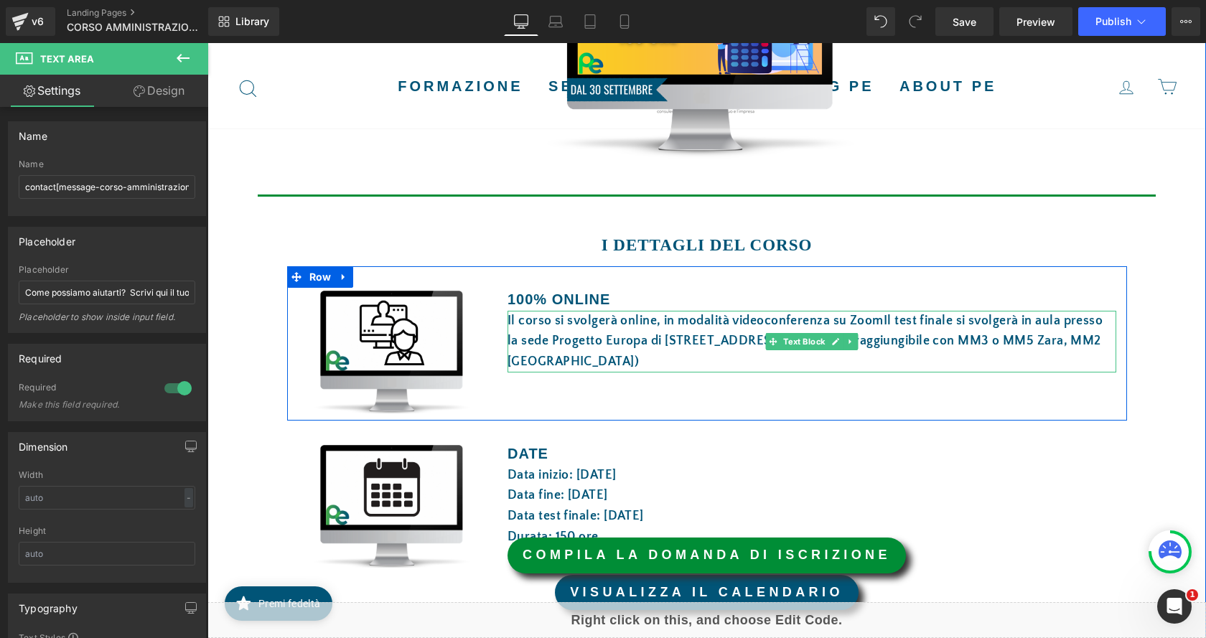
click at [880, 324] on span "Il test finale si svolgerà in aula presso la sede Progetto Europa di via Boltra…" at bounding box center [804, 342] width 595 height 56
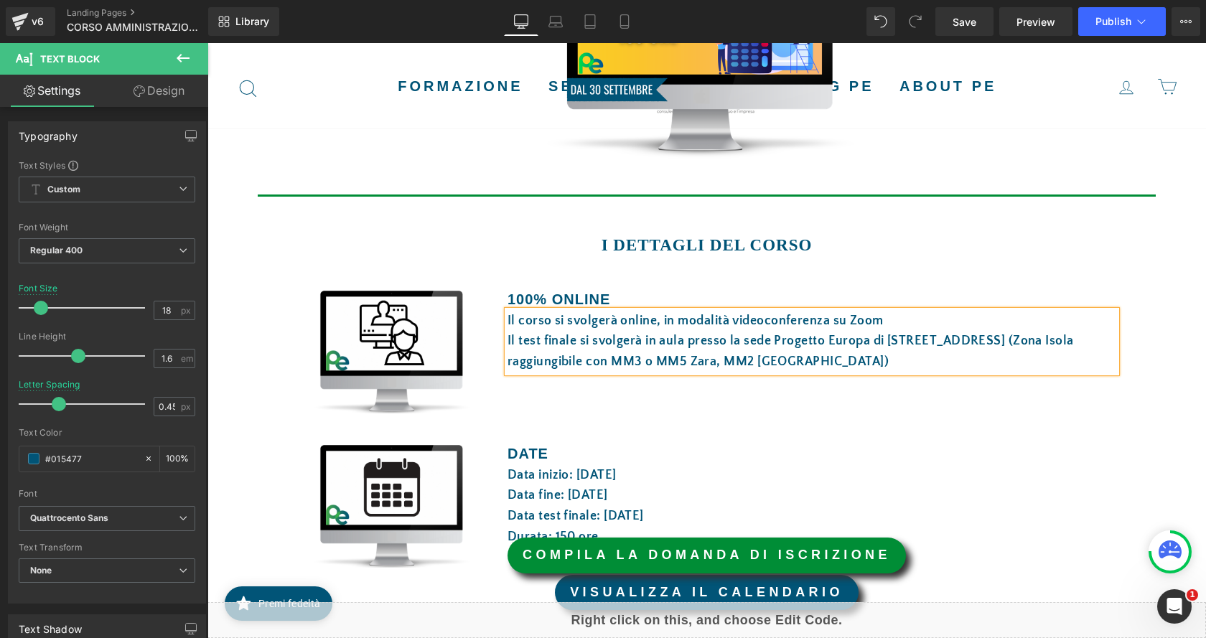
click at [953, 361] on div "Il test finale si svolgerà in aula presso la sede Progetto Europa di via Boltra…" at bounding box center [811, 352] width 609 height 42
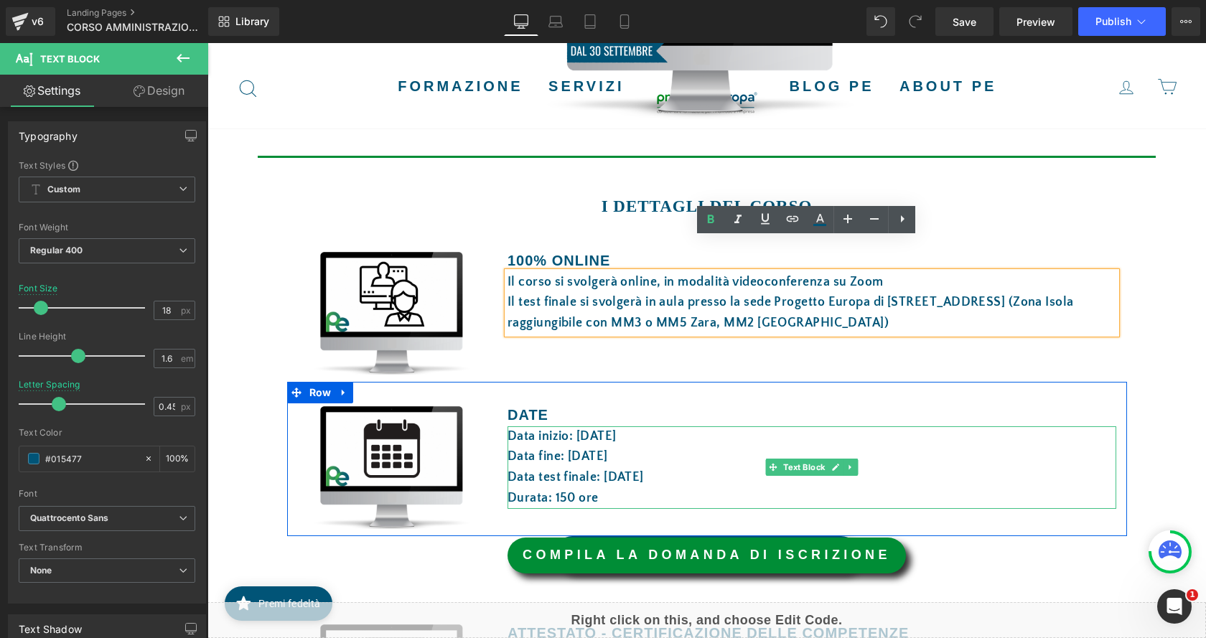
scroll to position [646, 0]
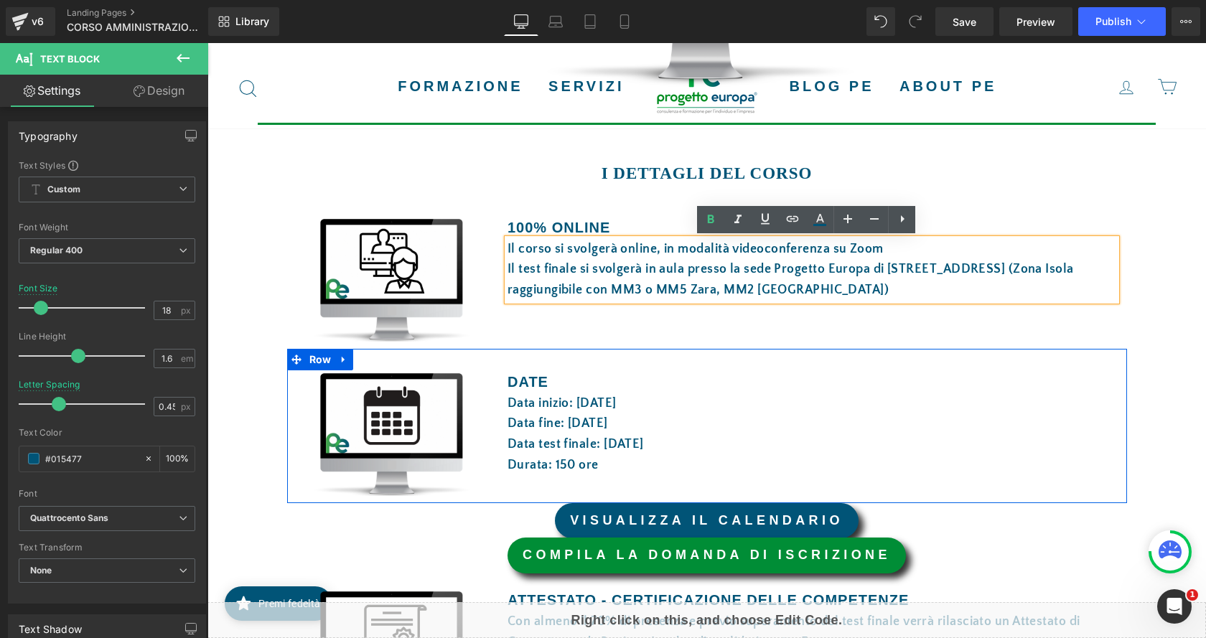
click at [723, 467] on p "Durata: 150 ore" at bounding box center [811, 465] width 609 height 21
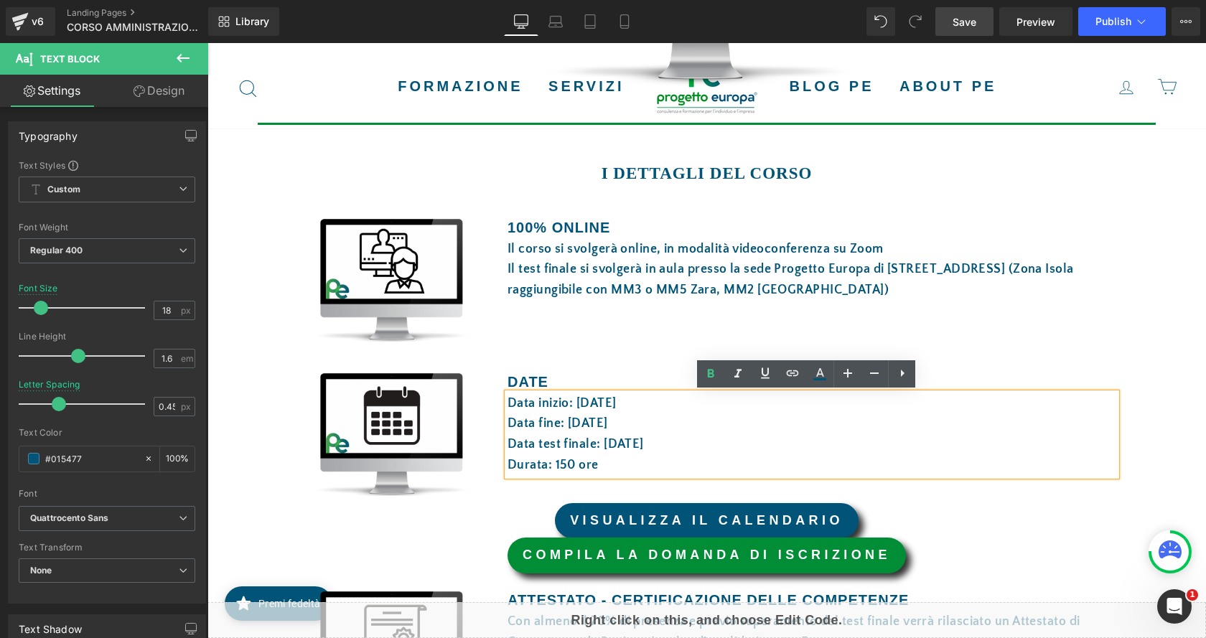
click at [973, 22] on span "Save" at bounding box center [964, 21] width 24 height 15
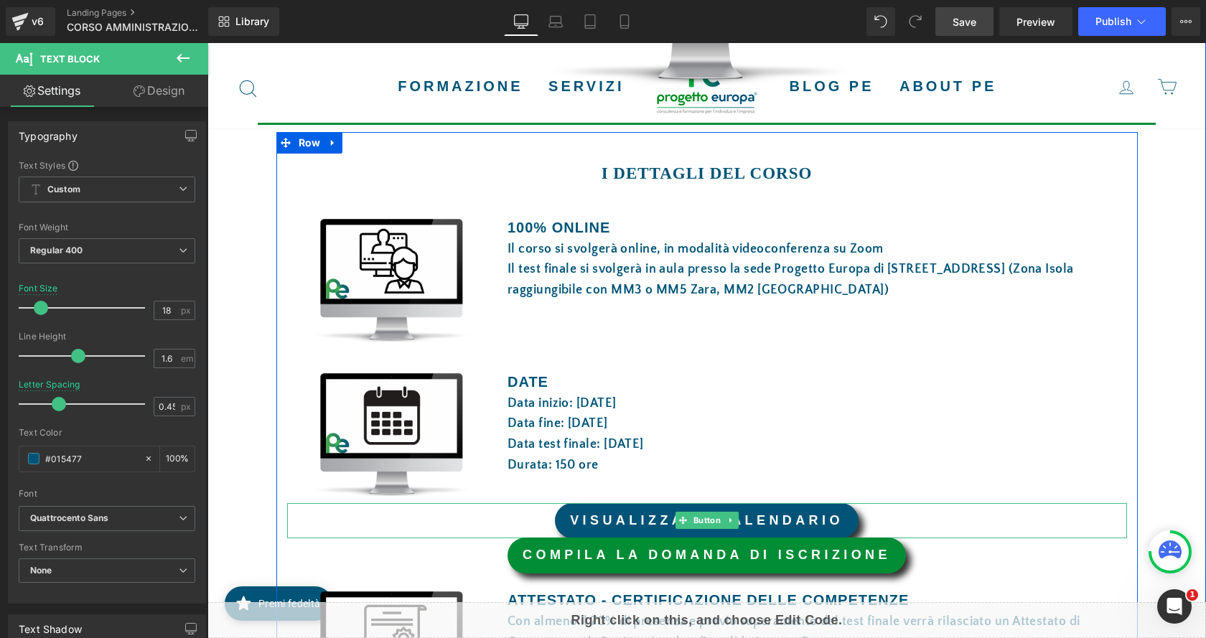
click at [700, 510] on link "VISUALIZZA IL CALENDARIO" at bounding box center [707, 521] width 304 height 36
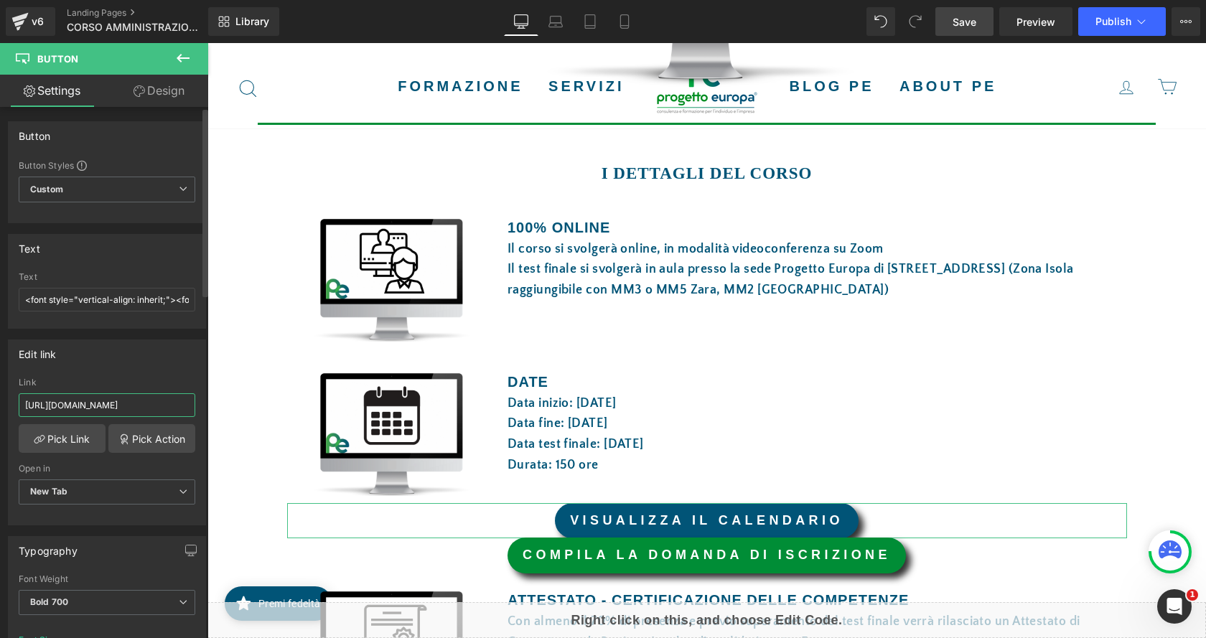
click at [99, 401] on input "https://drive.google.com/file/d/134I-Eqb9MWkObbXmKnsFdVSAjAnrjOmT/view?usp=shar…" at bounding box center [107, 405] width 177 height 24
click at [101, 405] on input "https://drive.google.com/file/d/134I-Eqb9MWkObbXmKnsFdVSAjAnrjOmT/view?usp=shar…" at bounding box center [107, 405] width 177 height 24
paste input "https://drive.google.com/file/d/1Ug7Op8pzHA_-i0GNJCRgs1NMPIo5BCAf/view?usp=shar…"
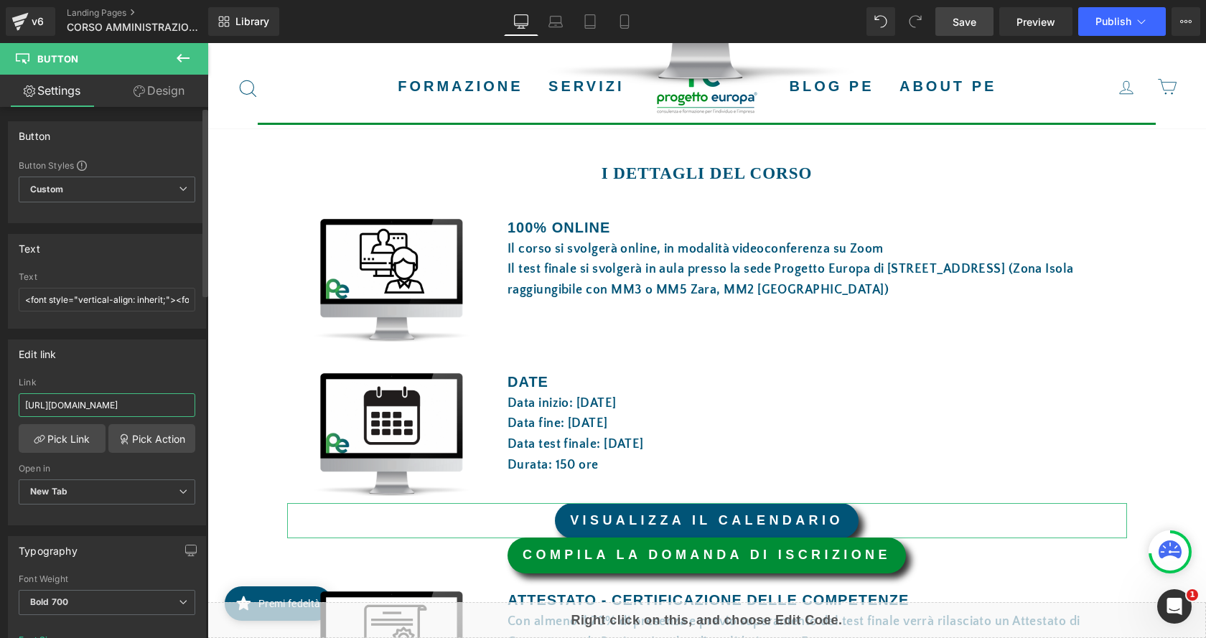
scroll to position [0, 217]
type input "https://drive.google.com/file/d/1Ug7Op8pzHA_-i0GNJCRgs1NMPIo5BCAf/view?usp=shar…"
click at [967, 25] on span "Save" at bounding box center [964, 21] width 24 height 15
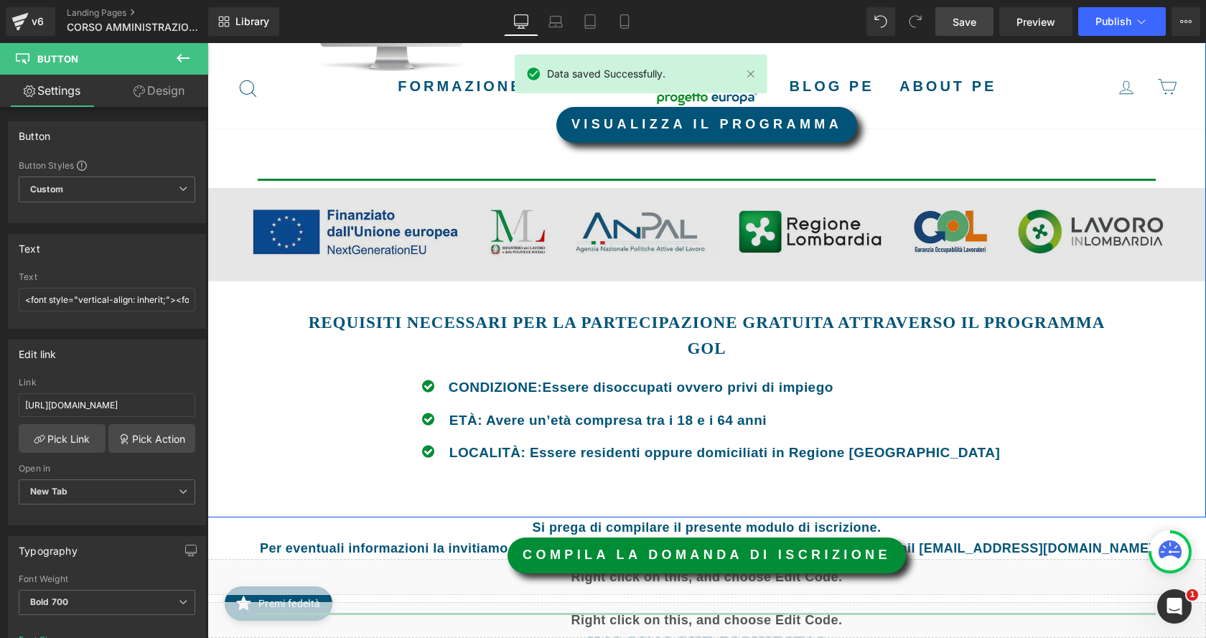
scroll to position [1292, 0]
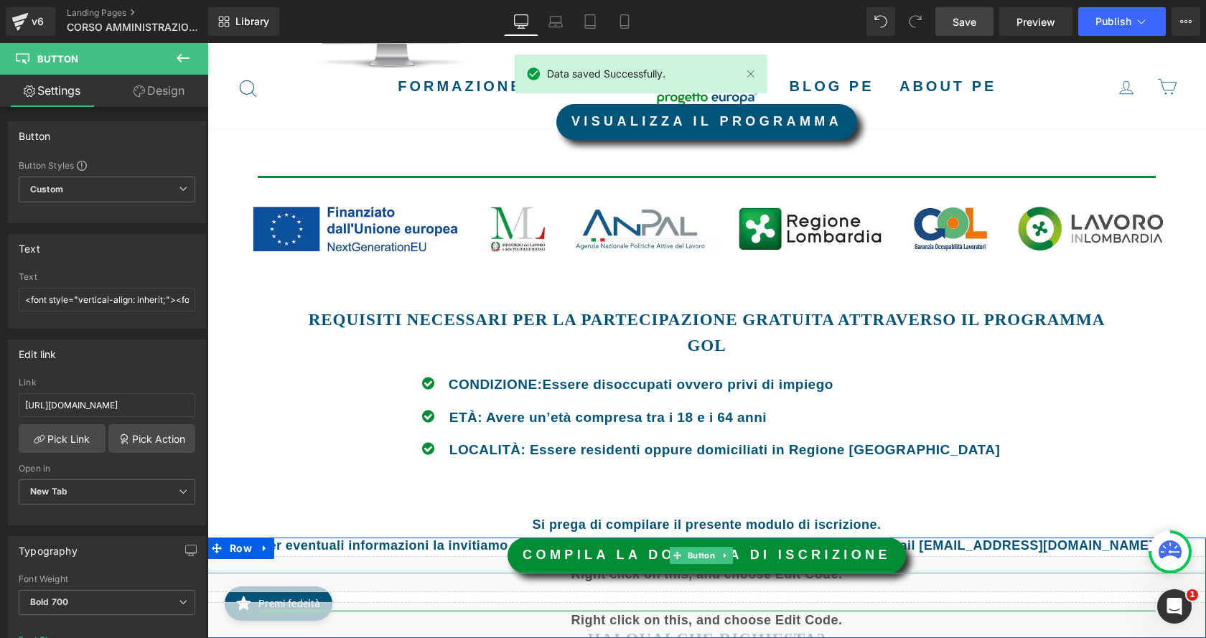
click at [857, 560] on font "COMPILA LA DOMANDA DI ISCRIZIONE" at bounding box center [706, 555] width 368 height 14
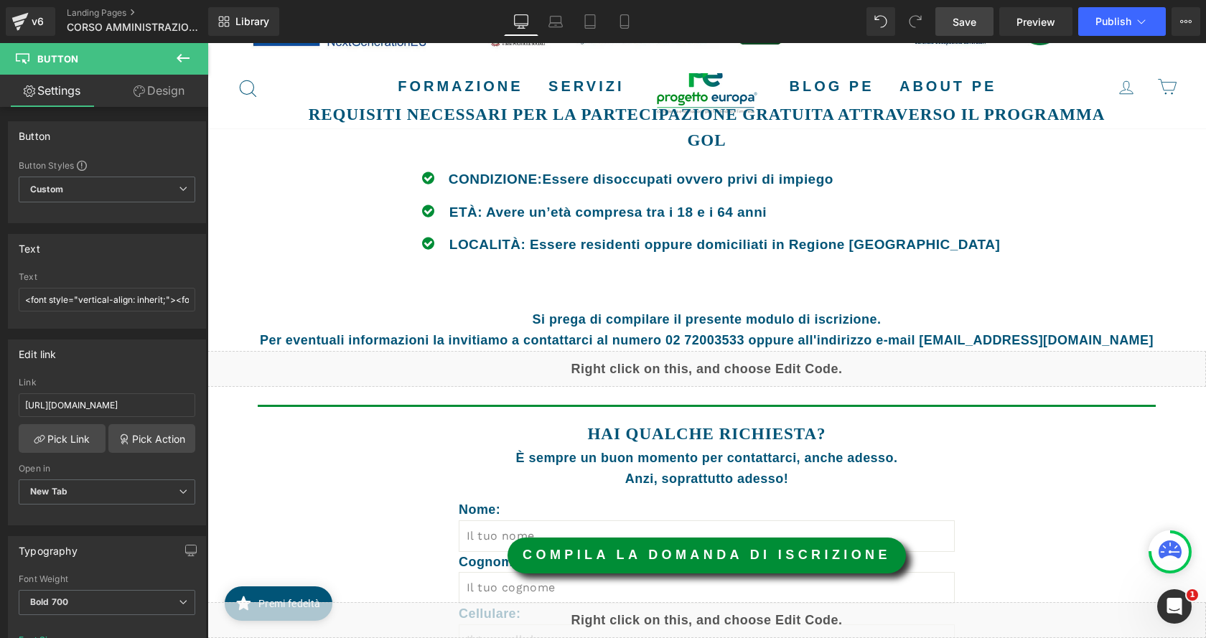
scroll to position [1507, 0]
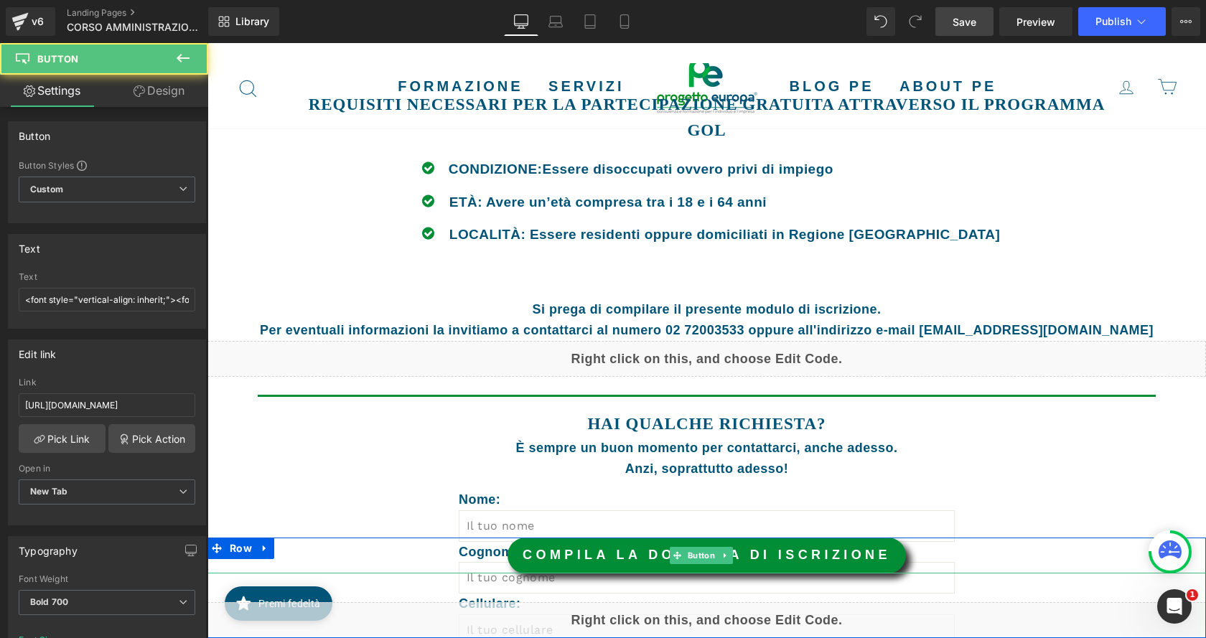
click at [840, 560] on link "COMPILA LA DOMANDA DI ISCRIZIONE" at bounding box center [706, 556] width 398 height 36
click at [710, 557] on span "Button" at bounding box center [701, 556] width 33 height 17
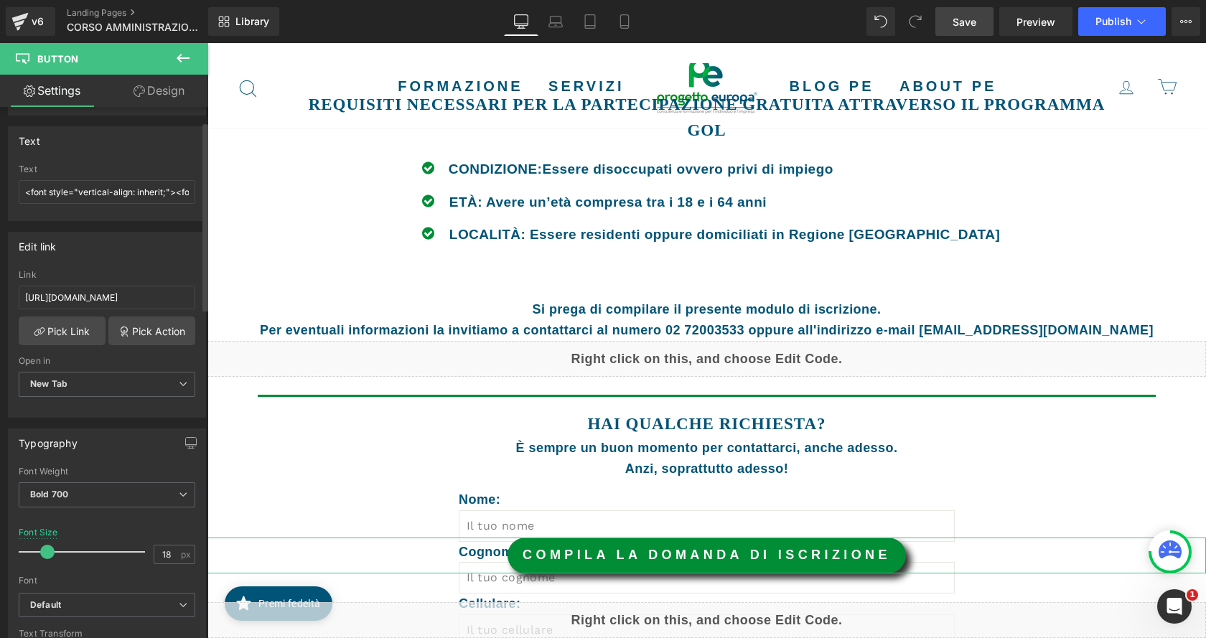
scroll to position [144, 0]
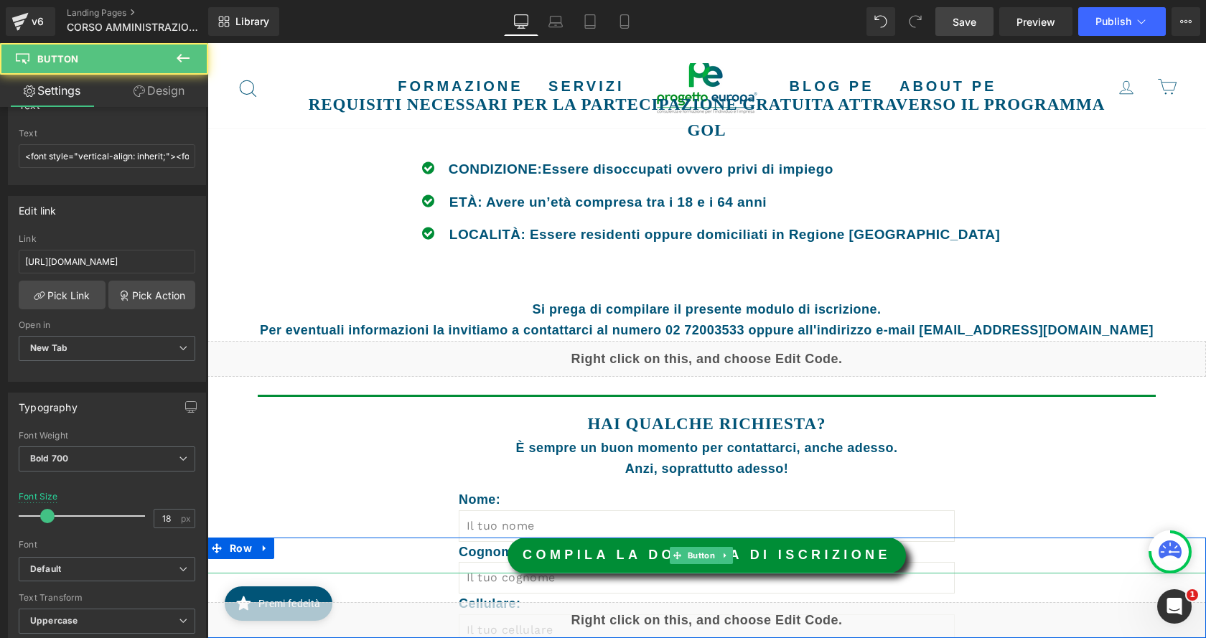
click at [639, 555] on font "COMPILA LA DOMANDA DI ISCRIZIONE" at bounding box center [706, 555] width 368 height 14
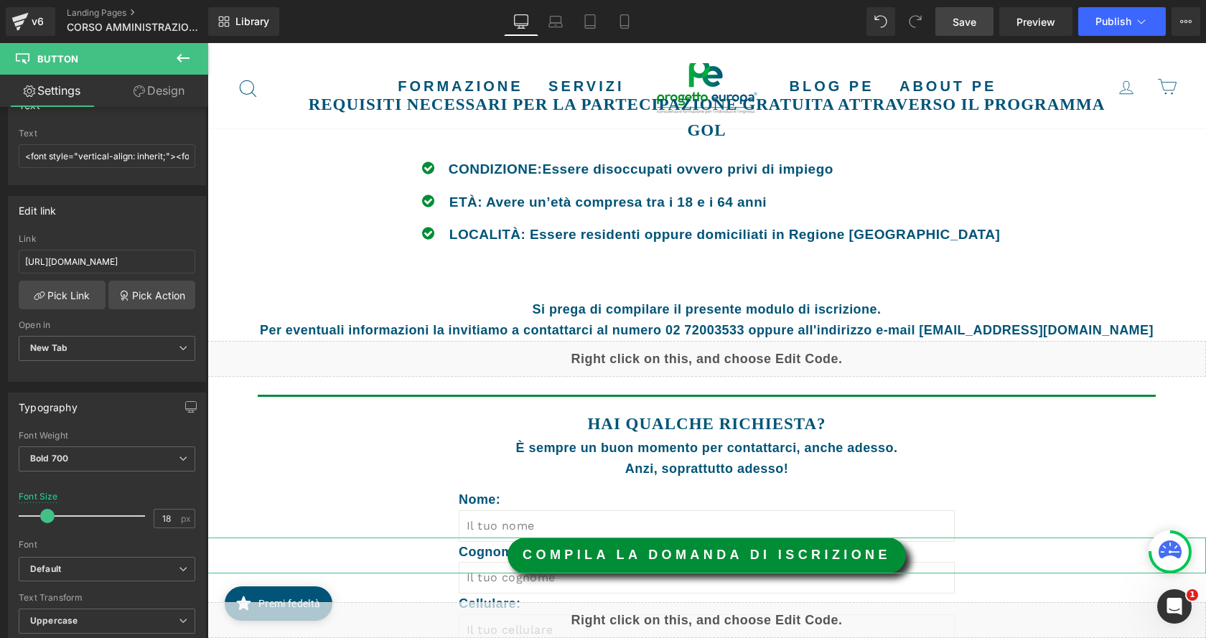
click at [169, 98] on link "Design" at bounding box center [159, 91] width 104 height 32
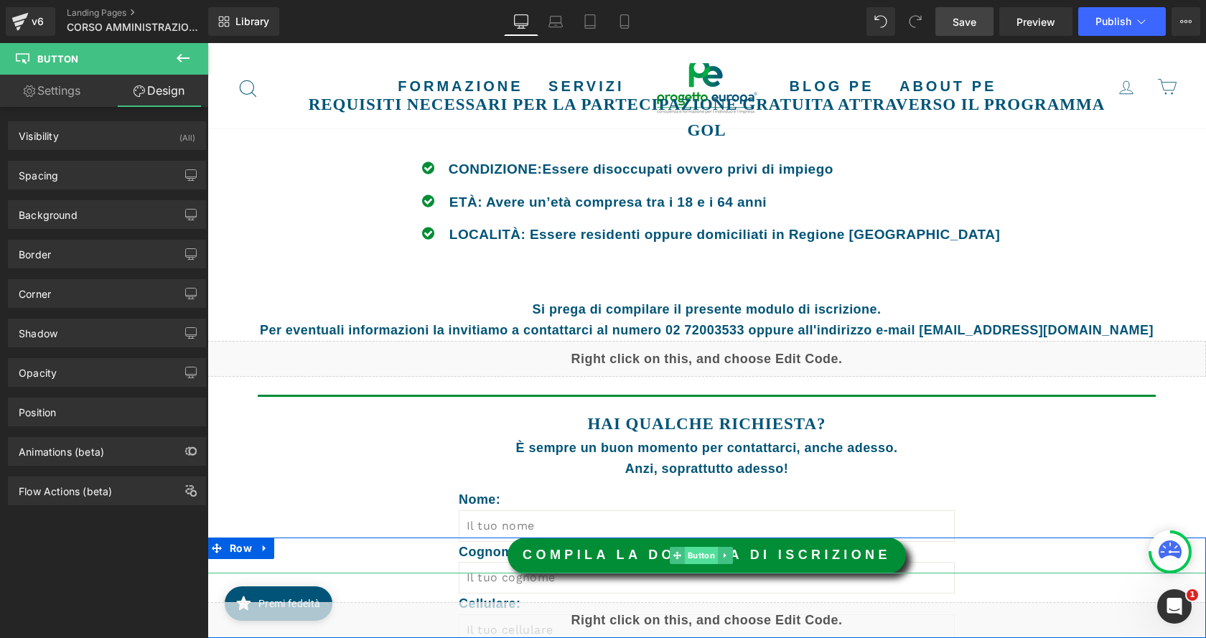
click at [700, 556] on span "Button" at bounding box center [701, 555] width 33 height 17
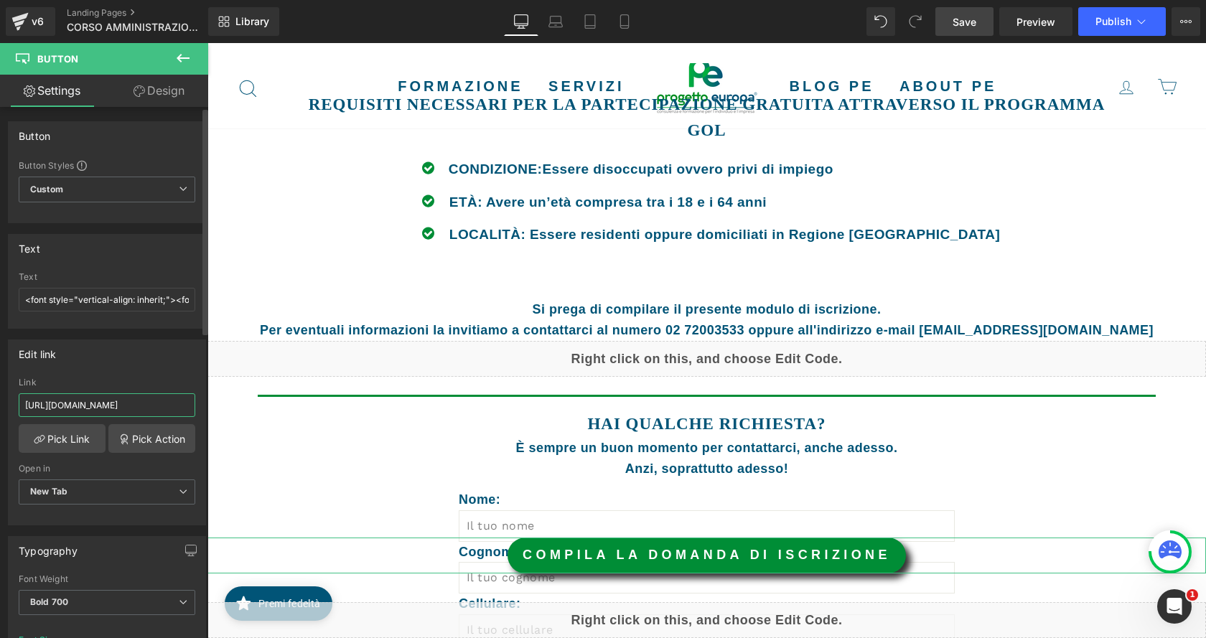
click at [124, 403] on input "https://forms.gle/eLiTA225s5EVvC296" at bounding box center [107, 405] width 177 height 24
click at [154, 441] on link "Pick Action" at bounding box center [151, 438] width 87 height 29
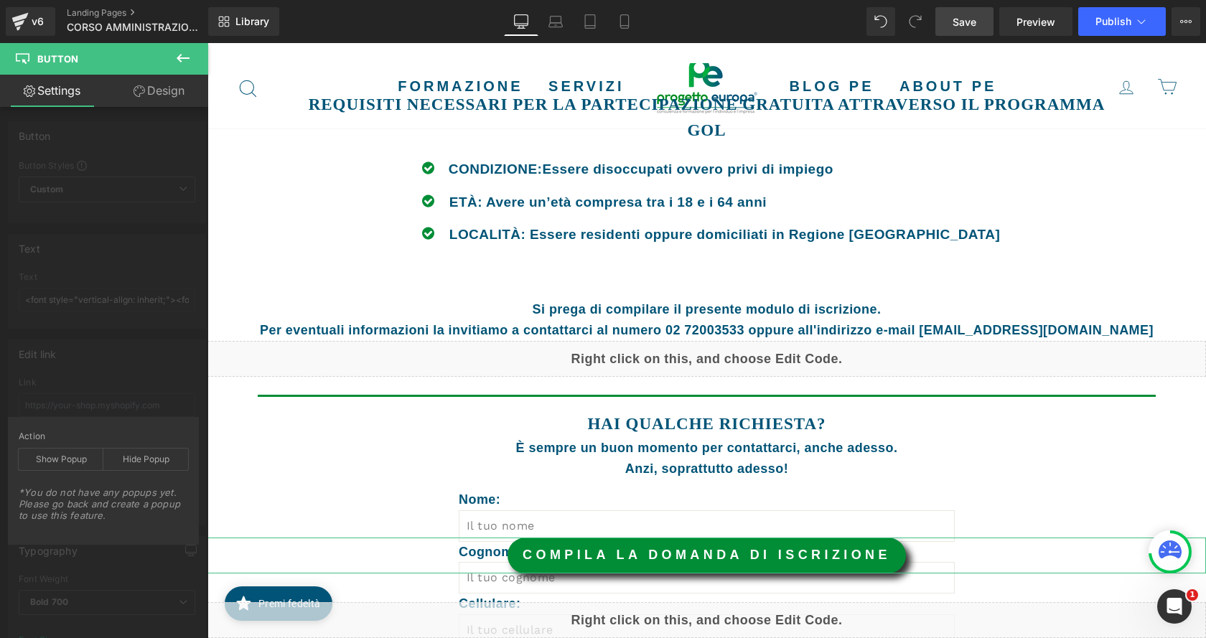
click at [136, 412] on div "Edit link https://forms.gle/eLiTA225s5EVvC296 Link Pick Link Pick Action Curren…" at bounding box center [107, 427] width 215 height 197
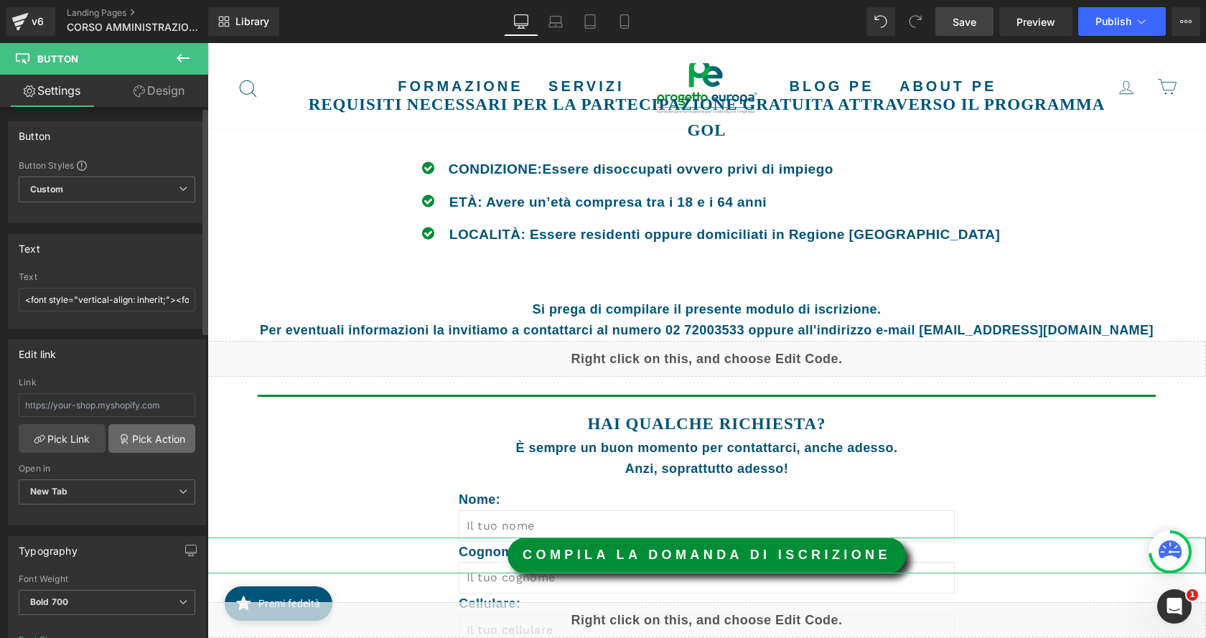
click at [138, 439] on link "Pick Action" at bounding box center [151, 438] width 87 height 29
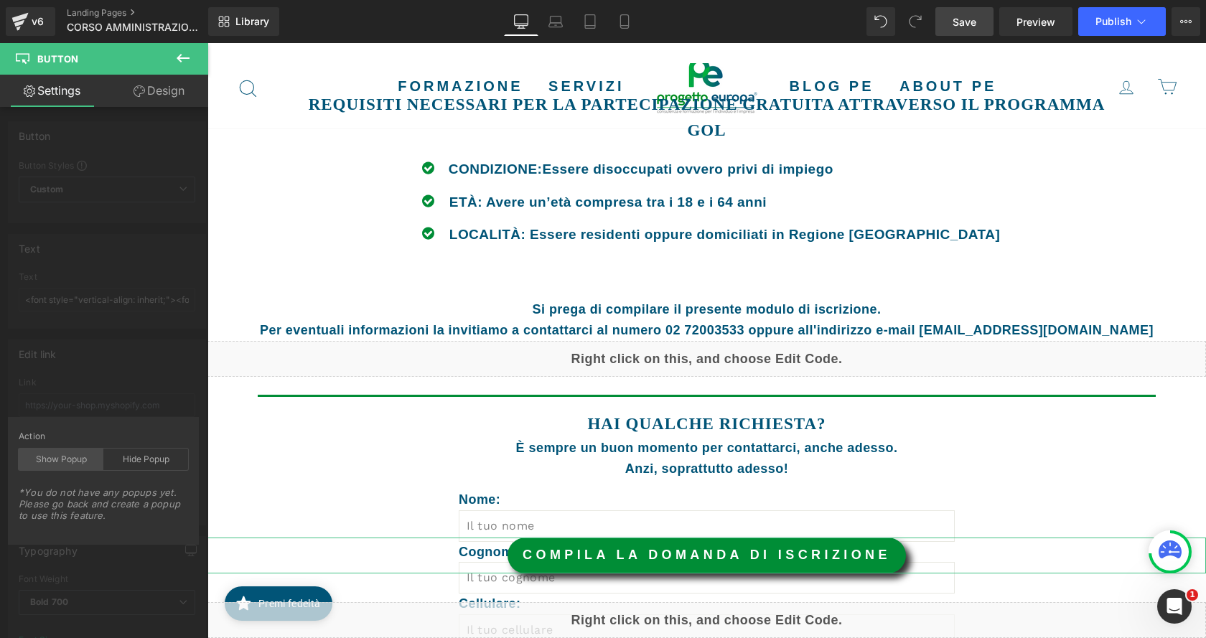
click at [57, 466] on div "Show Popup" at bounding box center [61, 460] width 85 height 22
click at [123, 461] on div "Hide Popup" at bounding box center [145, 460] width 85 height 22
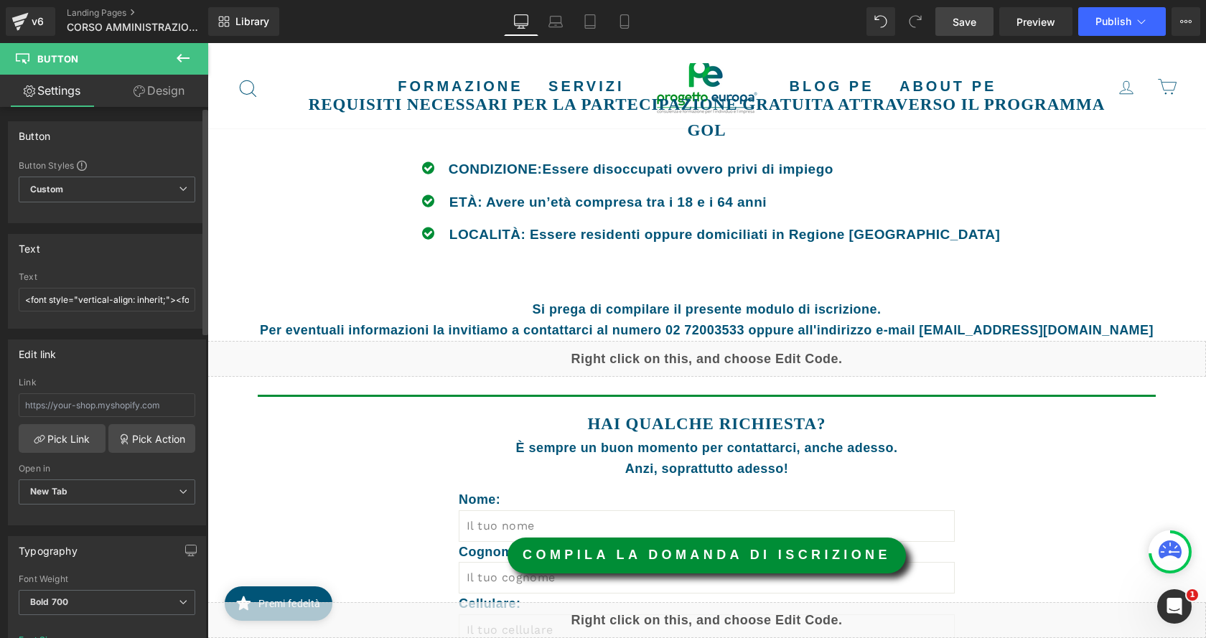
click at [278, 488] on body "Vai al contenuto Chiudi menù Formazione Privati (online)" at bounding box center [706, 34] width 998 height 2997
click at [129, 487] on span "New Tab" at bounding box center [107, 491] width 177 height 25
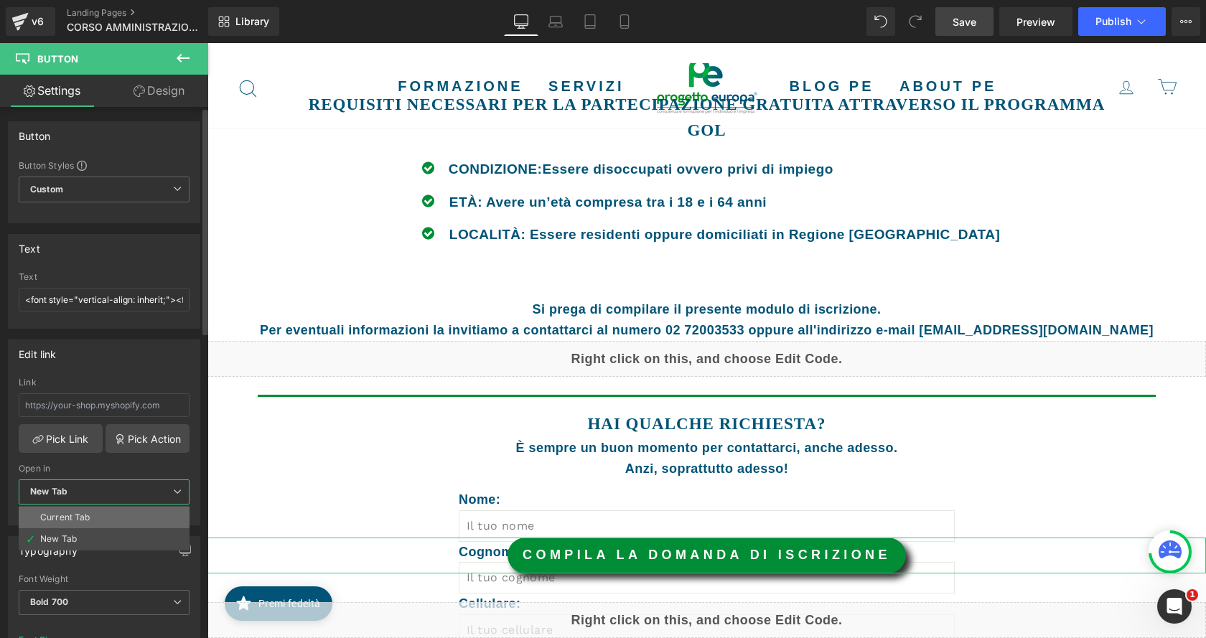
click at [118, 507] on li "Current Tab" at bounding box center [104, 518] width 171 height 22
click at [154, 442] on link "Pick Action" at bounding box center [151, 438] width 87 height 29
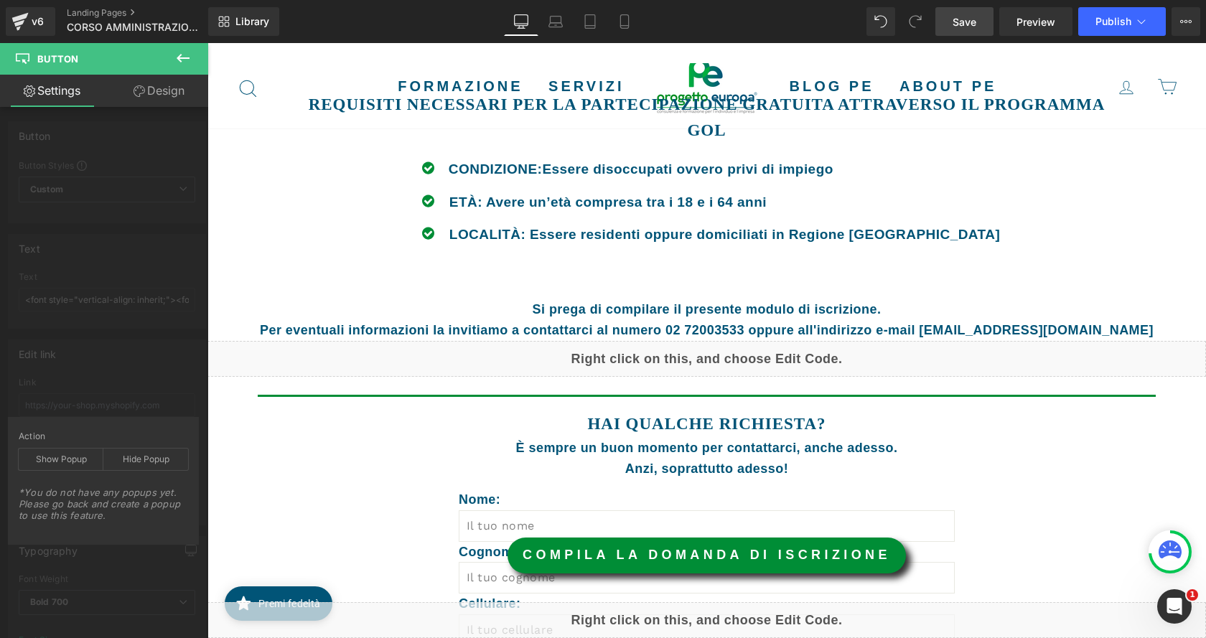
click at [295, 481] on body "Vai al contenuto Chiudi menù Formazione Privati (online)" at bounding box center [706, 34] width 998 height 2997
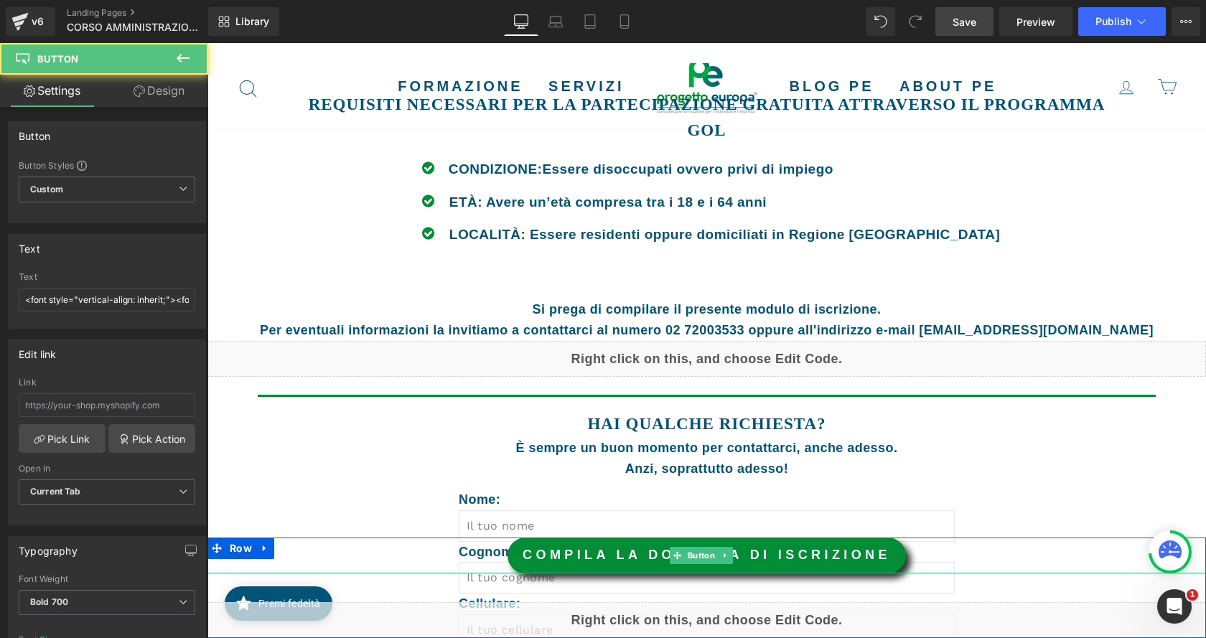
click at [601, 558] on link "COMPILA LA DOMANDA DI ISCRIZIONE" at bounding box center [706, 556] width 398 height 36
click at [601, 553] on link "COMPILA LA DOMANDA DI ISCRIZIONE" at bounding box center [706, 556] width 398 height 36
click at [697, 553] on span "Button" at bounding box center [701, 555] width 33 height 17
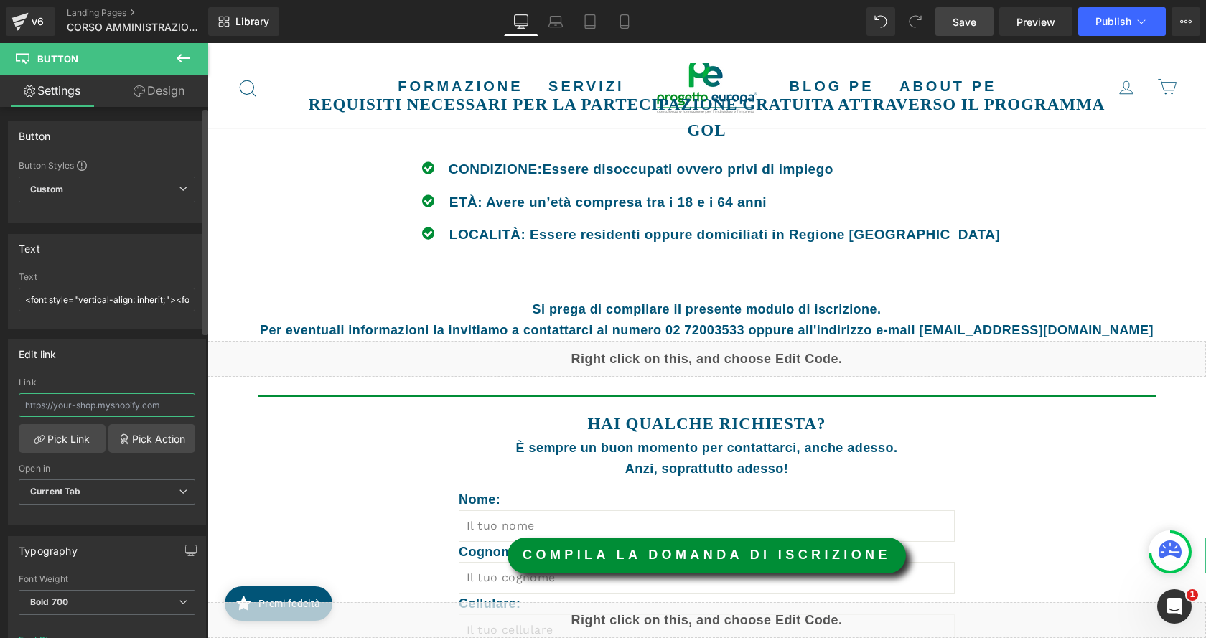
click at [138, 410] on input "text" at bounding box center [107, 405] width 177 height 24
click at [150, 447] on link "Pick Action" at bounding box center [151, 438] width 87 height 29
click at [261, 394] on body "Vai al contenuto Chiudi menù Formazione Privati (online)" at bounding box center [706, 34] width 998 height 2997
click at [74, 443] on link "Pick Link" at bounding box center [62, 438] width 87 height 29
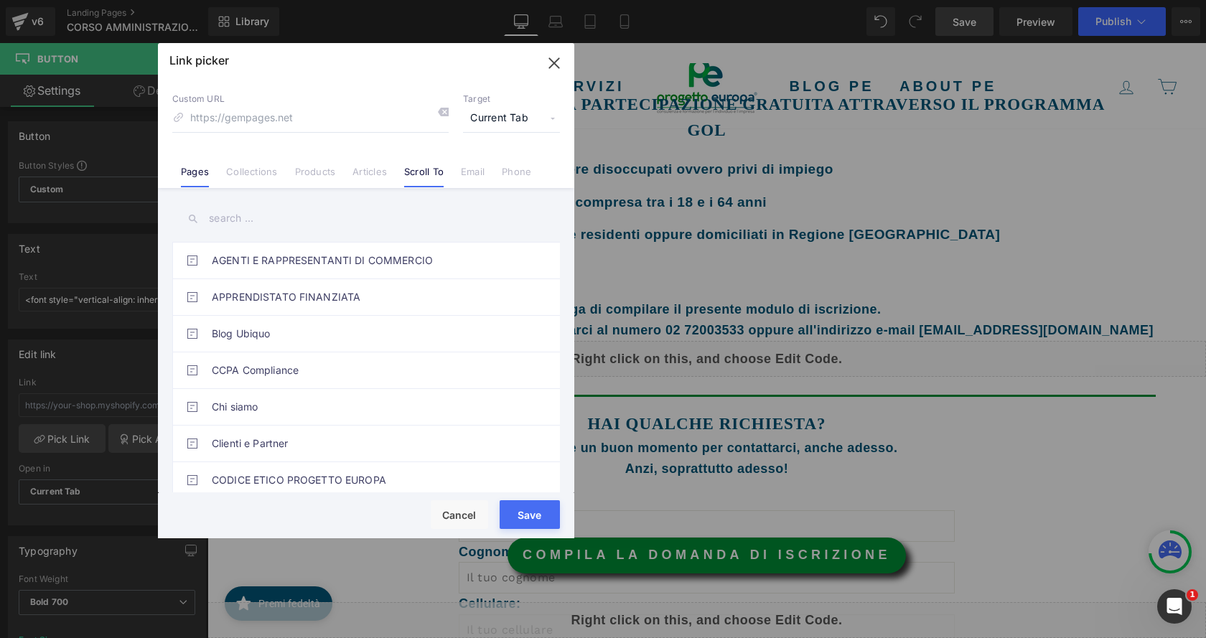
click at [437, 177] on link "Scroll To" at bounding box center [423, 177] width 39 height 22
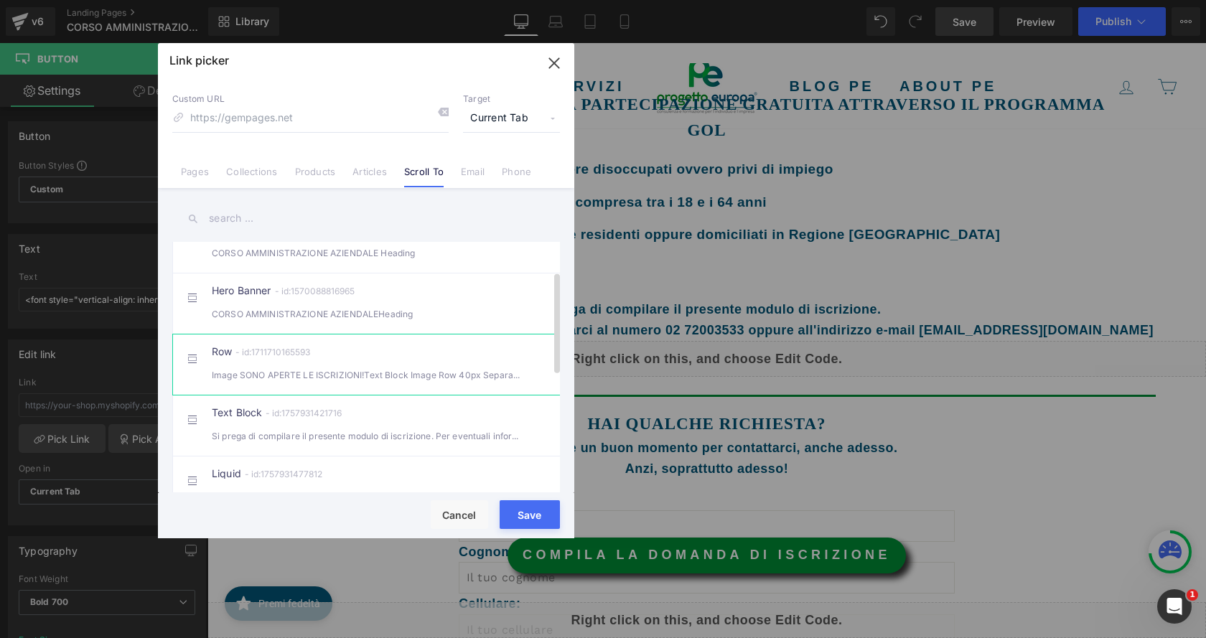
scroll to position [144, 0]
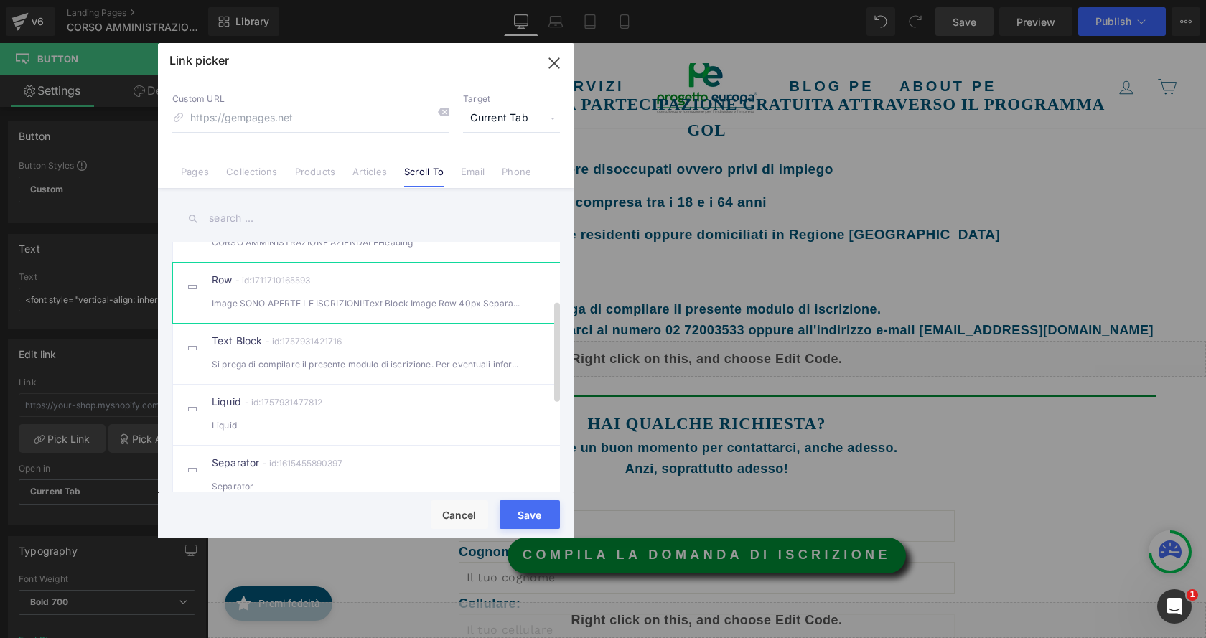
click at [416, 372] on div "Si prega di compilare il presente modulo di iscrizione. Per eventuali informazio" at bounding box center [366, 364] width 309 height 15
click at [400, 433] on div "Liquid" at bounding box center [366, 425] width 309 height 15
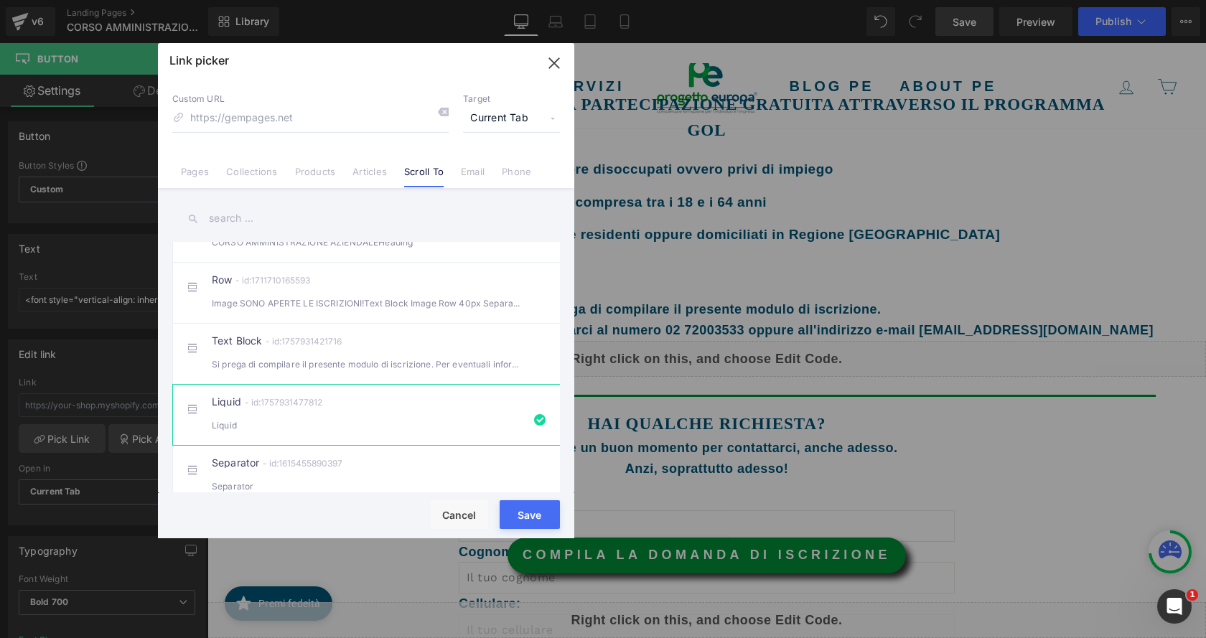
click at [522, 514] on button "Save" at bounding box center [529, 514] width 60 height 29
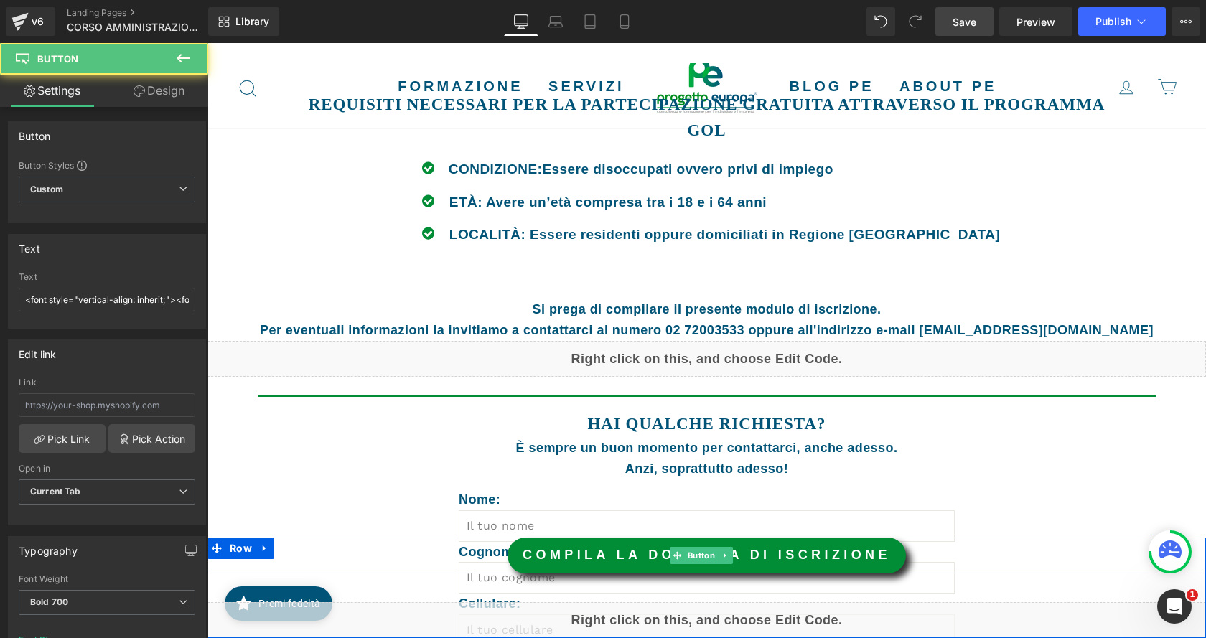
click at [587, 548] on link "COMPILA LA DOMANDA DI ISCRIZIONE" at bounding box center [706, 556] width 398 height 36
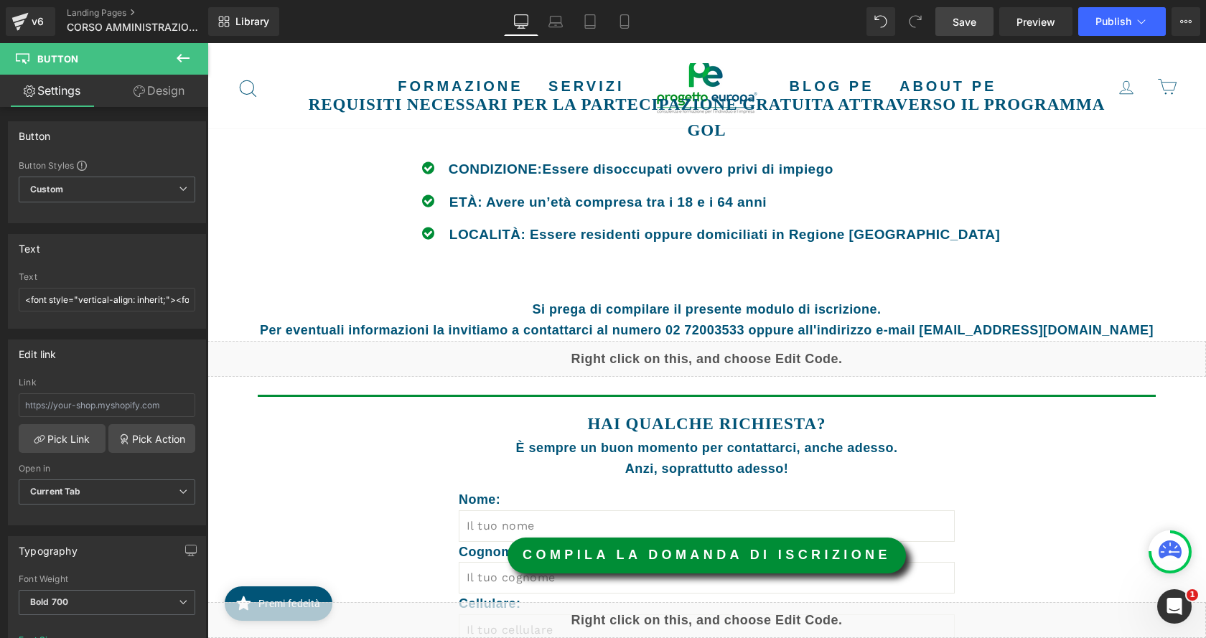
click at [970, 21] on span "Save" at bounding box center [964, 21] width 24 height 15
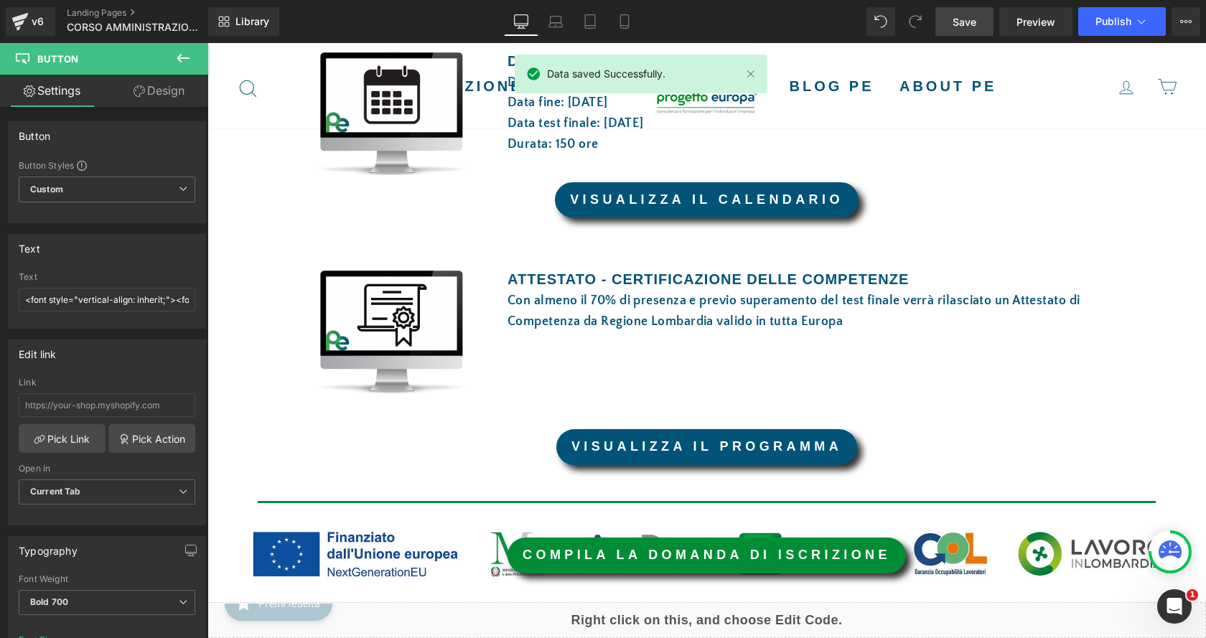
scroll to position [861, 0]
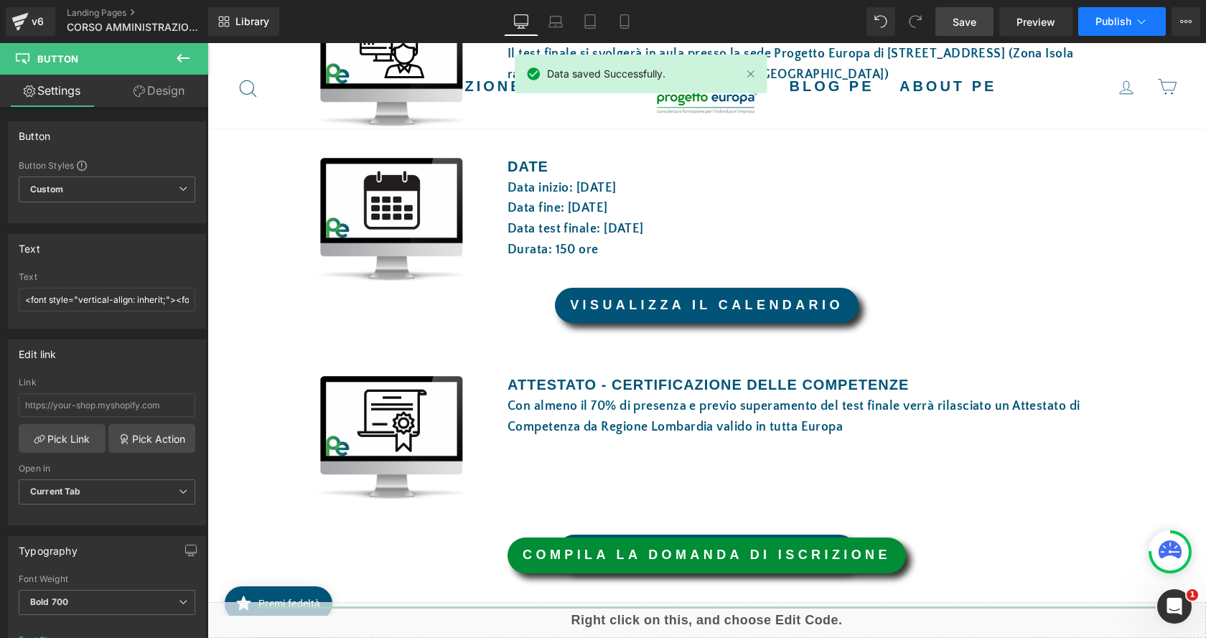
click at [1130, 20] on span "Publish" at bounding box center [1113, 21] width 36 height 11
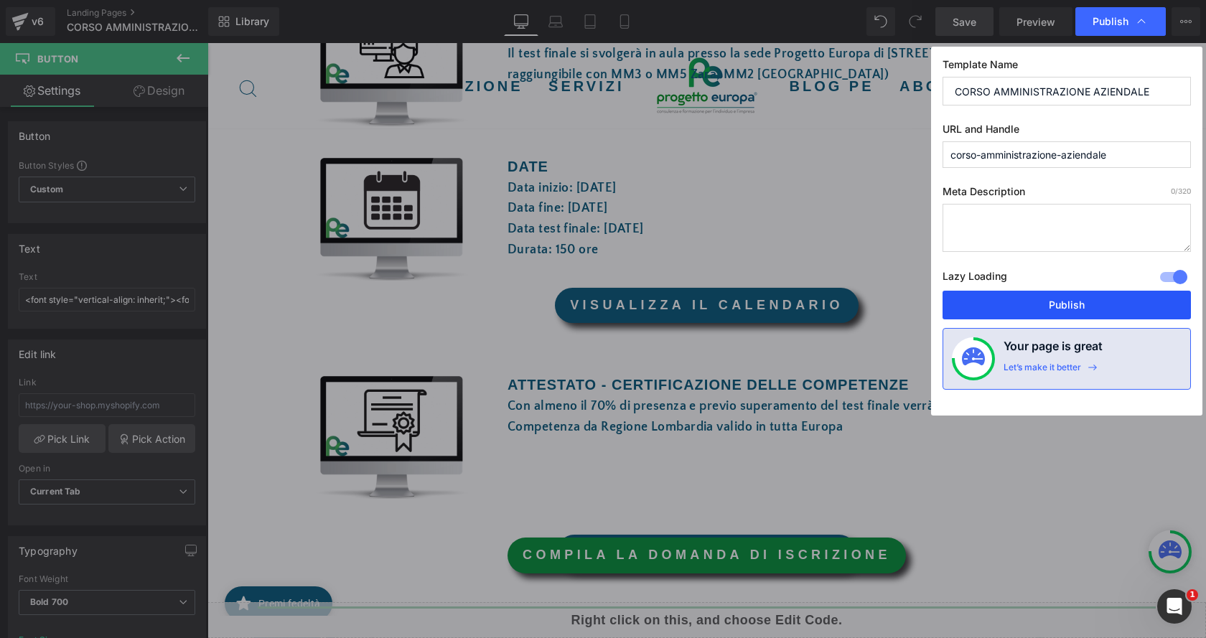
click at [1122, 295] on button "Publish" at bounding box center [1066, 305] width 248 height 29
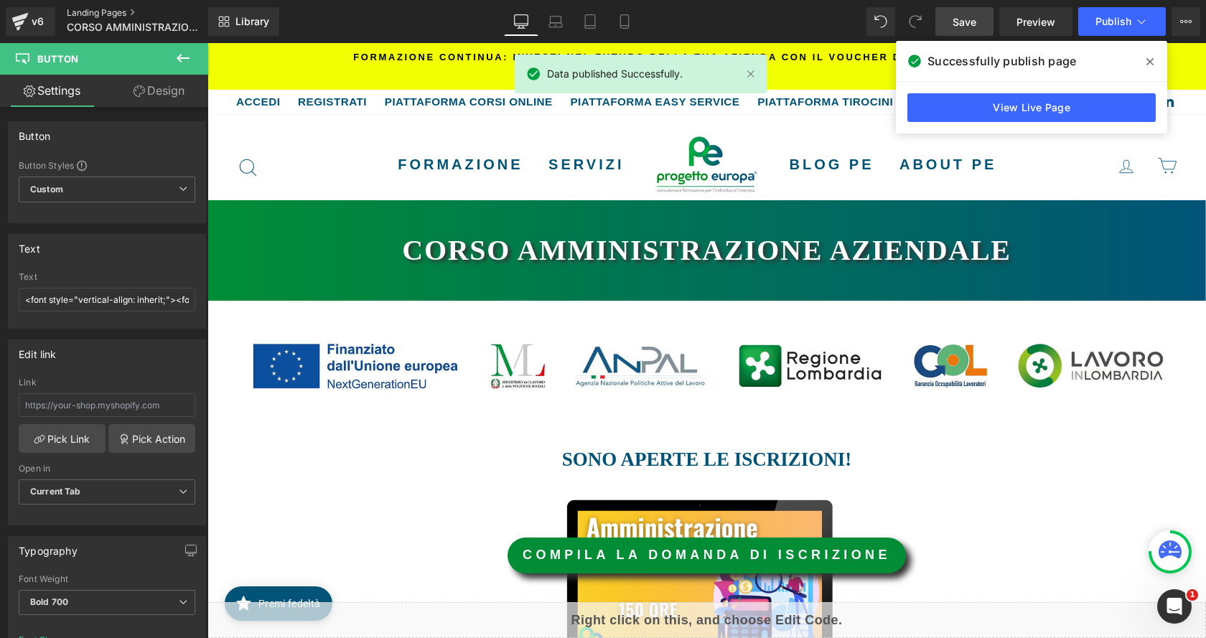
click at [89, 13] on link "Landing Pages" at bounding box center [149, 12] width 165 height 11
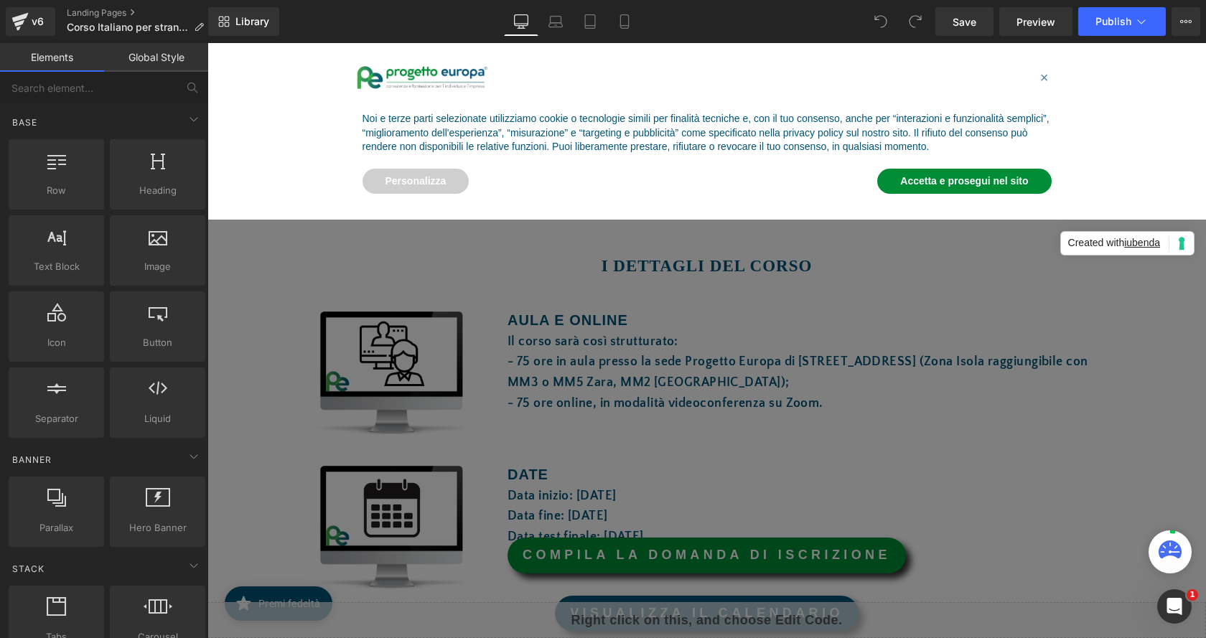
scroll to position [574, 0]
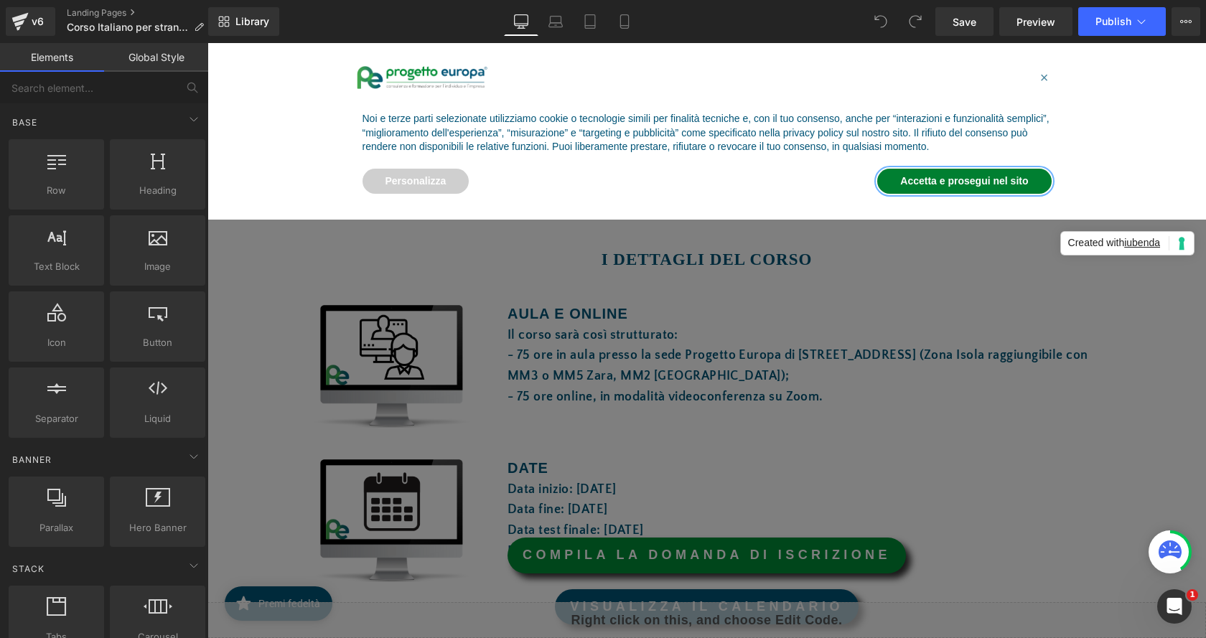
click at [983, 183] on button "Accetta e prosegui nel sito" at bounding box center [964, 182] width 174 height 26
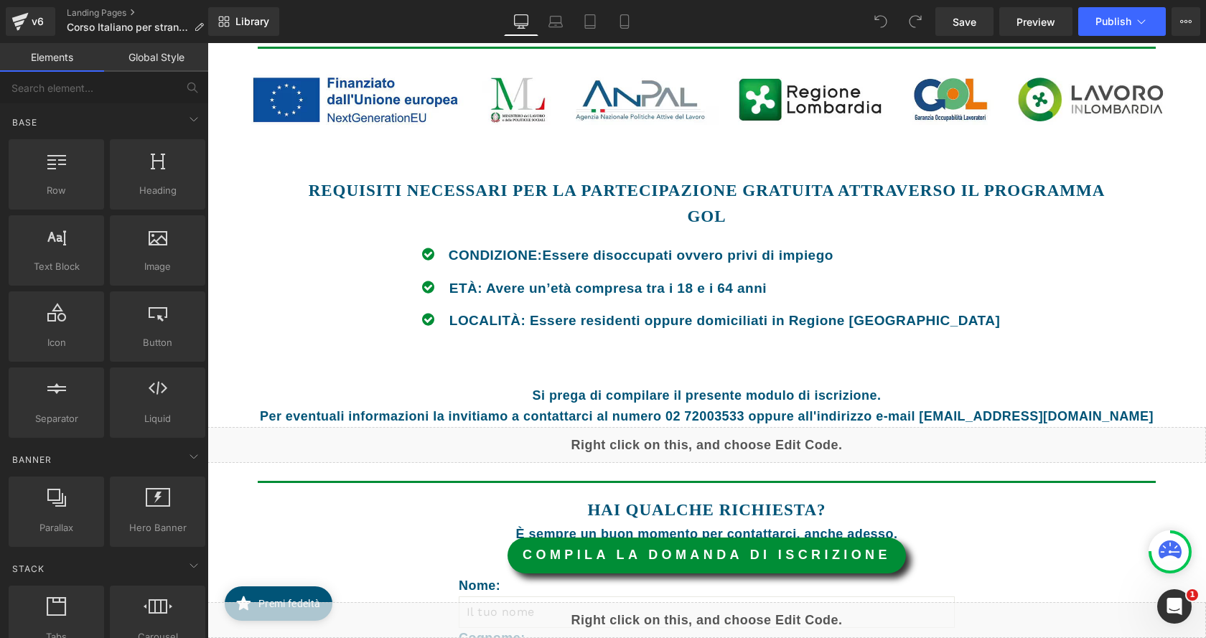
scroll to position [1651, 0]
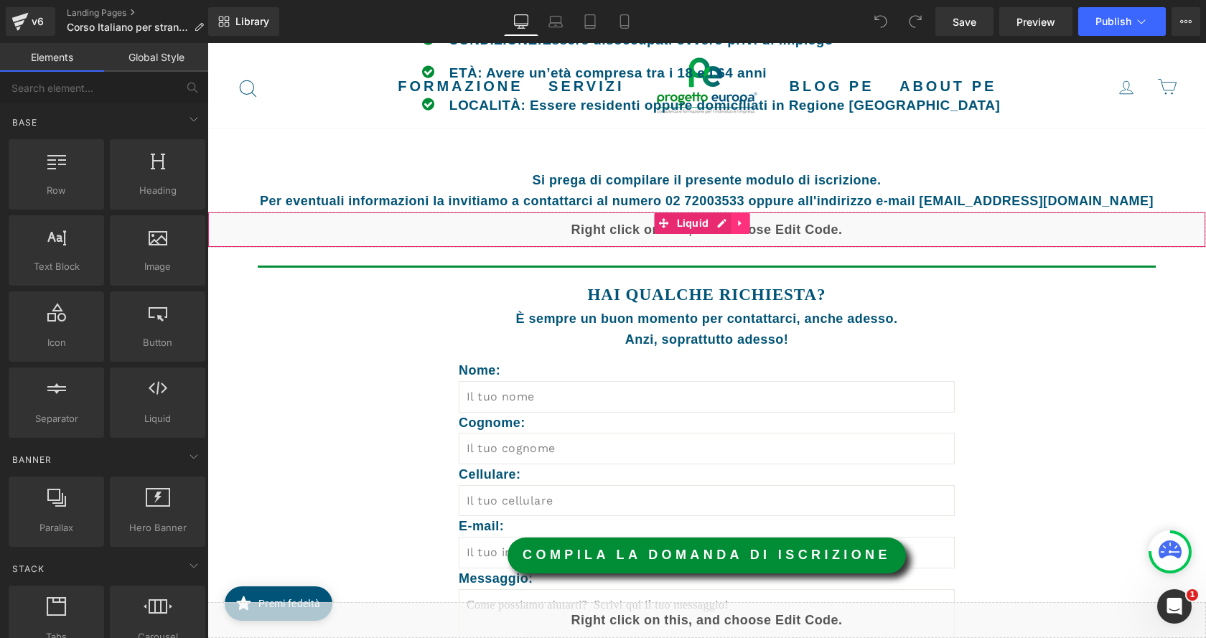
click at [737, 233] on link at bounding box center [740, 223] width 19 height 22
click at [809, 236] on div "Liquid" at bounding box center [706, 230] width 998 height 36
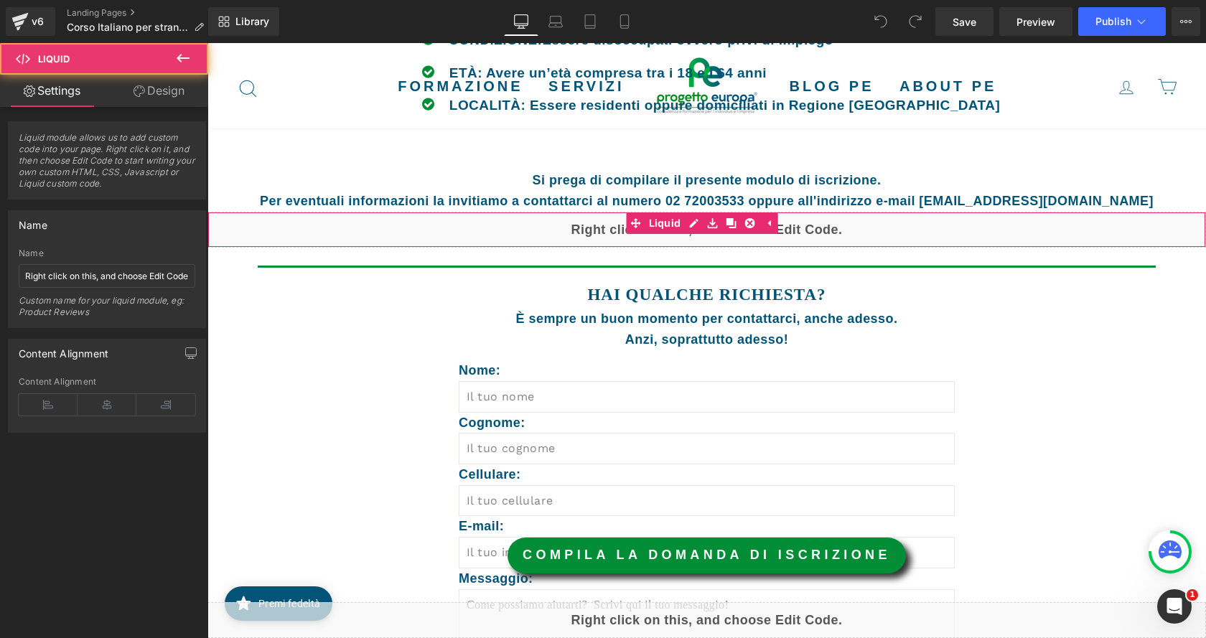
click at [810, 235] on div "Liquid" at bounding box center [706, 230] width 998 height 36
click at [695, 227] on div "Liquid" at bounding box center [706, 230] width 998 height 36
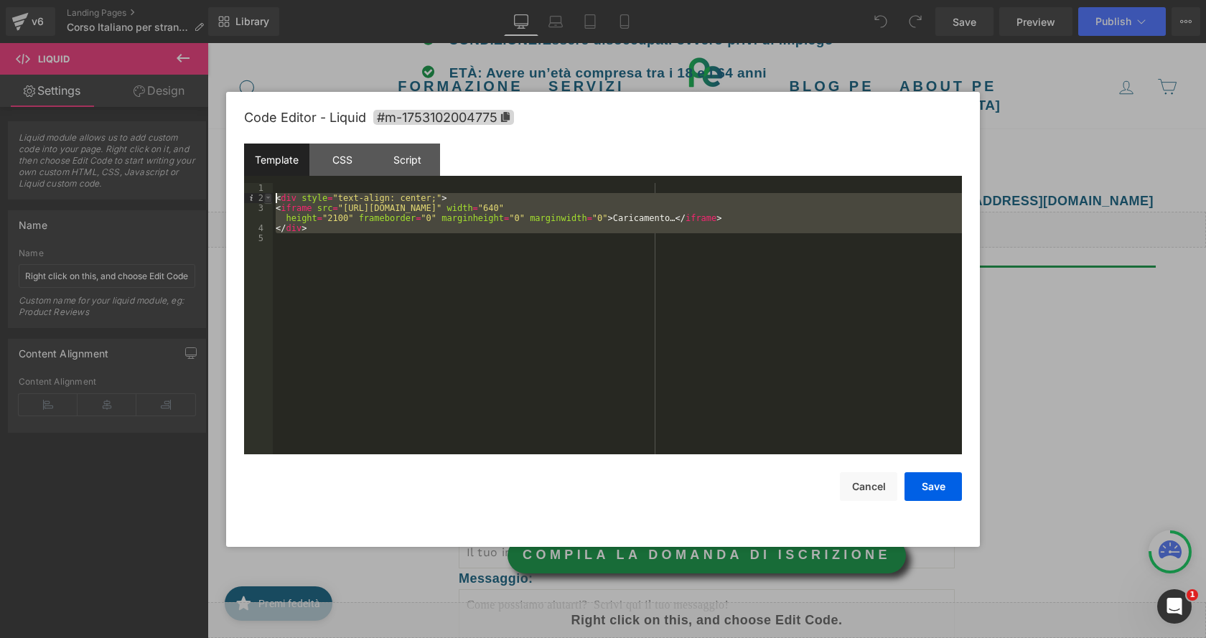
drag, startPoint x: 405, startPoint y: 240, endPoint x: 271, endPoint y: 200, distance: 140.1
click at [271, 200] on pre "1 2 3 4 5 < div style = "text-align: center;" > < iframe src = "https://docs.go…" at bounding box center [603, 318] width 718 height 271
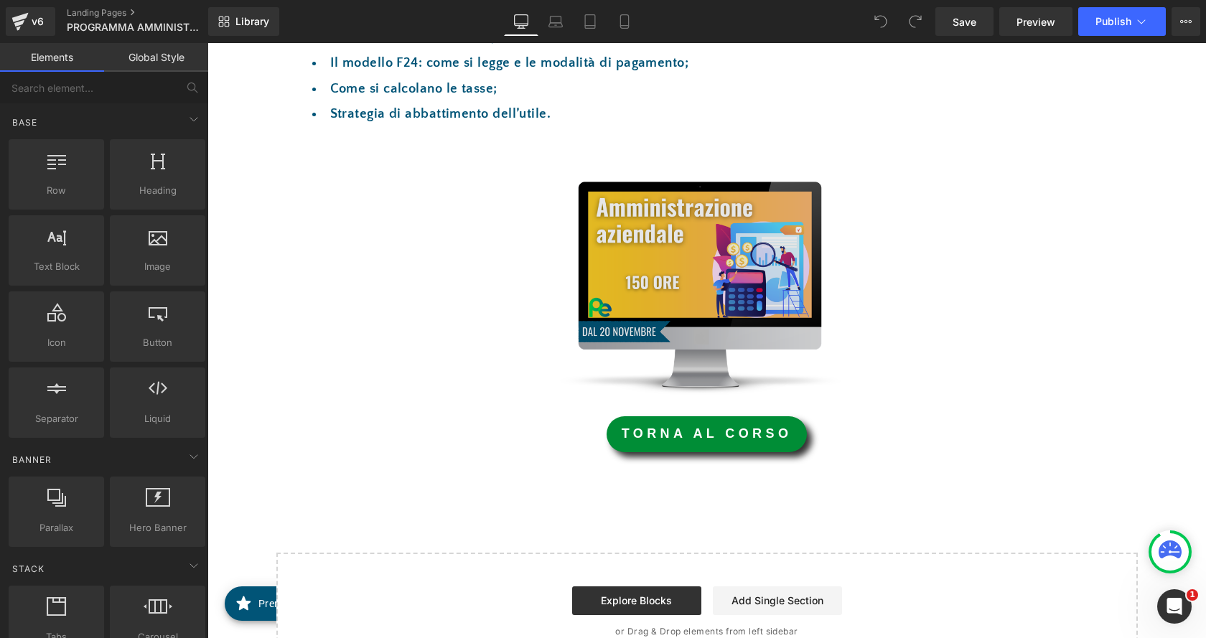
click at [727, 259] on img at bounding box center [702, 276] width 390 height 238
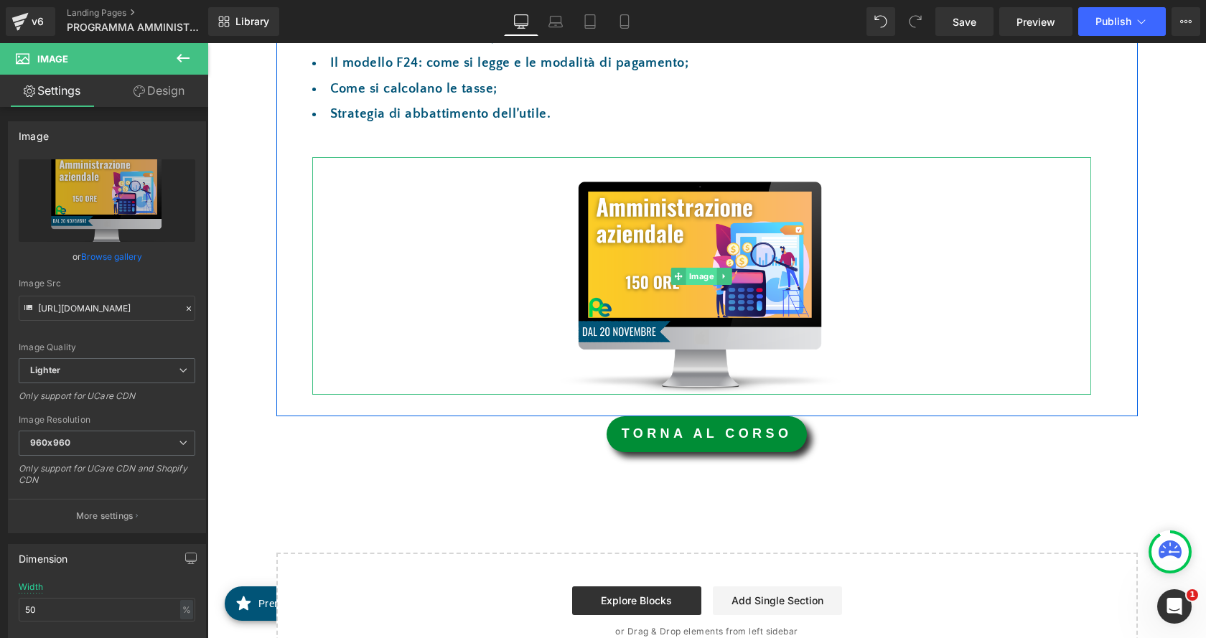
click at [705, 274] on span "Image" at bounding box center [701, 276] width 31 height 17
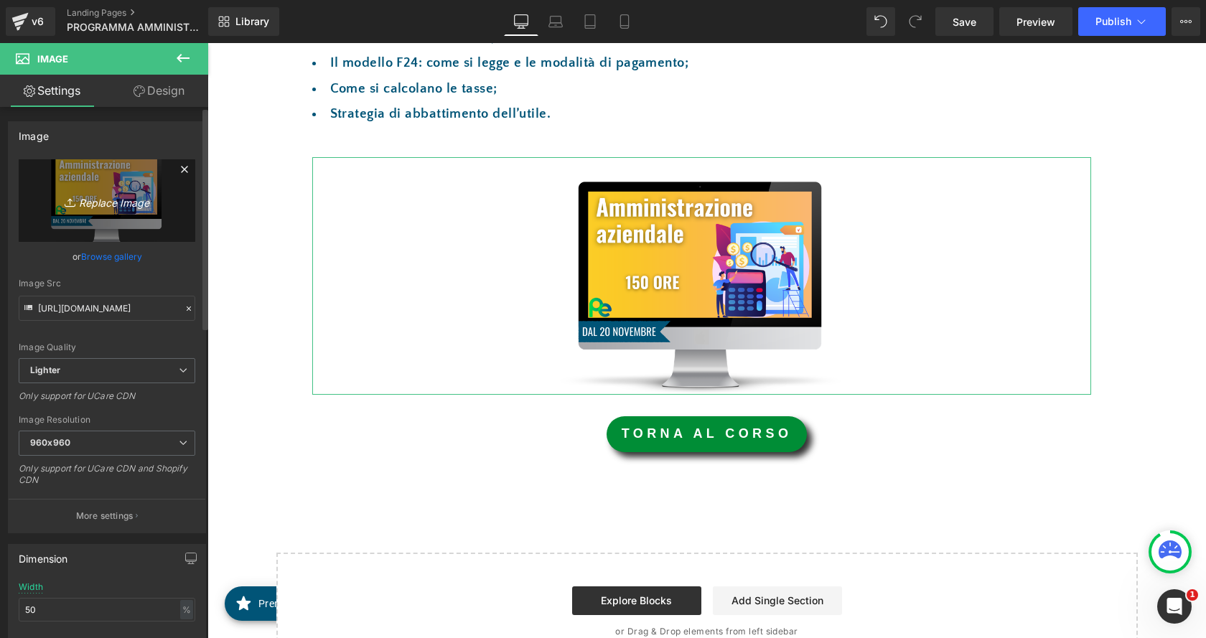
click at [124, 216] on link "Replace Image" at bounding box center [107, 200] width 177 height 83
type input "C:\fakepath\IMMAGINE.png"
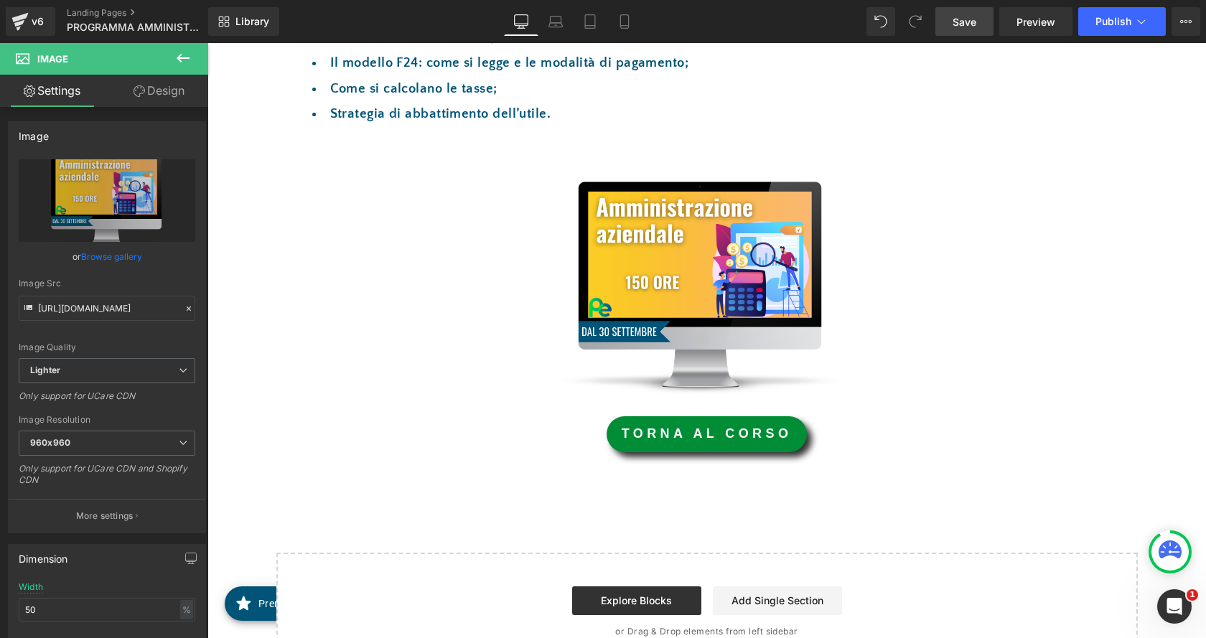
type input "https://ucarecdn.com/9d14495f-8938-435d-bb56-fad4bdc2fc9c/-/format/auto/-/previ…"
click at [979, 31] on link "Save" at bounding box center [964, 21] width 58 height 29
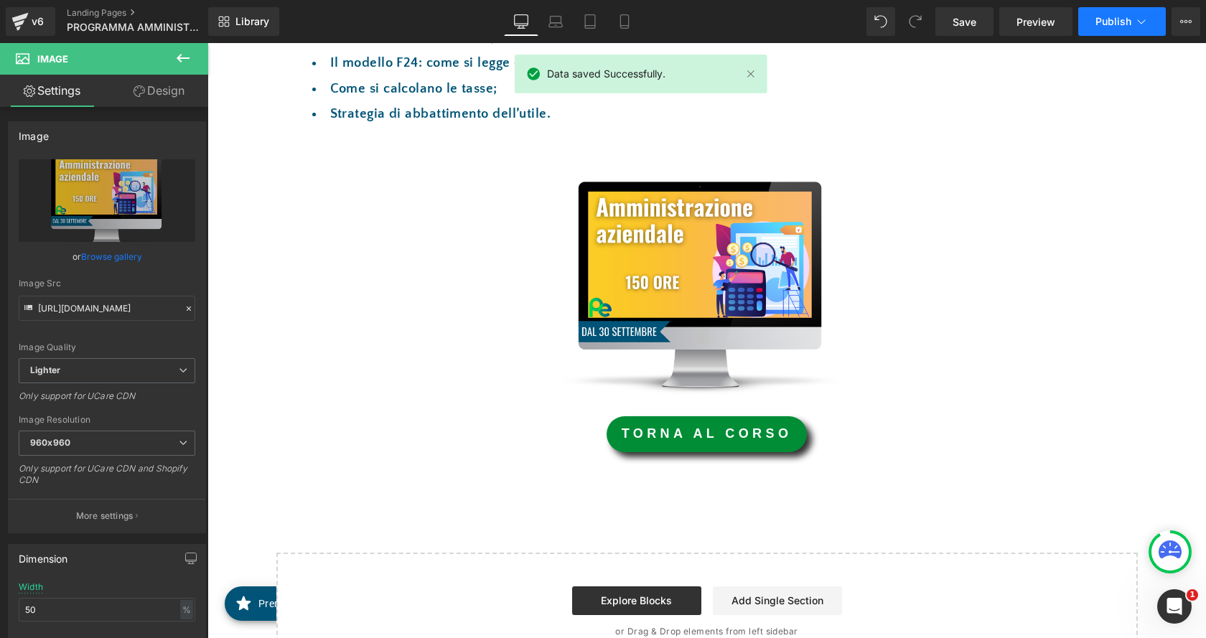
click at [1108, 27] on button "Publish" at bounding box center [1122, 21] width 88 height 29
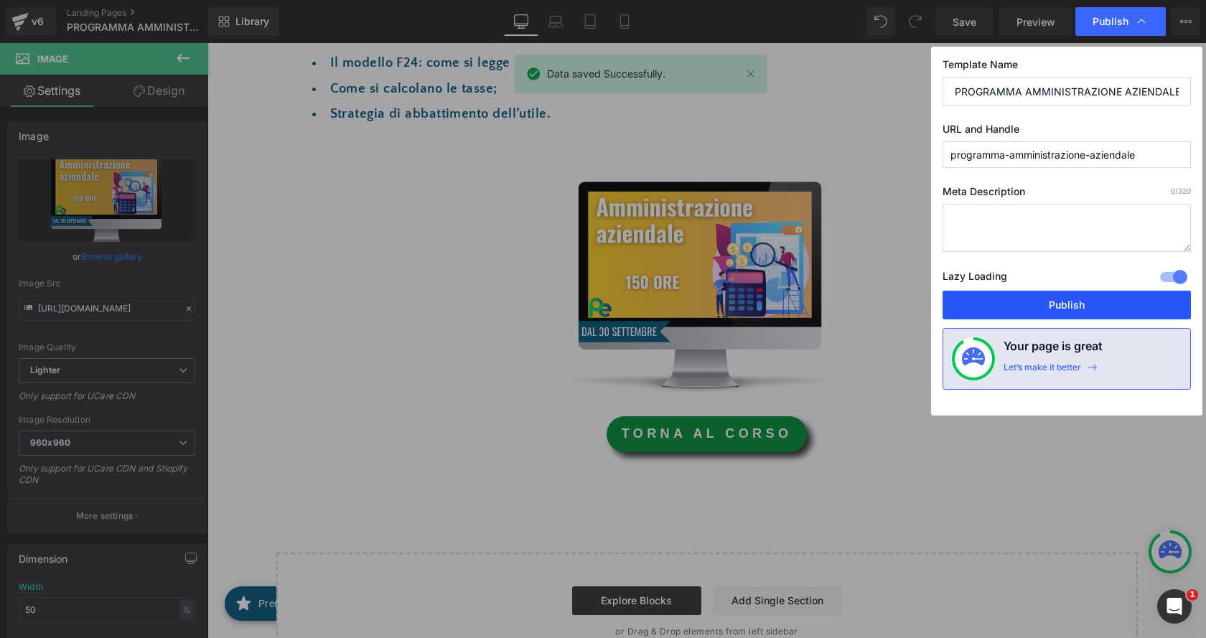
click at [1076, 307] on button "Publish" at bounding box center [1066, 305] width 248 height 29
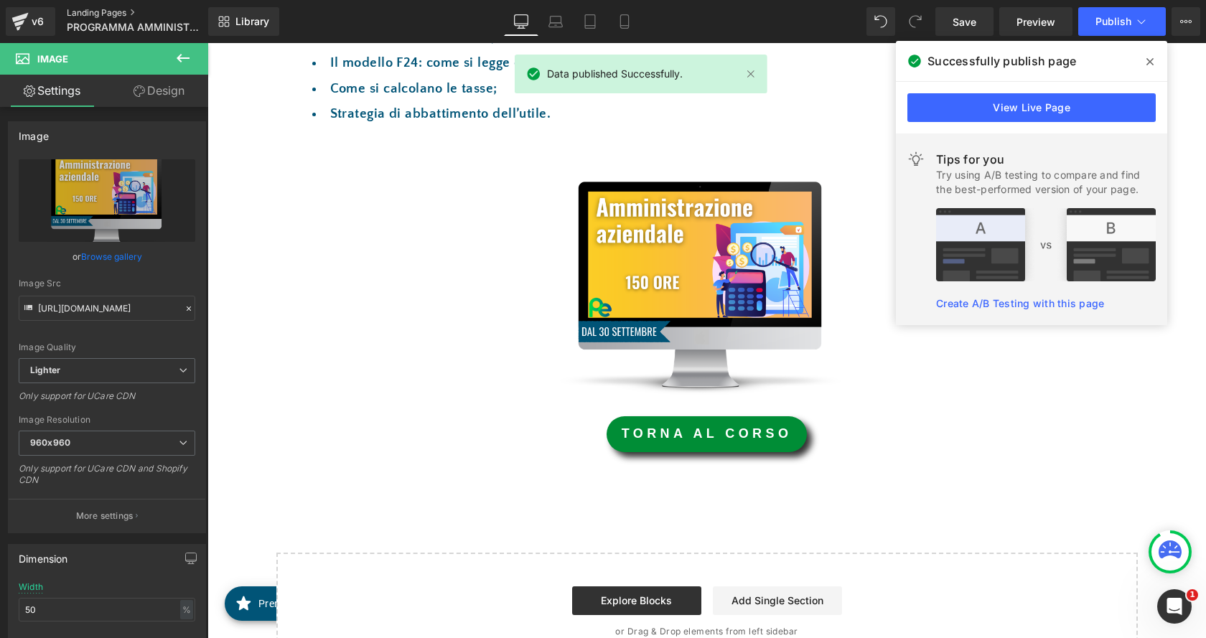
click at [97, 9] on link "Landing Pages" at bounding box center [149, 12] width 165 height 11
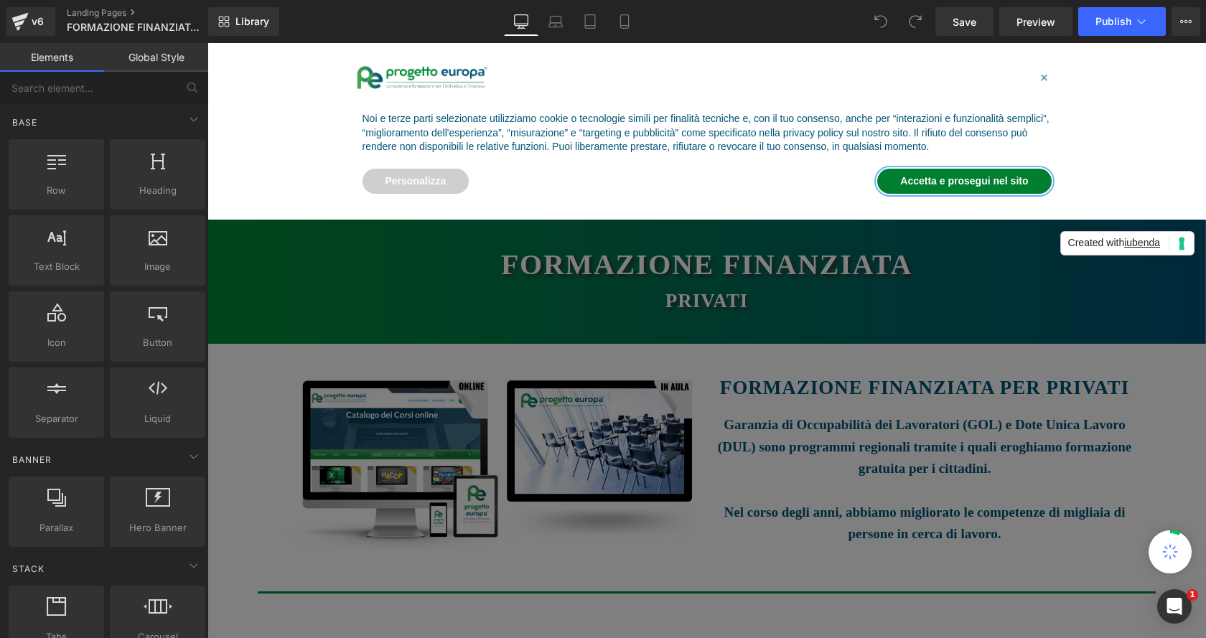
click at [942, 184] on button "Accetta e prosegui nel sito" at bounding box center [964, 182] width 174 height 26
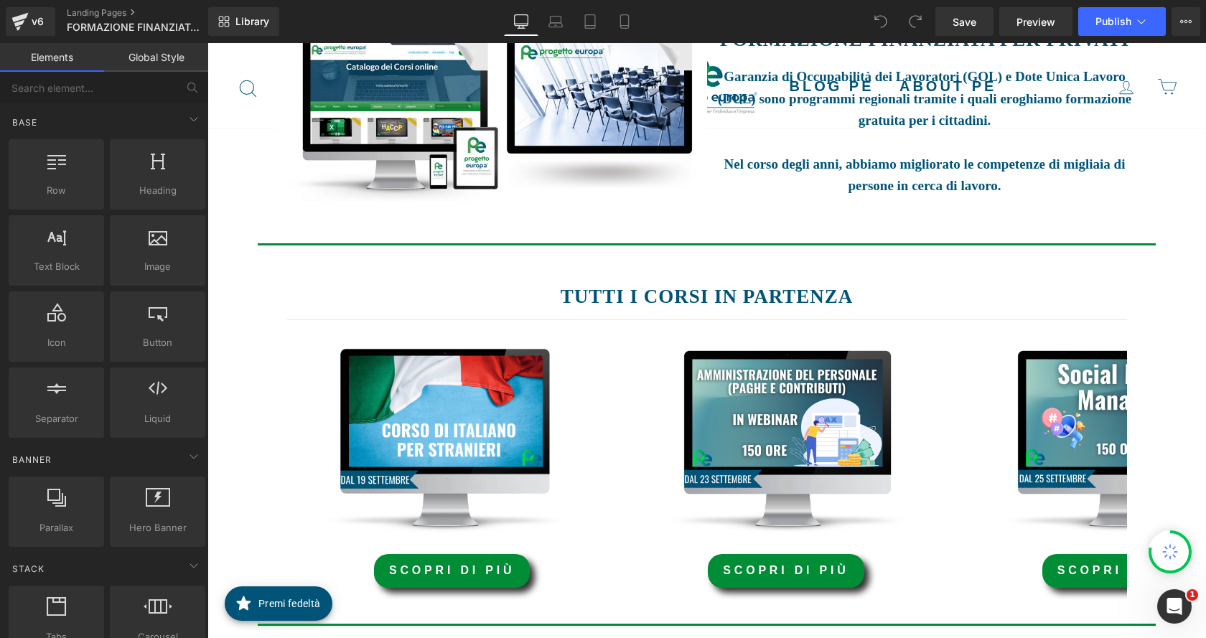
scroll to position [431, 0]
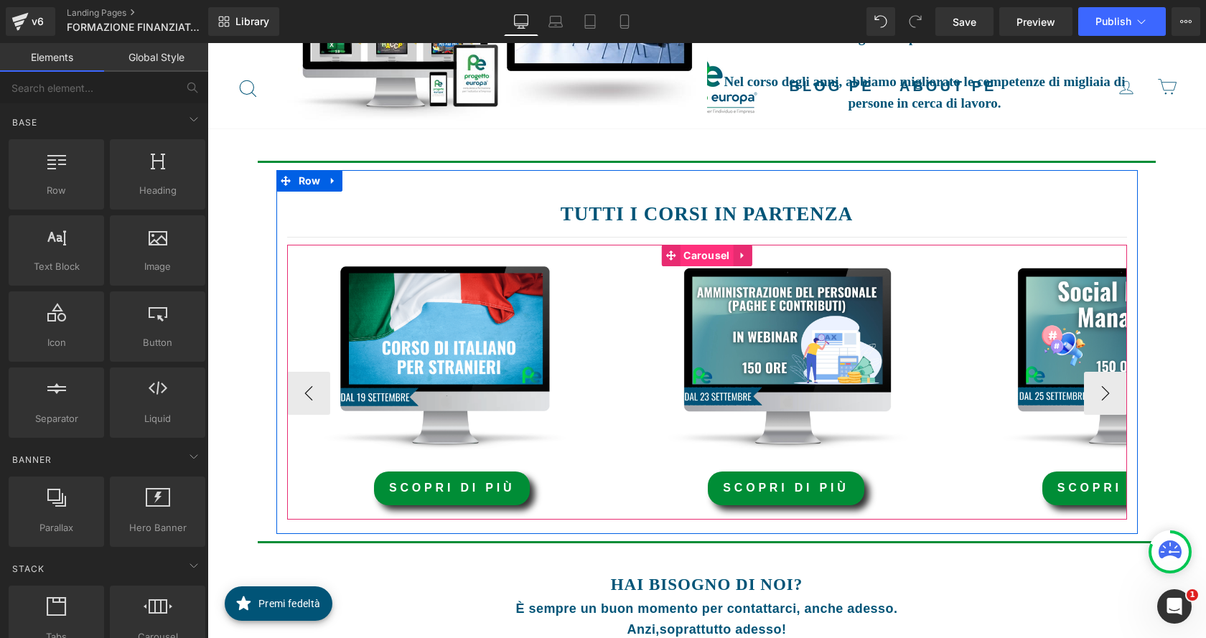
click at [691, 245] on span "Carousel" at bounding box center [706, 256] width 53 height 22
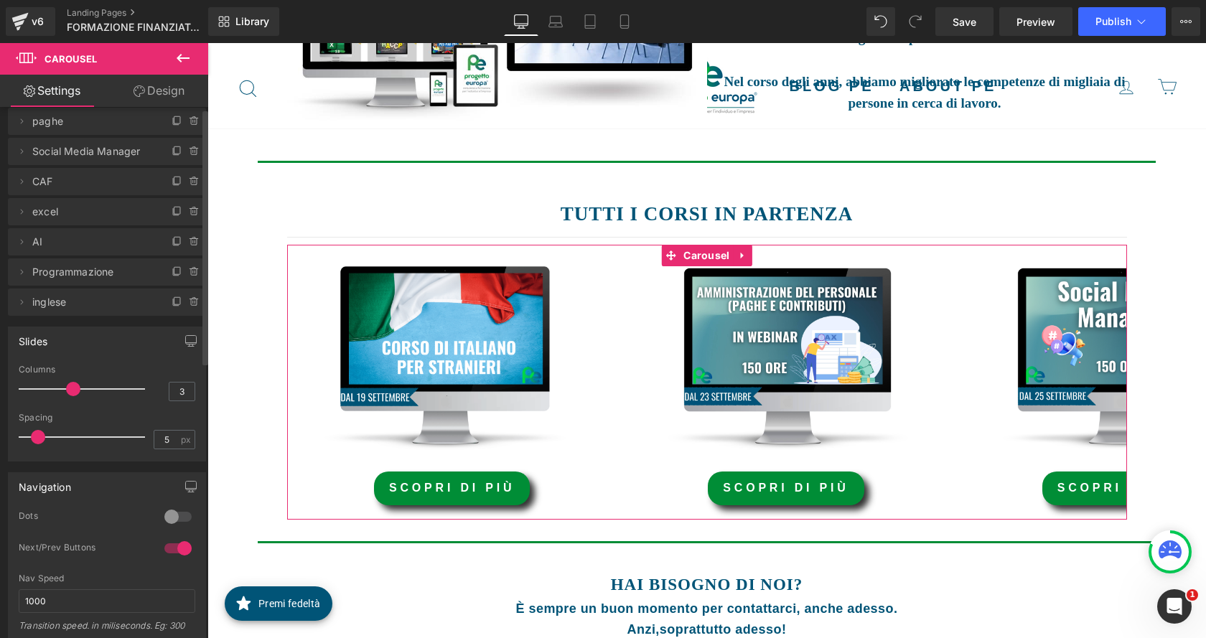
scroll to position [0, 0]
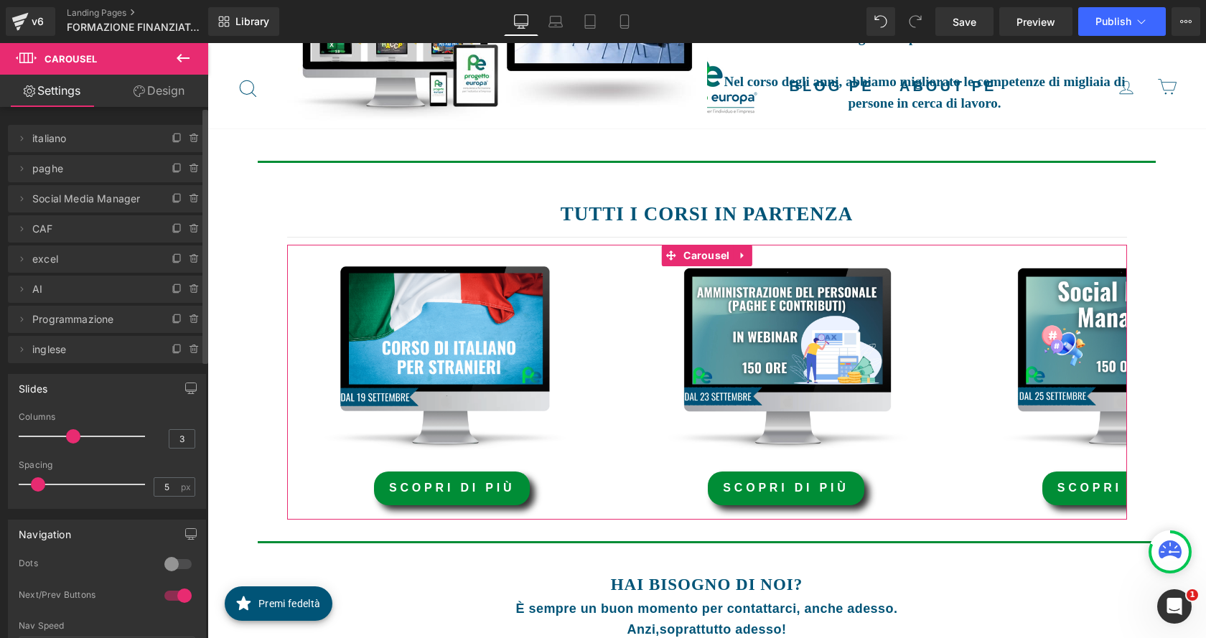
click at [88, 259] on span "excel" at bounding box center [92, 258] width 121 height 27
click at [37, 262] on span "excel" at bounding box center [92, 258] width 121 height 27
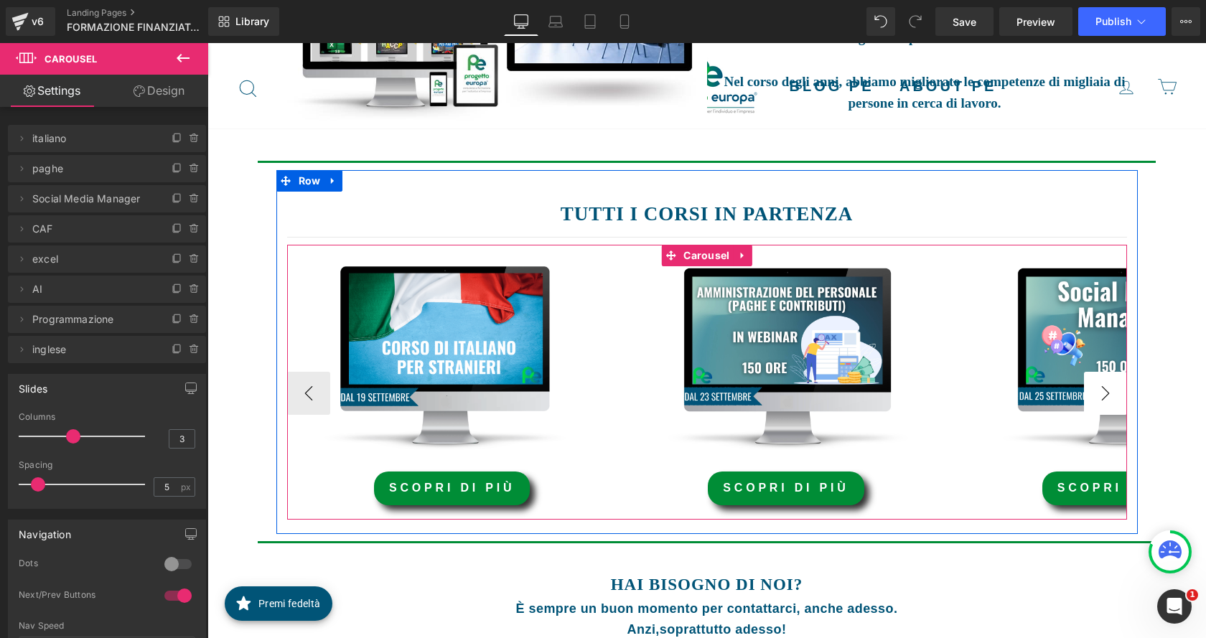
click at [1098, 394] on button "›" at bounding box center [1105, 393] width 43 height 43
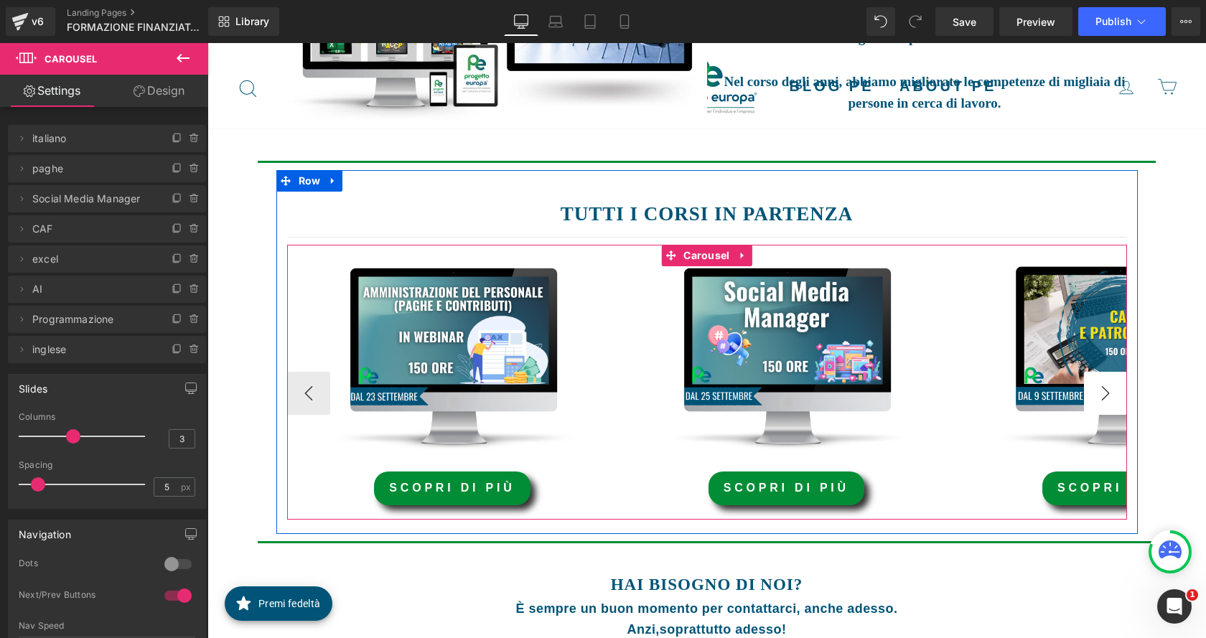
click at [1101, 394] on button "›" at bounding box center [1105, 393] width 43 height 43
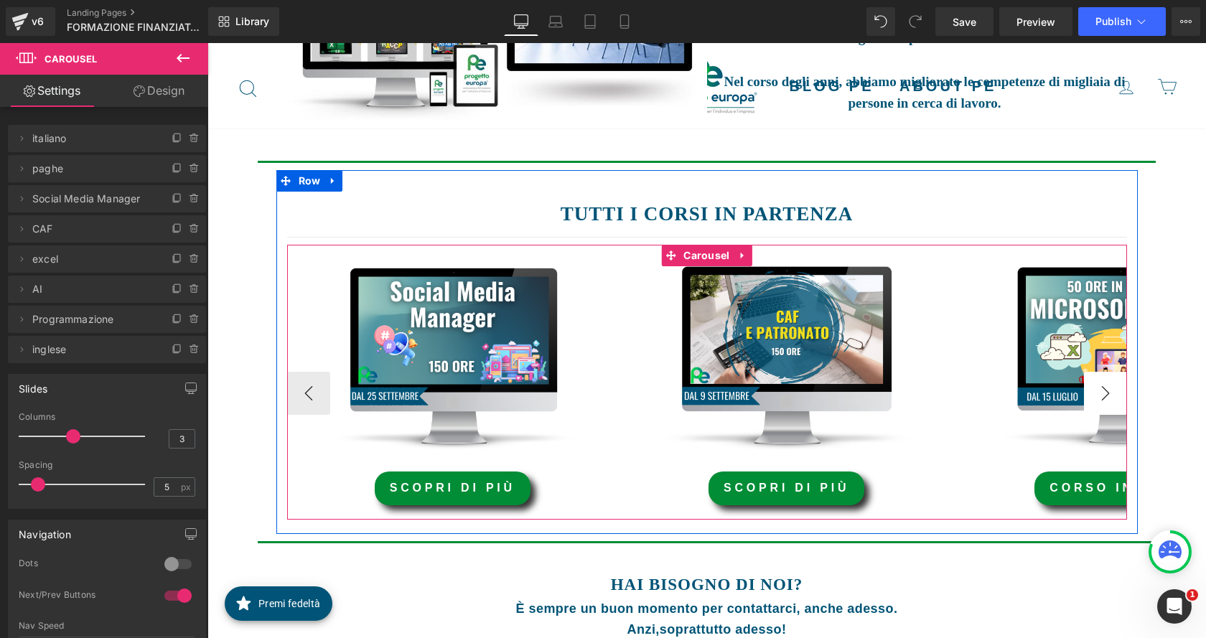
click at [1102, 393] on button "›" at bounding box center [1105, 393] width 43 height 43
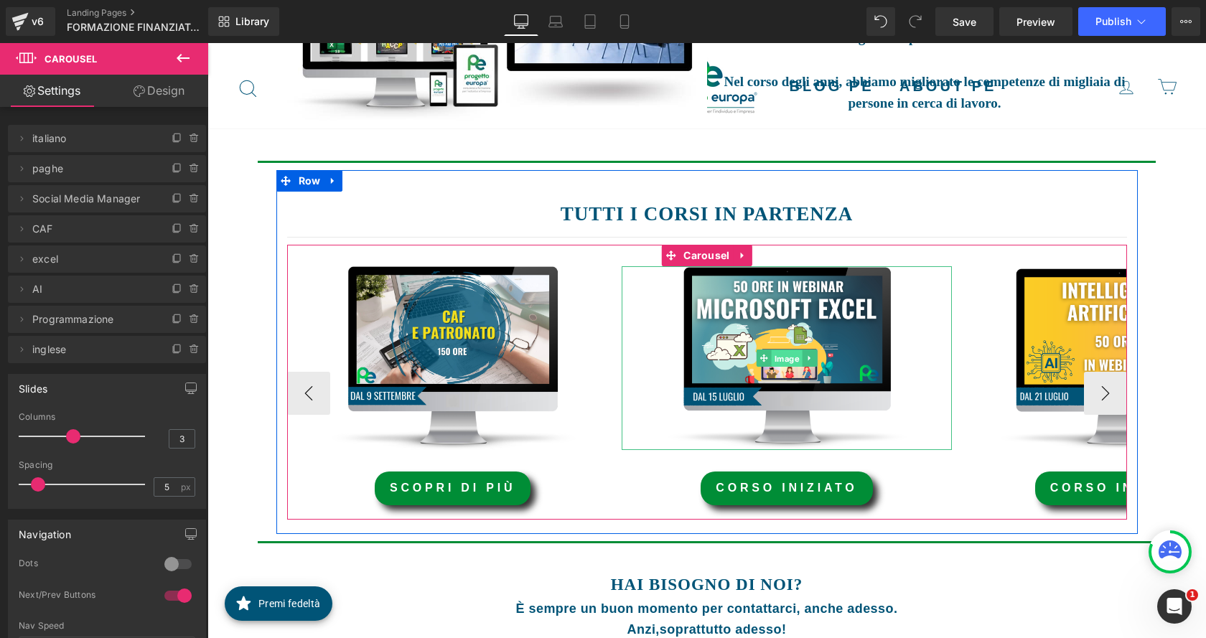
click at [771, 360] on span "Image" at bounding box center [786, 358] width 31 height 17
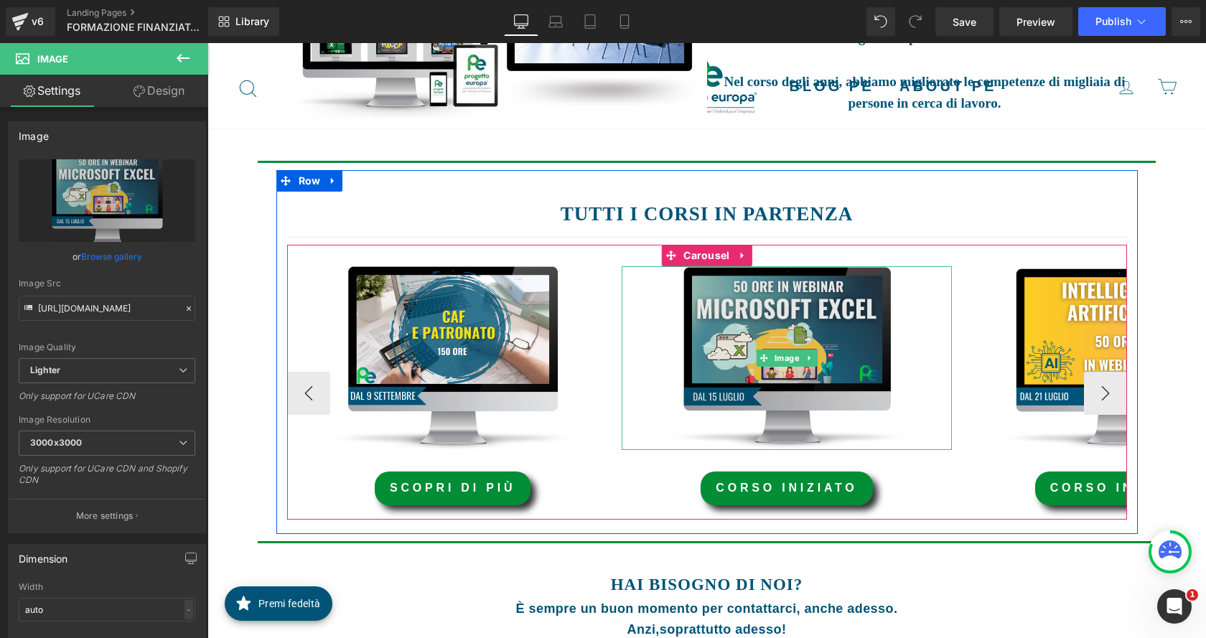
click at [787, 299] on img at bounding box center [786, 358] width 330 height 184
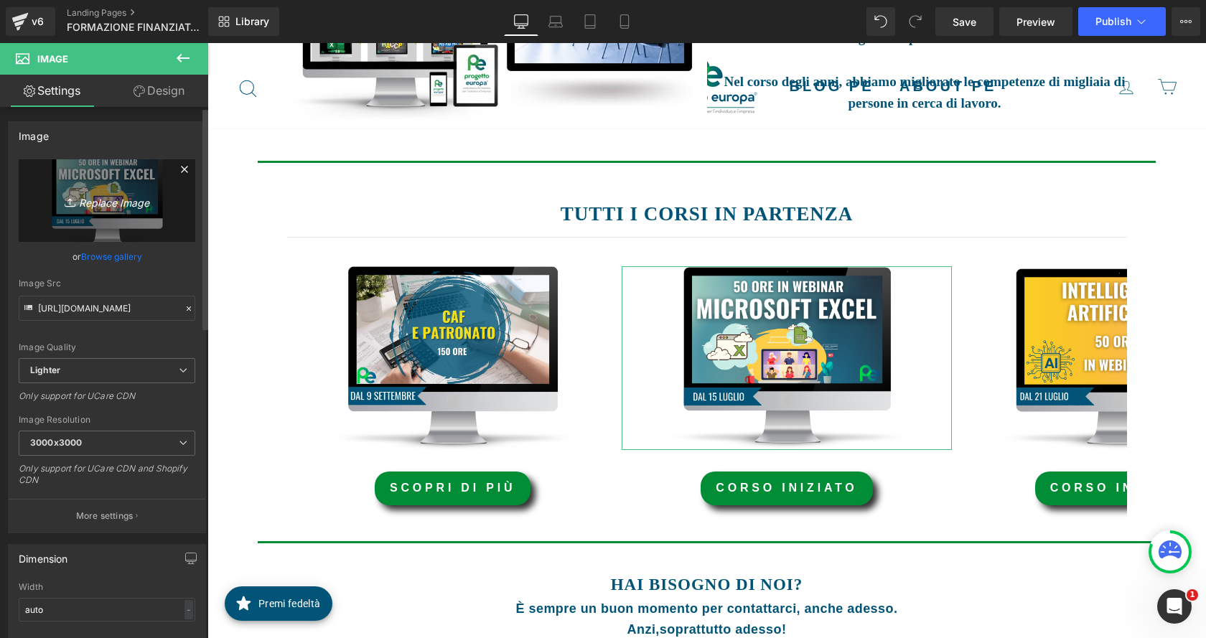
click at [111, 212] on link "Replace Image" at bounding box center [107, 200] width 177 height 83
type input "C:\fakepath\IMMAGINE.png"
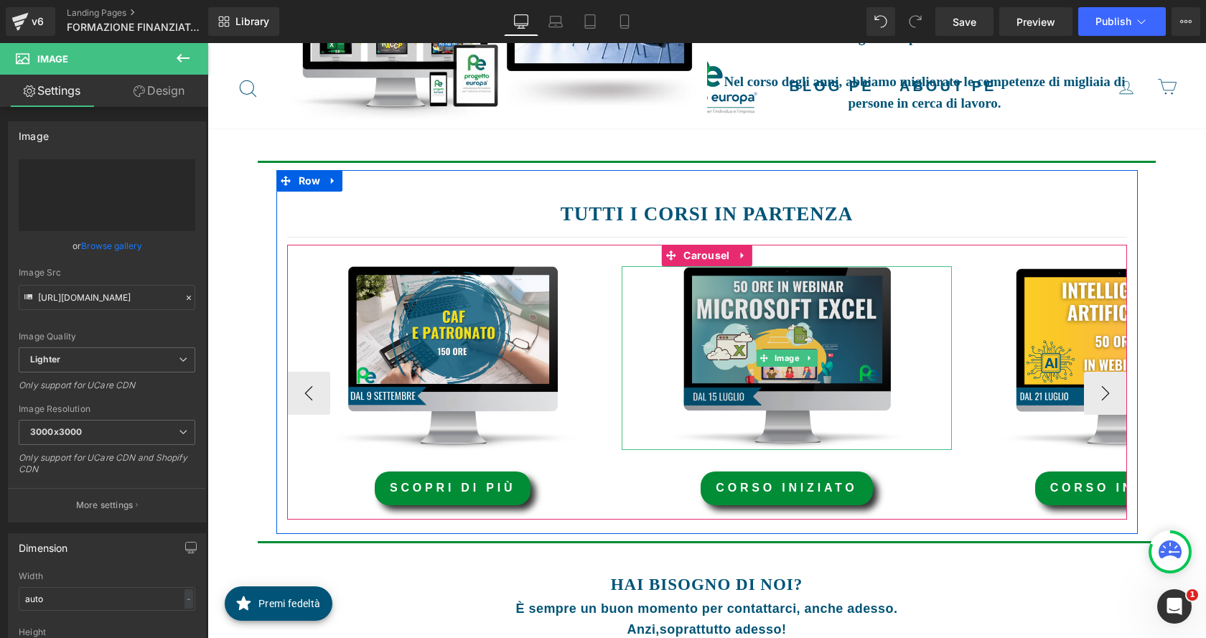
type input "https://ucarecdn.com/ee17bb49-6da1-4227-a8e2-d4243f9ca14e/-/format/auto/-/previ…"
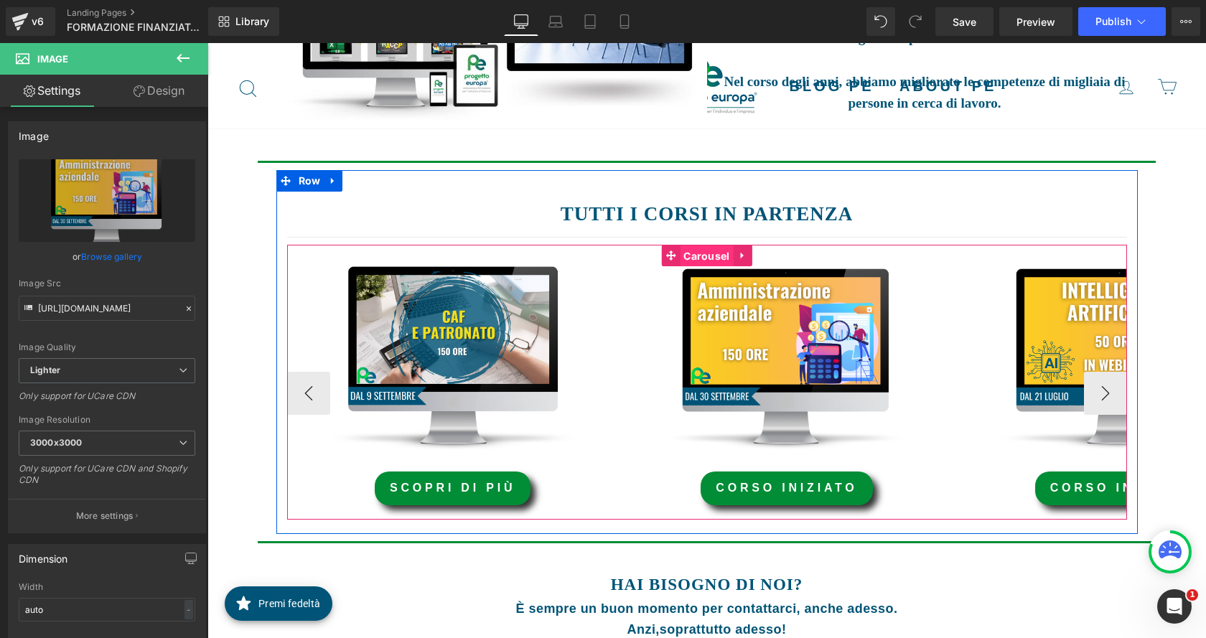
click at [713, 256] on span "Carousel" at bounding box center [706, 256] width 53 height 22
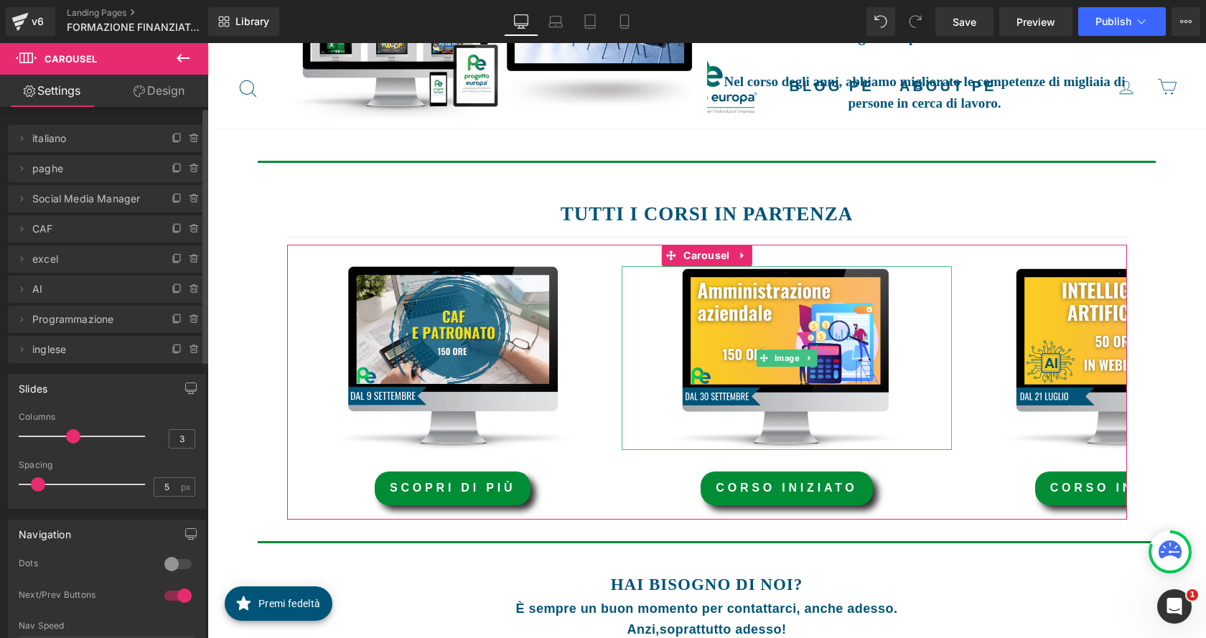
click at [45, 263] on span "excel" at bounding box center [92, 258] width 121 height 27
click at [22, 260] on icon at bounding box center [21, 258] width 11 height 11
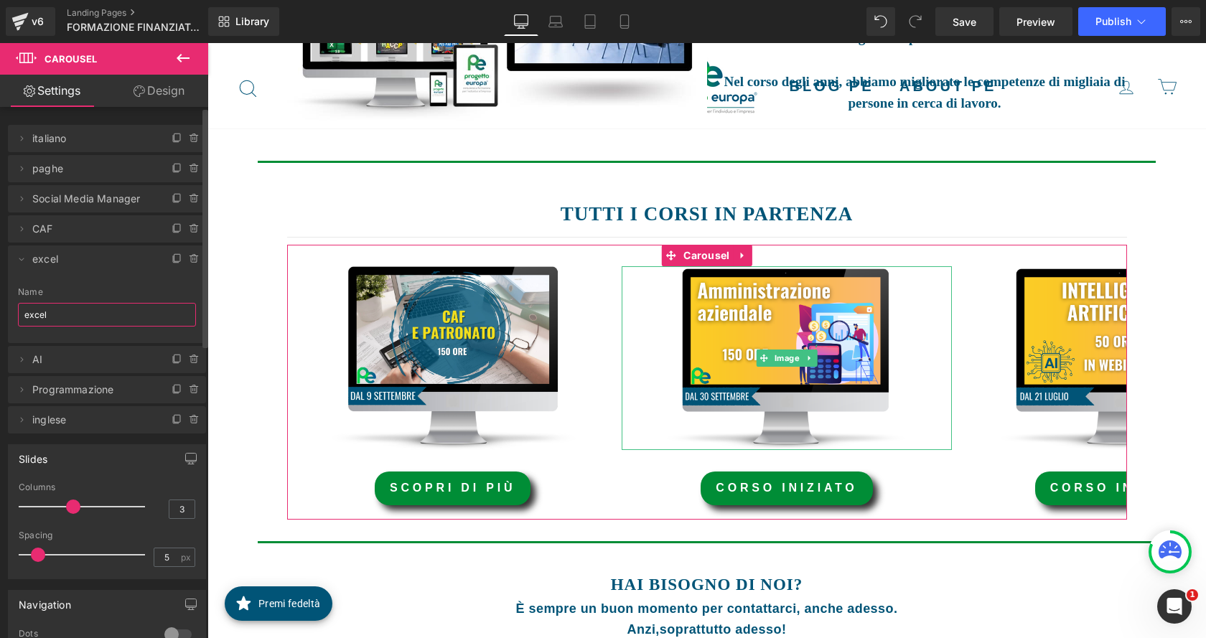
click at [60, 320] on input "excel" at bounding box center [107, 315] width 178 height 24
click at [58, 320] on input "excel" at bounding box center [107, 315] width 178 height 24
click at [57, 319] on input "excel" at bounding box center [107, 315] width 178 height 24
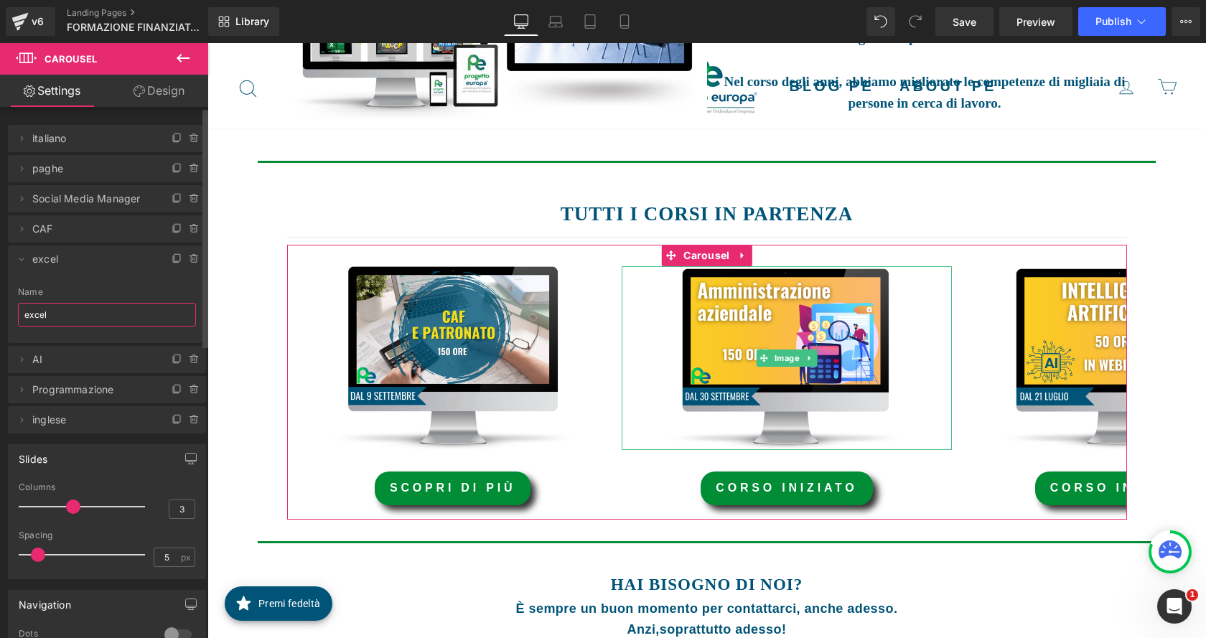
click at [57, 319] on input "excel" at bounding box center [107, 315] width 178 height 24
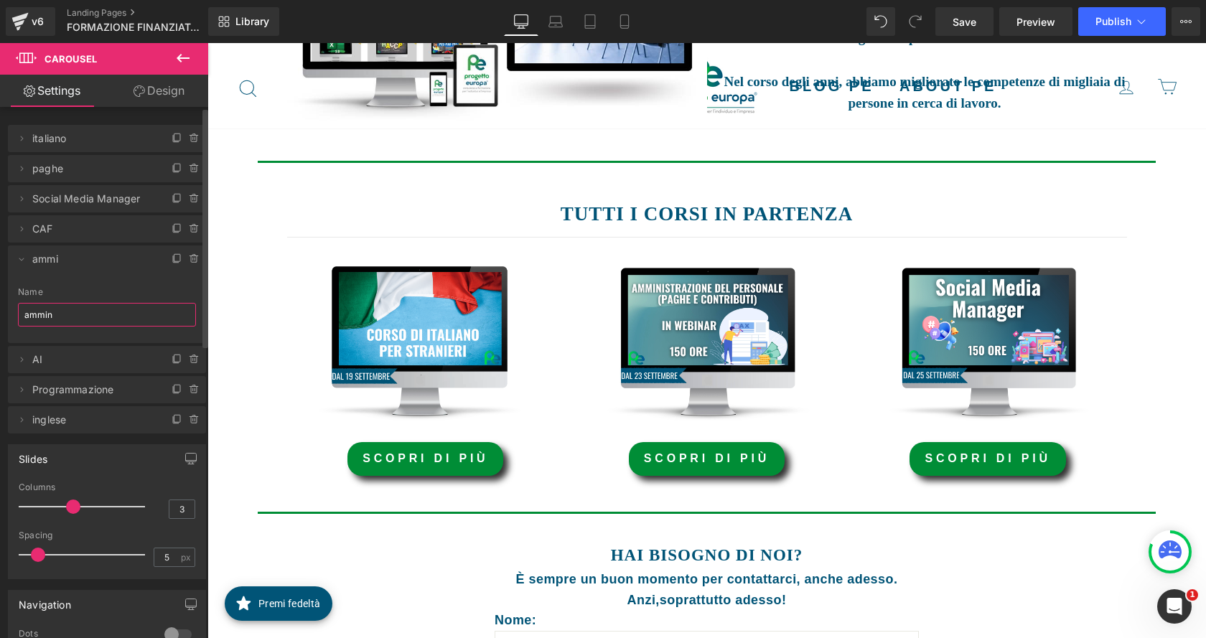
scroll to position [416, 0]
type input "amministrazione"
click at [230, 296] on div "FORMAZIONE FINANZIATA Heading PRIVATI Heading Hero Banner Row FORMAZIONE FINANZ…" at bounding box center [706, 476] width 998 height 1384
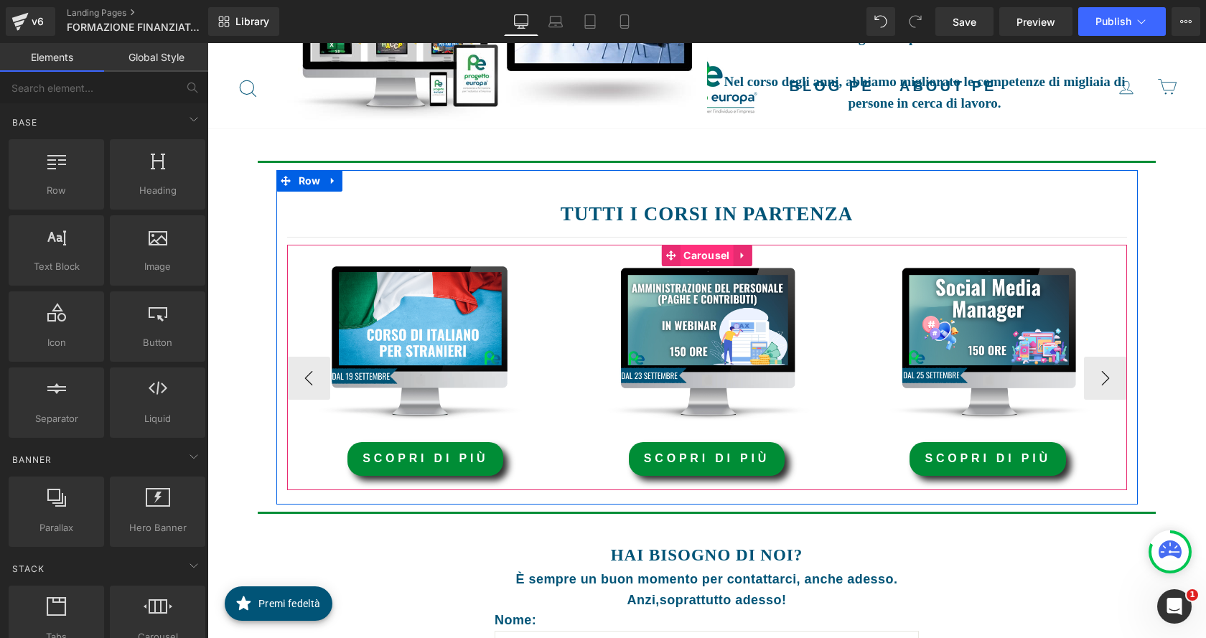
click at [708, 256] on span "Carousel" at bounding box center [706, 256] width 53 height 22
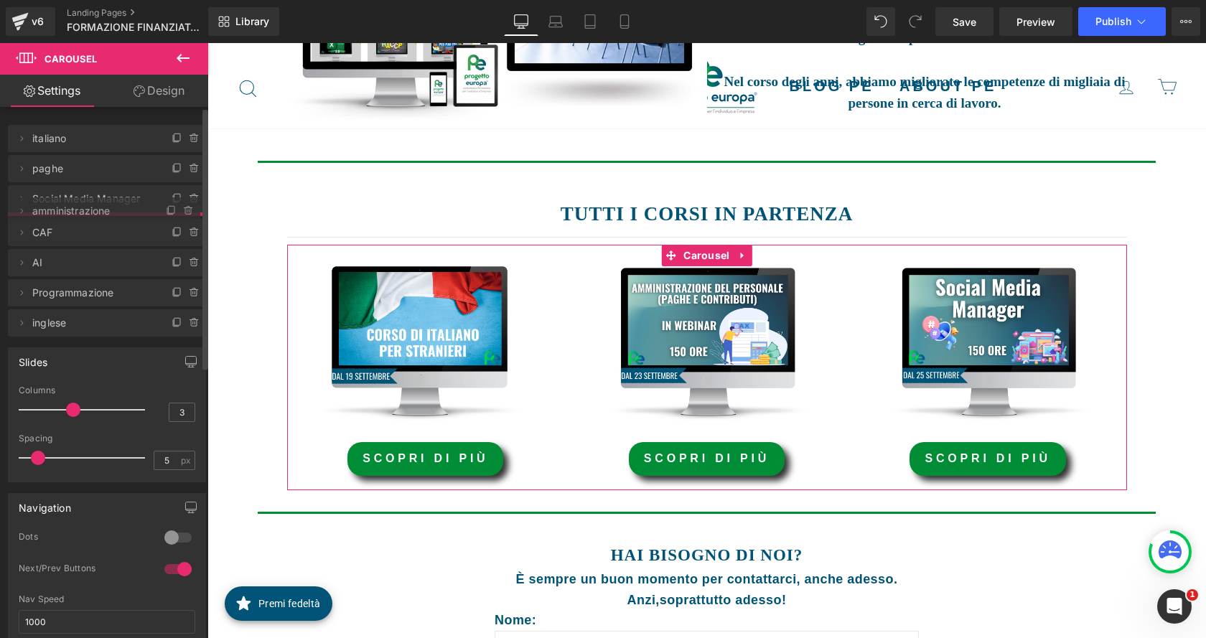
drag, startPoint x: 91, startPoint y: 258, endPoint x: 86, endPoint y: 210, distance: 48.3
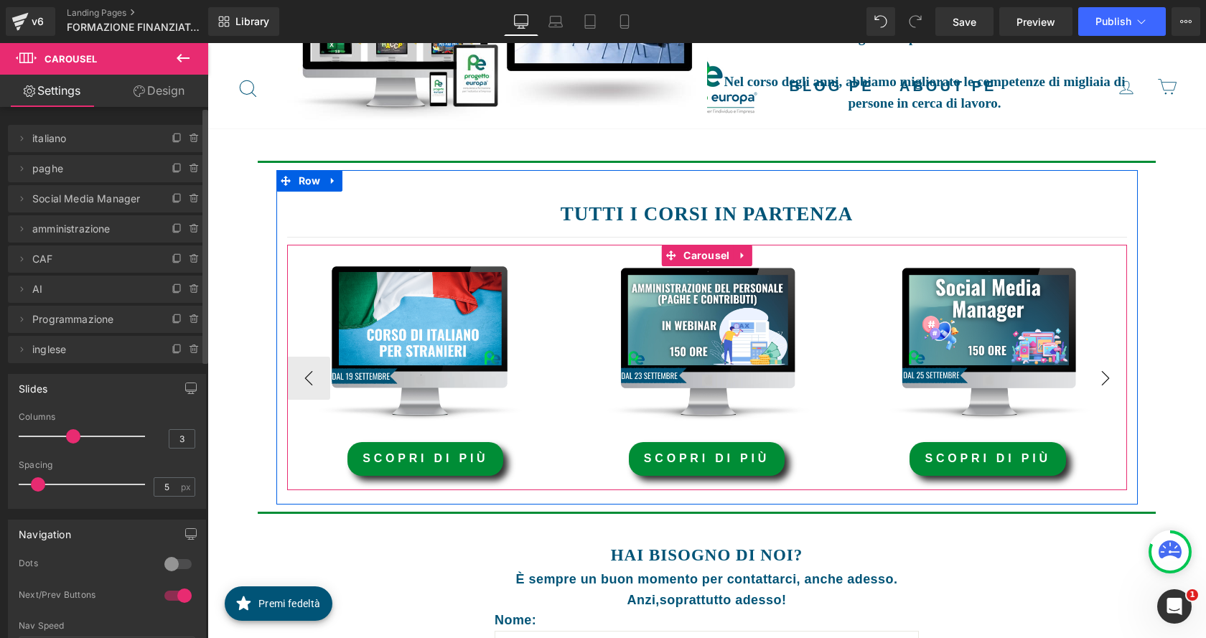
click at [1108, 377] on button "›" at bounding box center [1105, 378] width 43 height 43
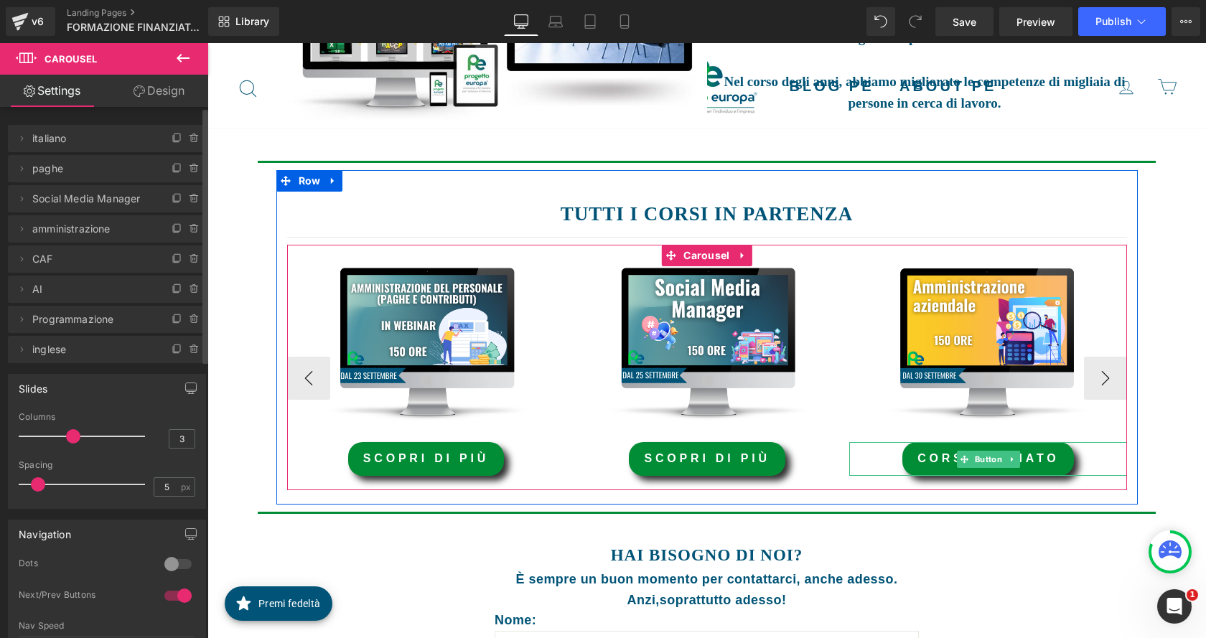
click at [1038, 459] on link "corso iniziato" at bounding box center [988, 459] width 172 height 34
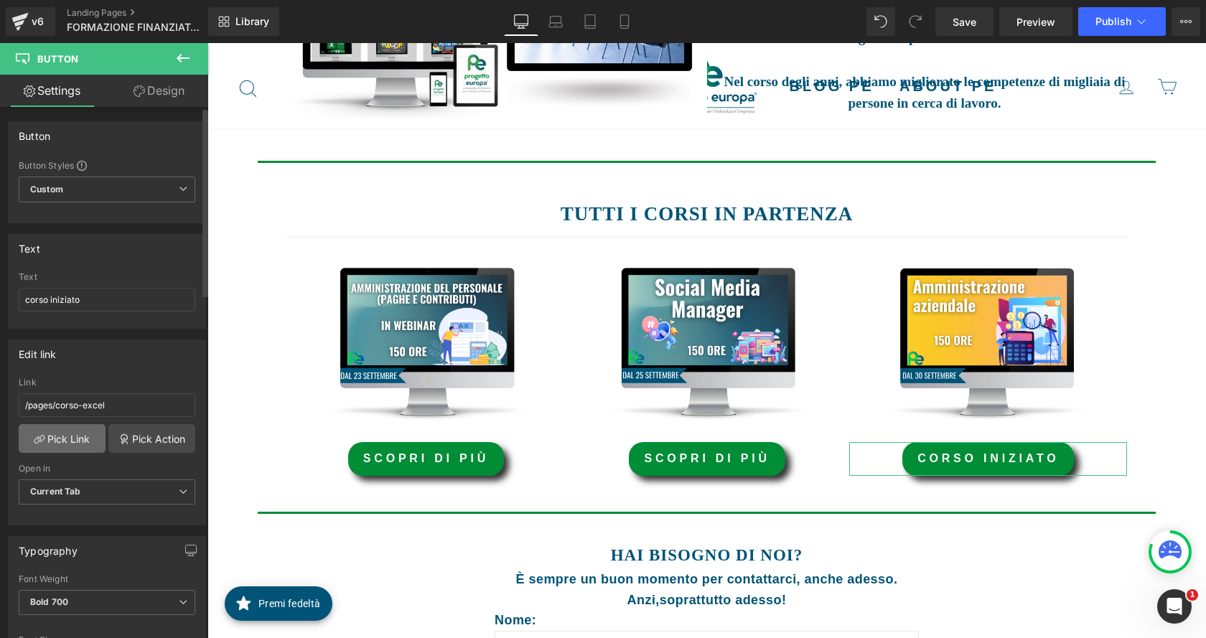
click at [62, 433] on link "Pick Link" at bounding box center [62, 438] width 87 height 29
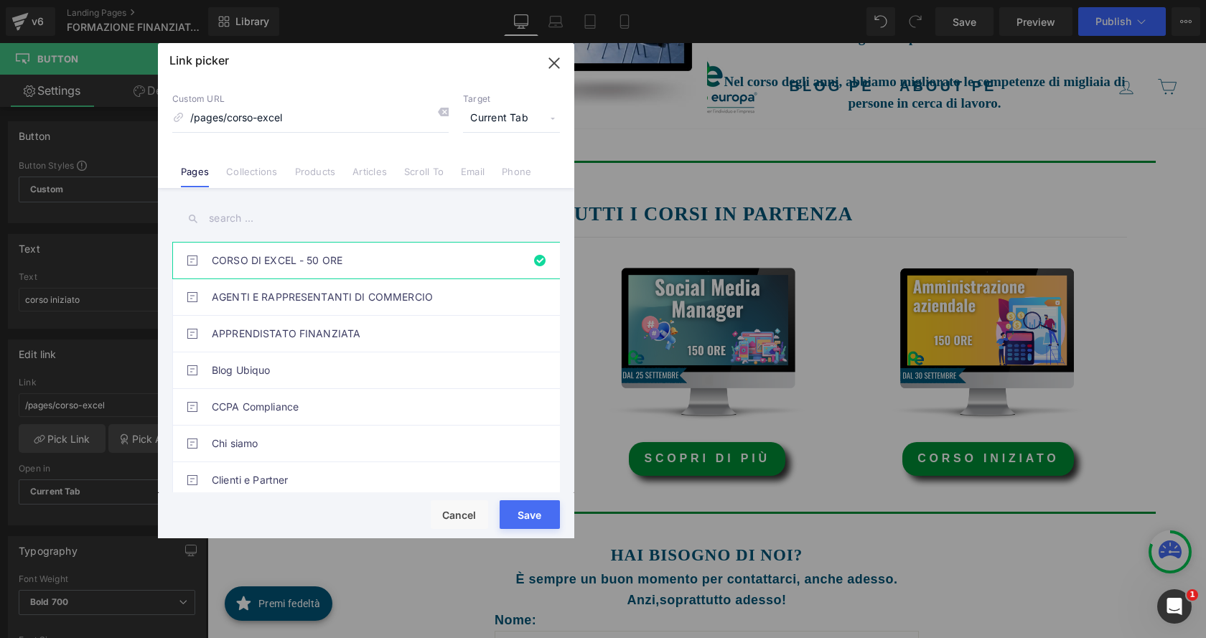
click at [311, 220] on input "text" at bounding box center [366, 218] width 388 height 32
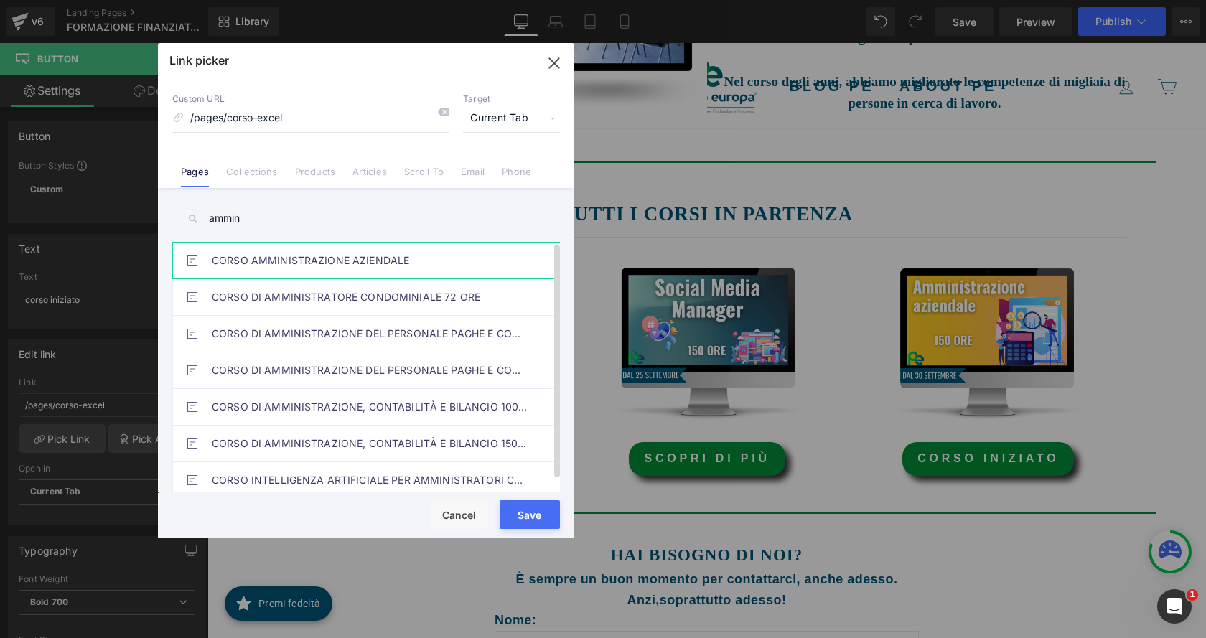
type input "ammin"
click at [385, 264] on link "CORSO AMMINISTRAZIONE AZIENDALE" at bounding box center [370, 261] width 316 height 36
type input "/pages/corso-amministrazione-aziendale"
drag, startPoint x: 525, startPoint y: 518, endPoint x: 314, endPoint y: 477, distance: 215.1
click at [525, 518] on button "Save" at bounding box center [529, 514] width 60 height 29
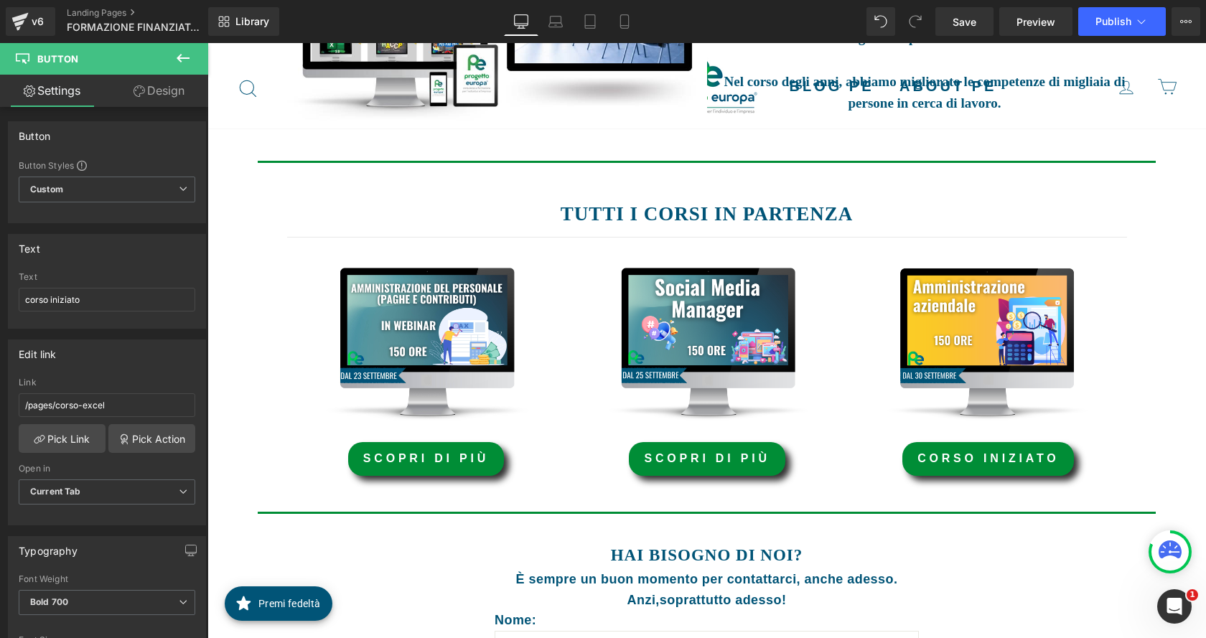
type input "/pages/corso-amministrazione-aziendale"
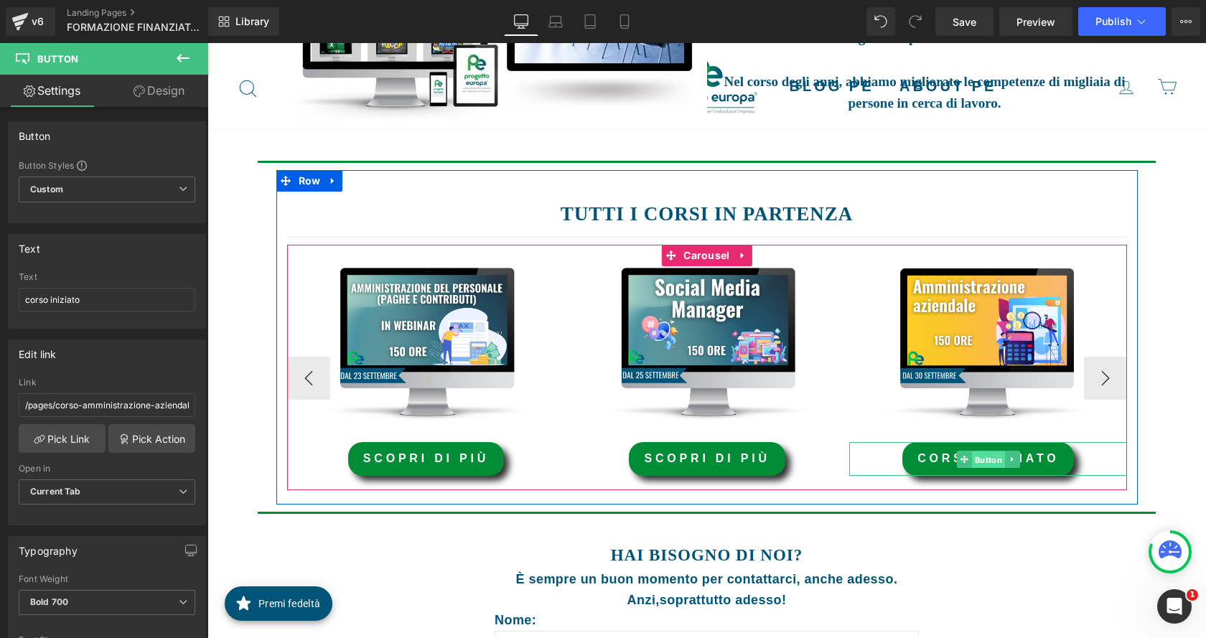
click at [995, 454] on span "Button" at bounding box center [988, 459] width 33 height 17
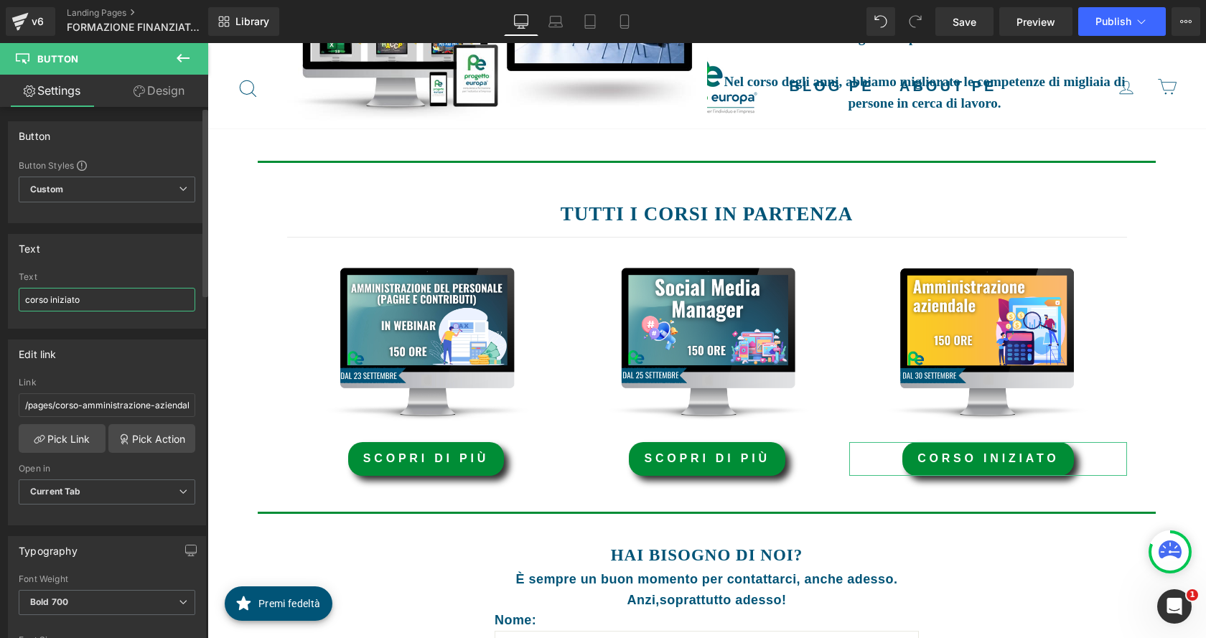
drag, startPoint x: 109, startPoint y: 293, endPoint x: 0, endPoint y: 301, distance: 109.4
click at [0, 301] on div "Text corso iniziato Text corso iniziato" at bounding box center [107, 275] width 215 height 105
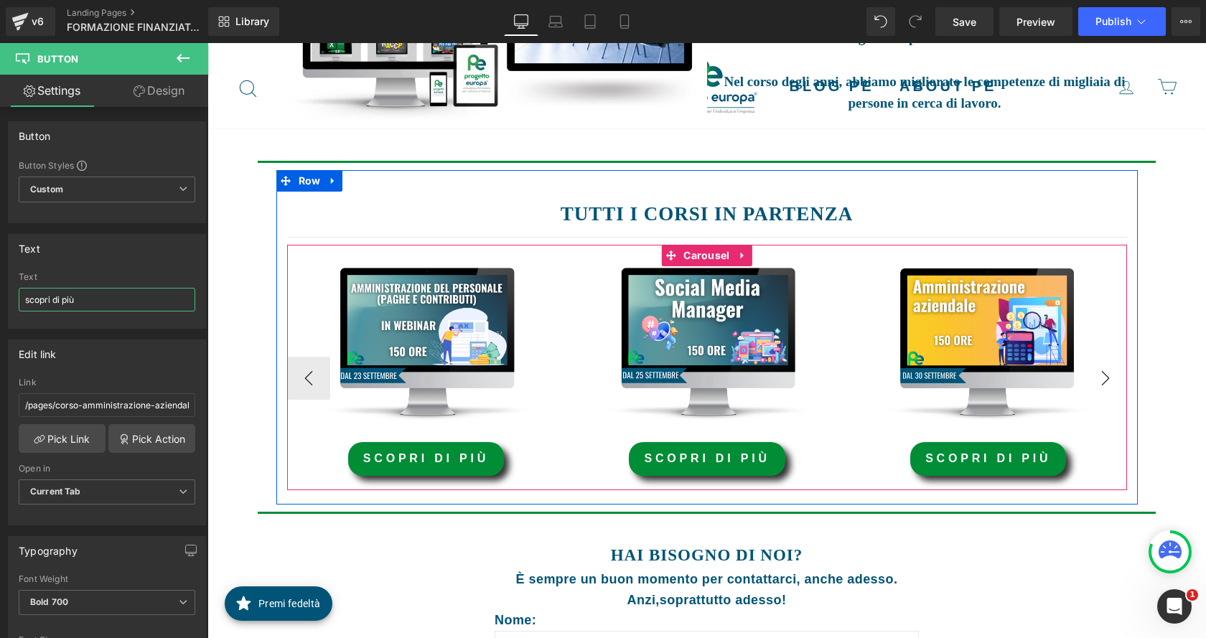
type input "scopri di più"
click at [1107, 388] on button "›" at bounding box center [1105, 378] width 43 height 43
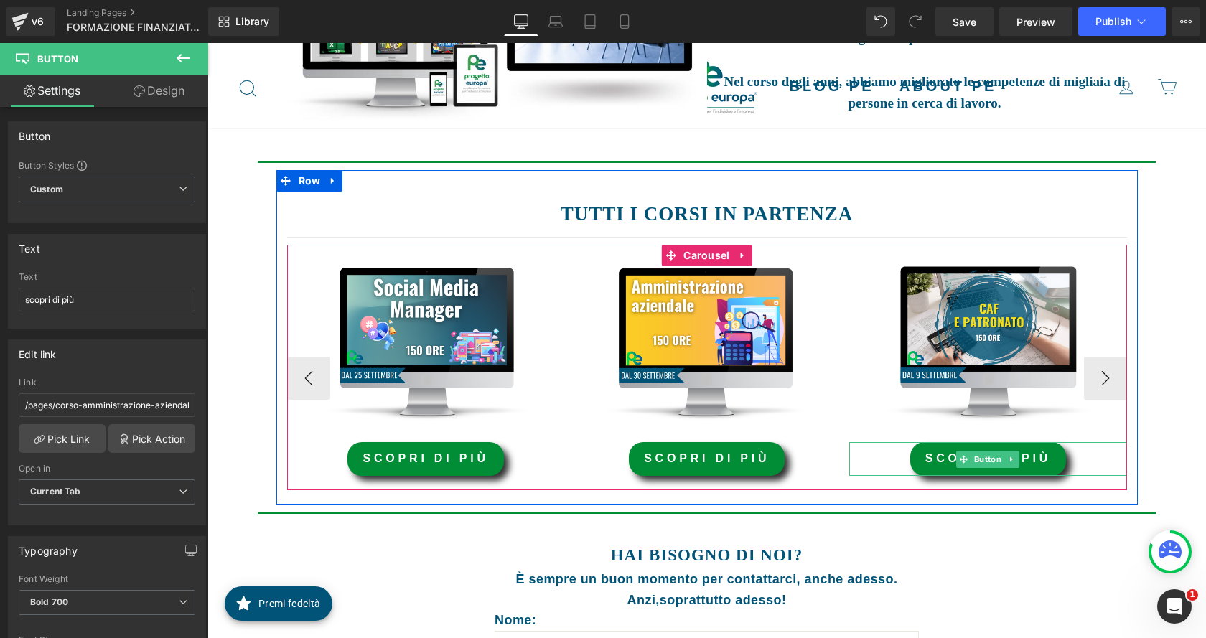
click at [1015, 459] on span "Scopri di più" at bounding box center [988, 458] width 126 height 12
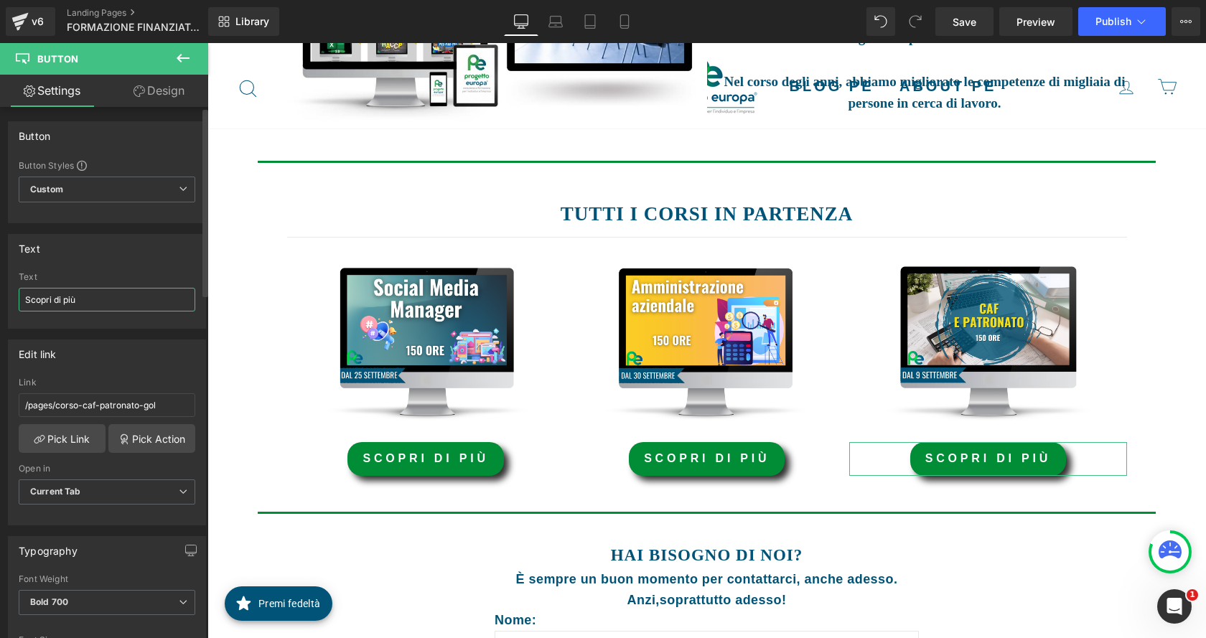
click at [93, 299] on input "Scopri di più" at bounding box center [107, 300] width 177 height 24
type input "corso iniziato"
click at [1163, 248] on div "FORMAZIONE FINANZIATA Heading PRIVATI Heading Hero Banner Row FORMAZIONE FINANZ…" at bounding box center [706, 476] width 998 height 1384
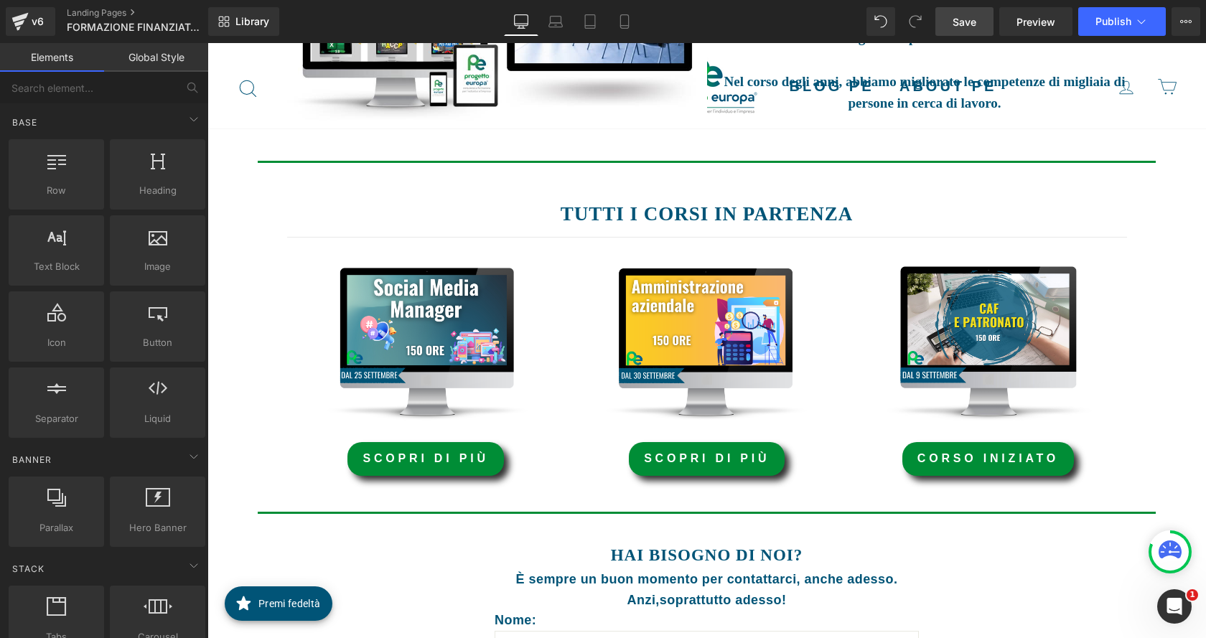
click at [962, 17] on span "Save" at bounding box center [964, 21] width 24 height 15
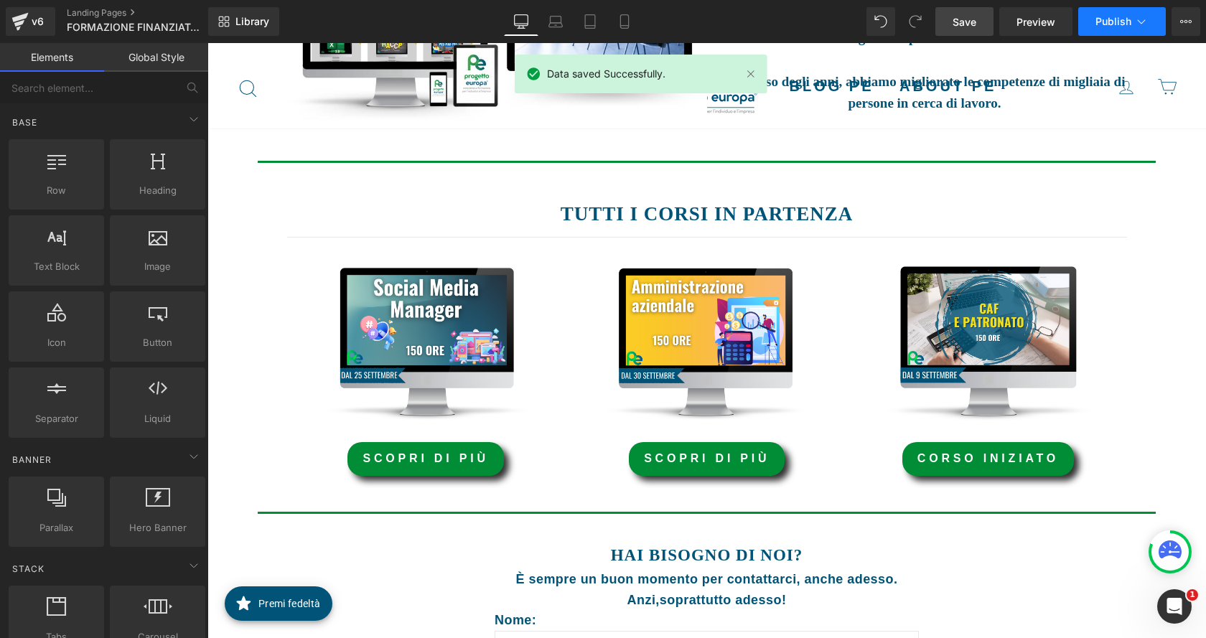
click at [1125, 22] on span "Publish" at bounding box center [1113, 21] width 36 height 11
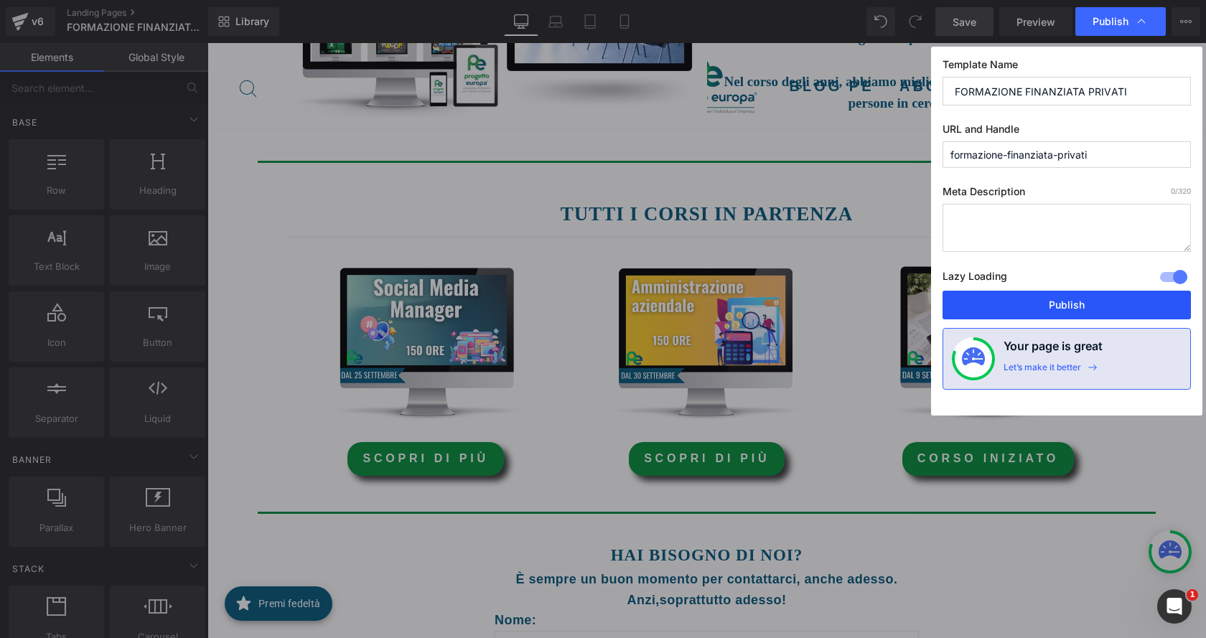
click at [1067, 298] on button "Publish" at bounding box center [1066, 305] width 248 height 29
